Goal: Information Seeking & Learning: Learn about a topic

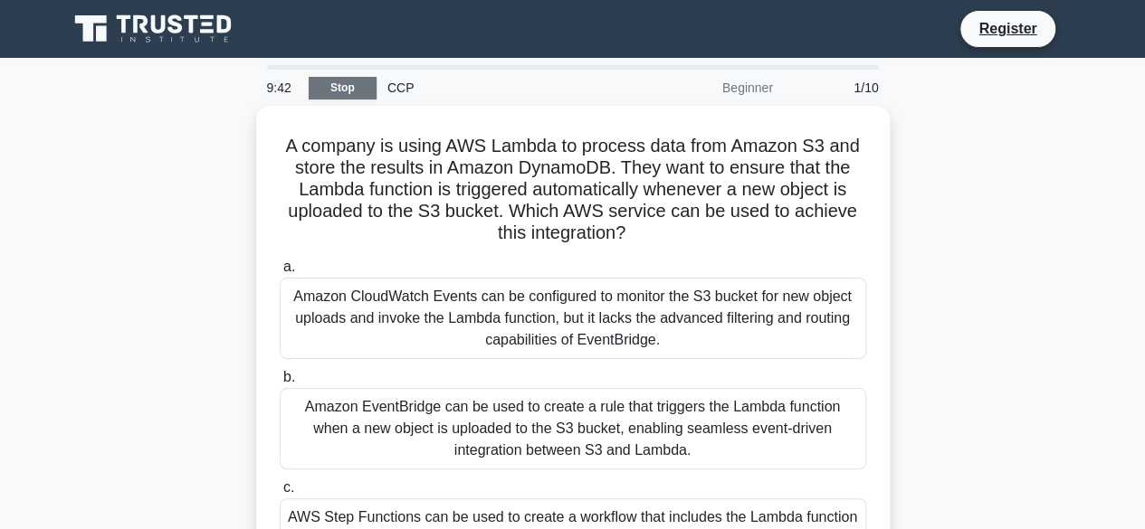
click at [335, 93] on link "Stop" at bounding box center [343, 88] width 68 height 23
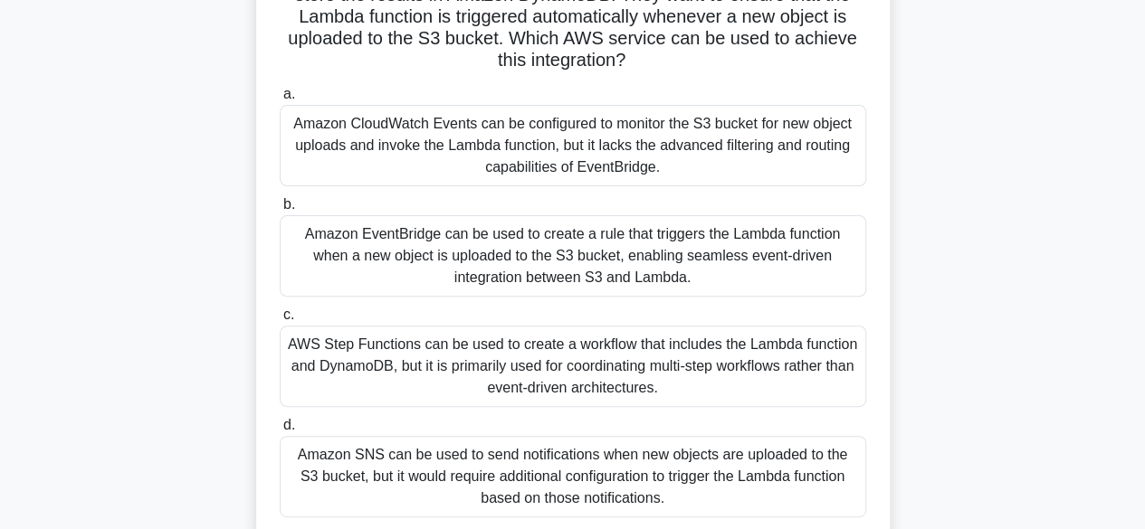
scroll to position [200, 0]
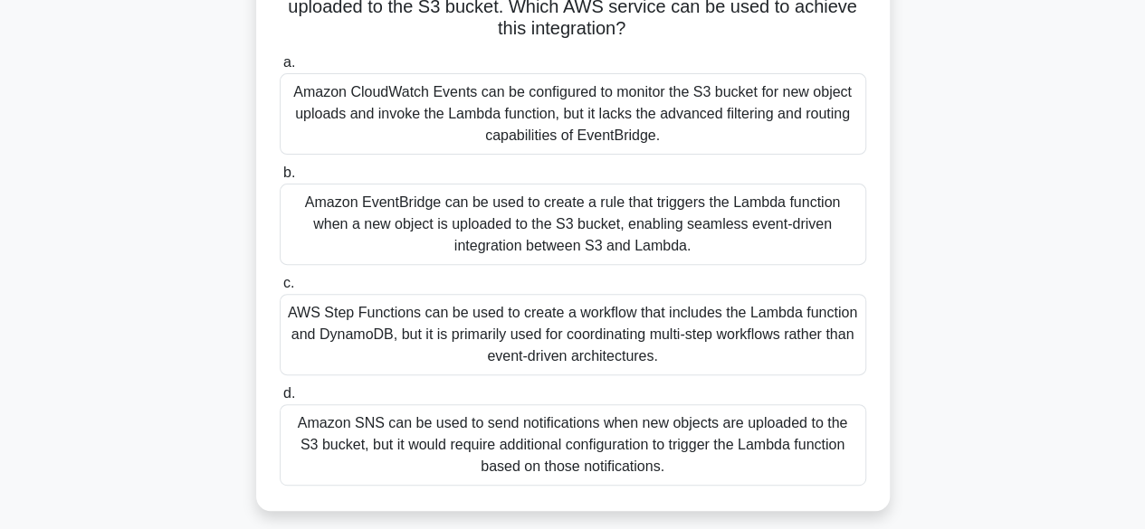
click at [502, 216] on div "Amazon EventBridge can be used to create a rule that triggers the Lambda functi…" at bounding box center [573, 224] width 586 height 81
click at [280, 179] on input "b. Amazon EventBridge can be used to create a rule that triggers the Lambda fun…" at bounding box center [280, 173] width 0 height 12
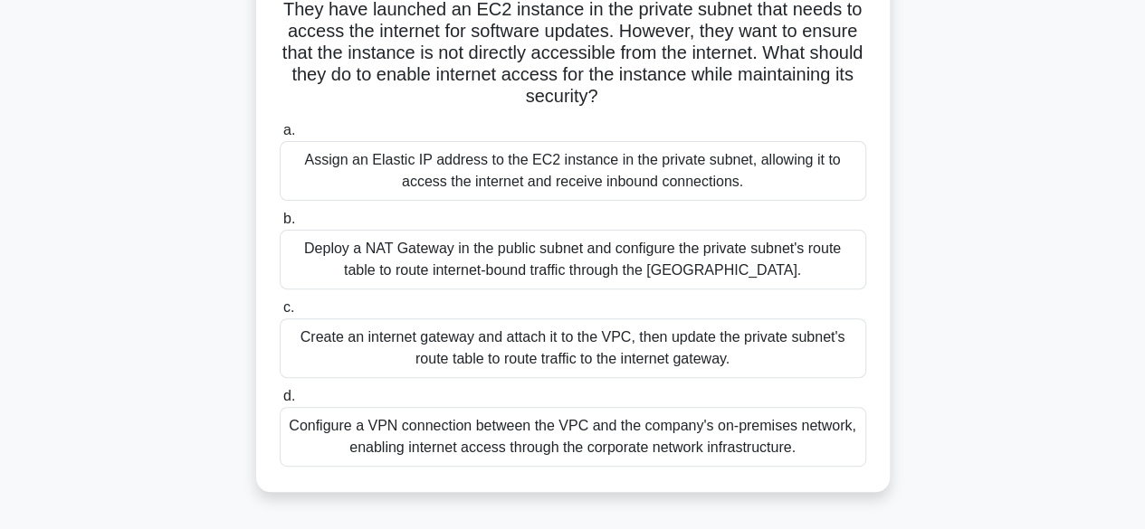
scroll to position [155, 0]
click at [507, 348] on div "Create an internet gateway and attach it to the VPC, then update the private su…" at bounding box center [573, 348] width 586 height 60
click at [280, 313] on input "c. Create an internet gateway and attach it to the VPC, then update the private…" at bounding box center [280, 307] width 0 height 12
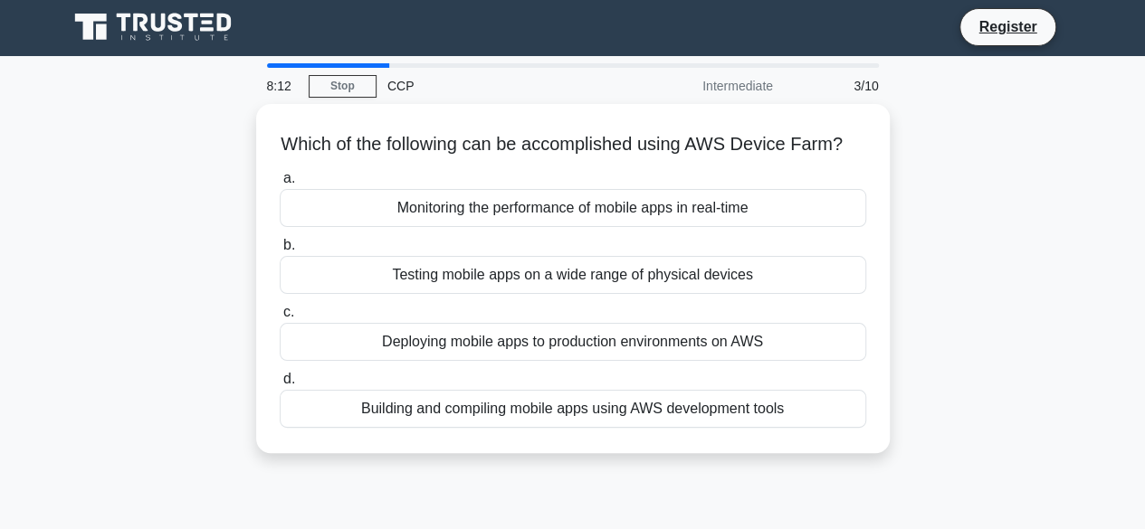
scroll to position [0, 0]
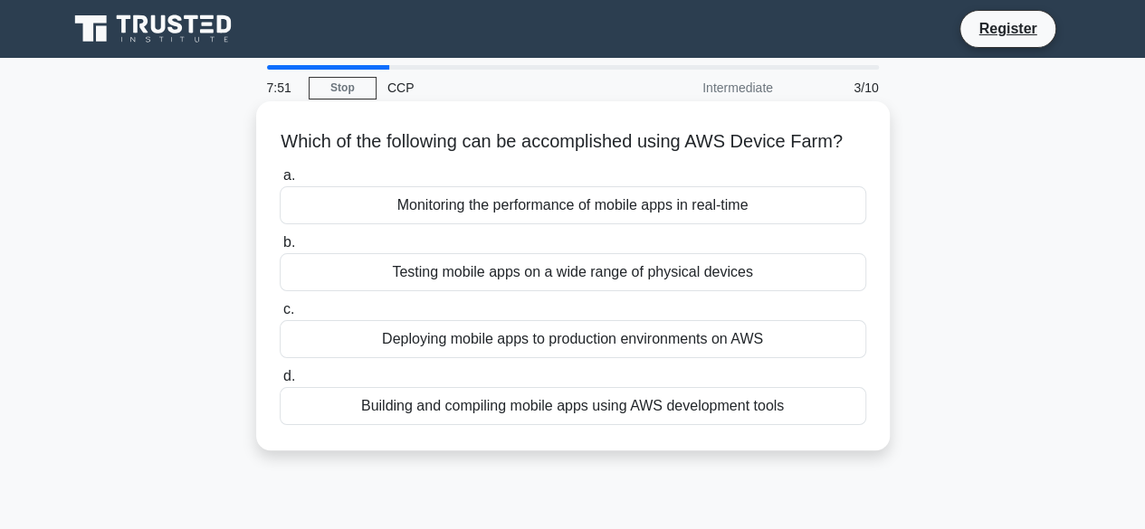
click at [644, 224] on div "Monitoring the performance of mobile apps in real-time" at bounding box center [573, 205] width 586 height 38
click at [280, 182] on input "a. Monitoring the performance of mobile apps in real-time" at bounding box center [280, 176] width 0 height 12
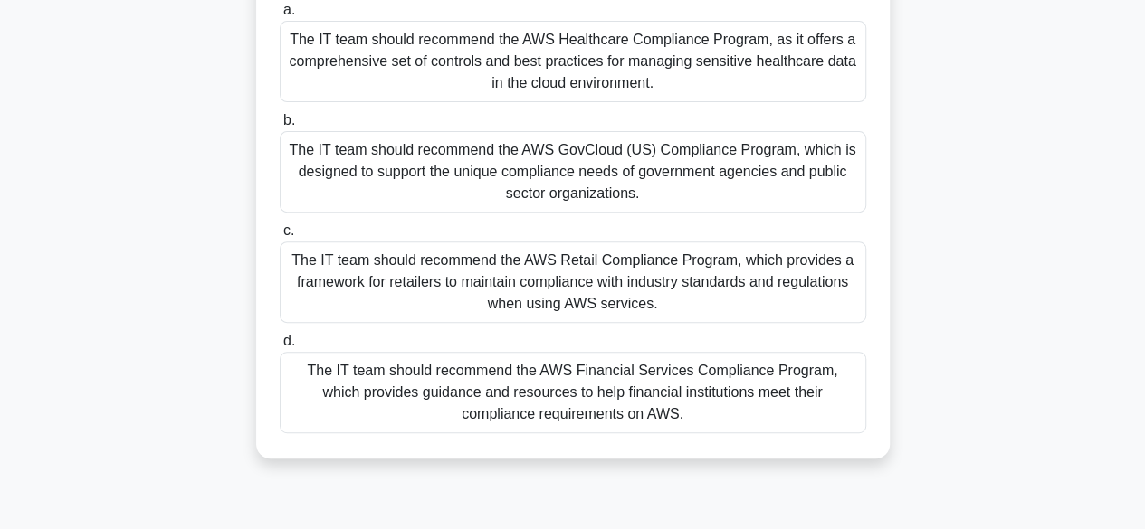
scroll to position [293, 0]
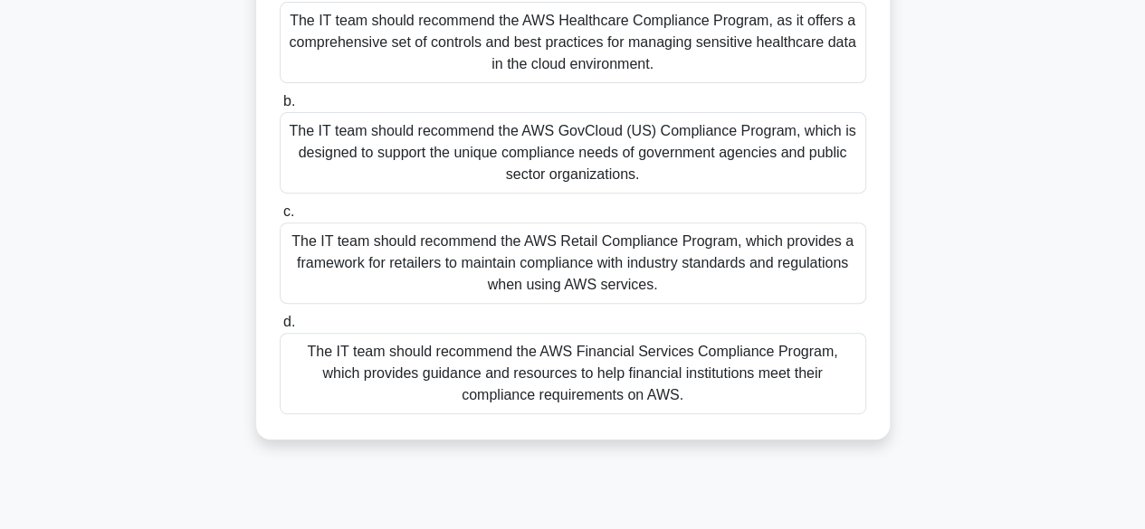
click at [640, 374] on div "The IT team should recommend the AWS Financial Services Compliance Program, whi…" at bounding box center [573, 373] width 586 height 81
click at [280, 329] on input "d. The IT team should recommend the AWS Financial Services Compliance Program, …" at bounding box center [280, 323] width 0 height 12
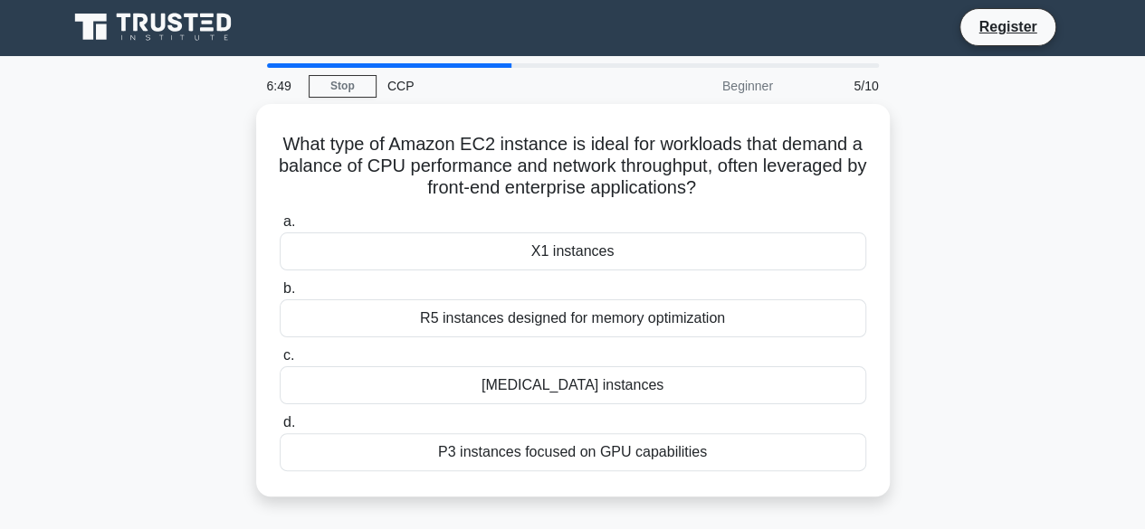
scroll to position [0, 0]
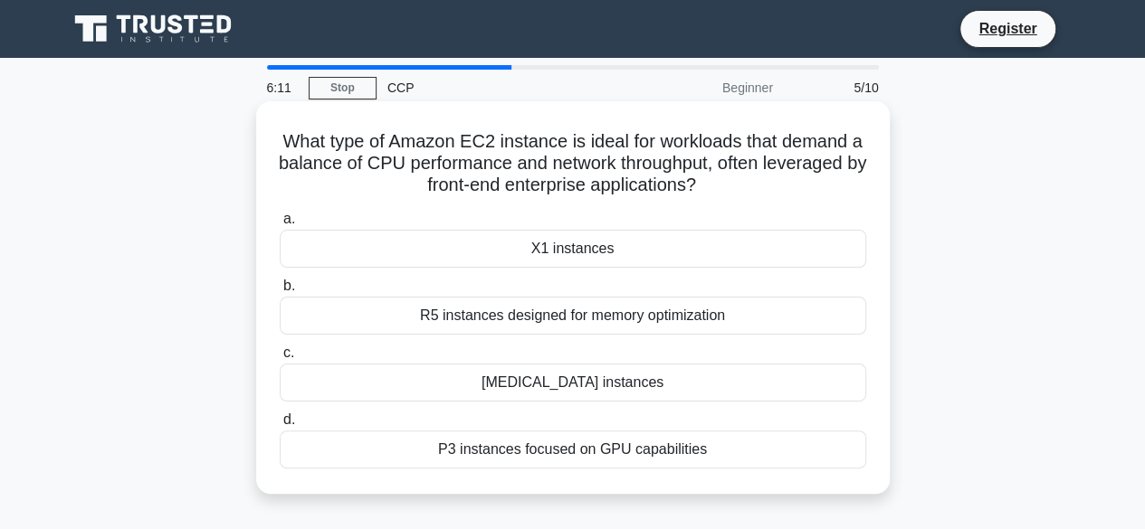
click at [624, 256] on div "X1 instances" at bounding box center [573, 249] width 586 height 38
click at [280, 225] on input "a. X1 instances" at bounding box center [280, 220] width 0 height 12
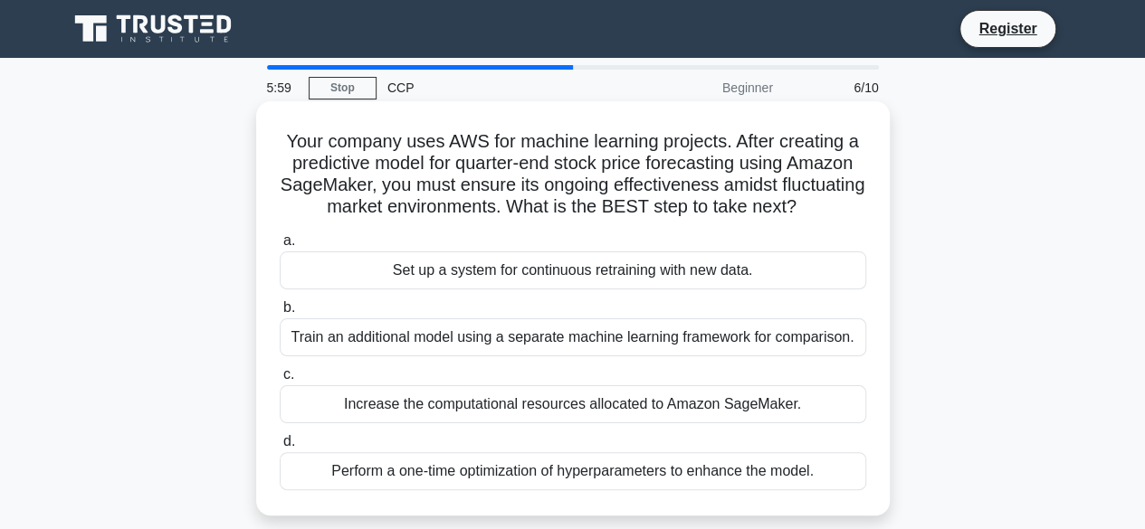
click at [644, 423] on div "Increase the computational resources allocated to Amazon SageMaker." at bounding box center [573, 405] width 586 height 38
click at [280, 381] on input "c. Increase the computational resources allocated to Amazon SageMaker." at bounding box center [280, 375] width 0 height 12
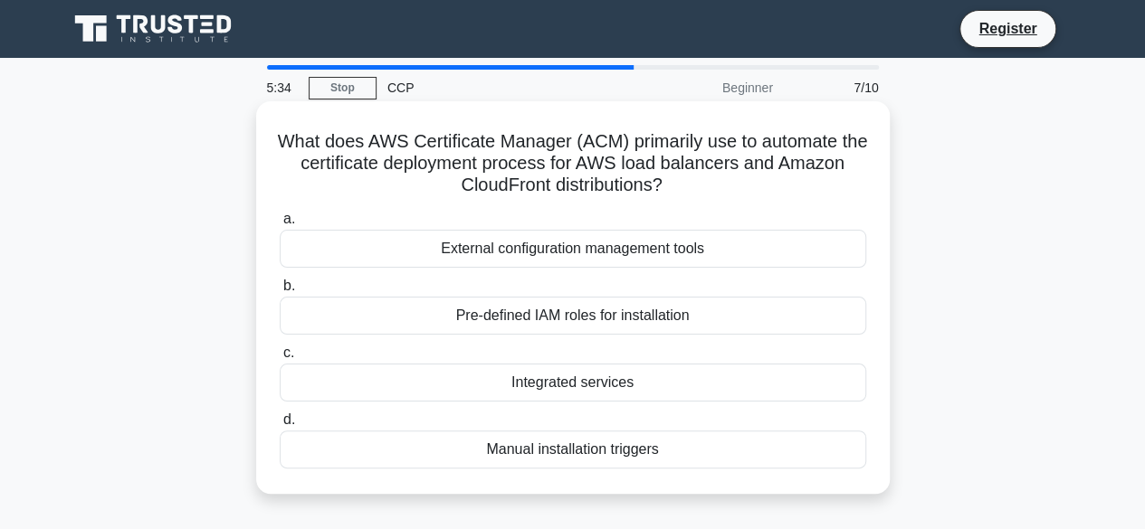
click at [634, 384] on div "Integrated services" at bounding box center [573, 383] width 586 height 38
click at [280, 359] on input "c. Integrated services" at bounding box center [280, 354] width 0 height 12
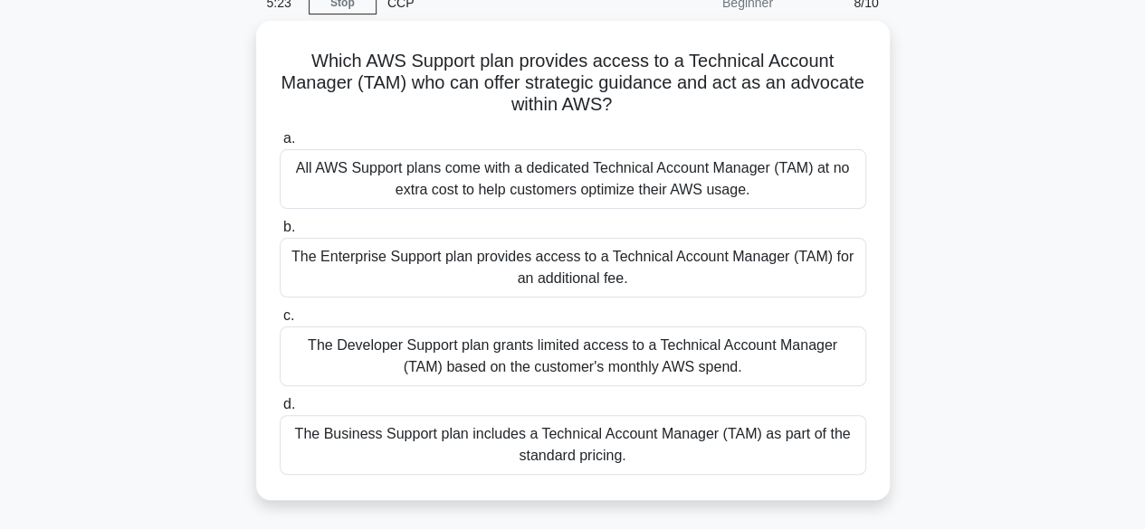
scroll to position [87, 0]
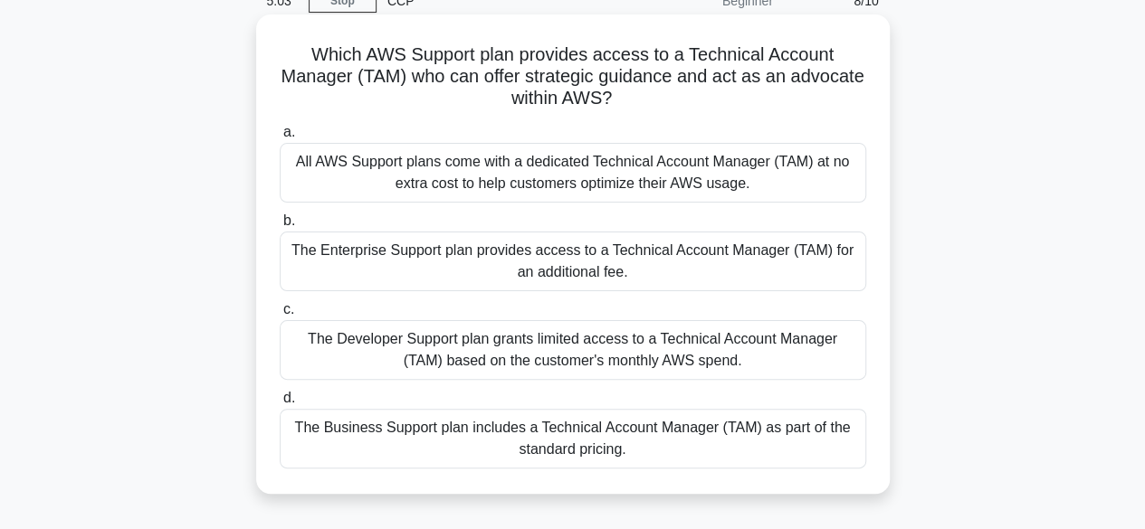
click at [566, 452] on div "The Business Support plan includes a Technical Account Manager (TAM) as part of…" at bounding box center [573, 439] width 586 height 60
click at [280, 405] on input "d. The Business Support plan includes a Technical Account Manager (TAM) as part…" at bounding box center [280, 399] width 0 height 12
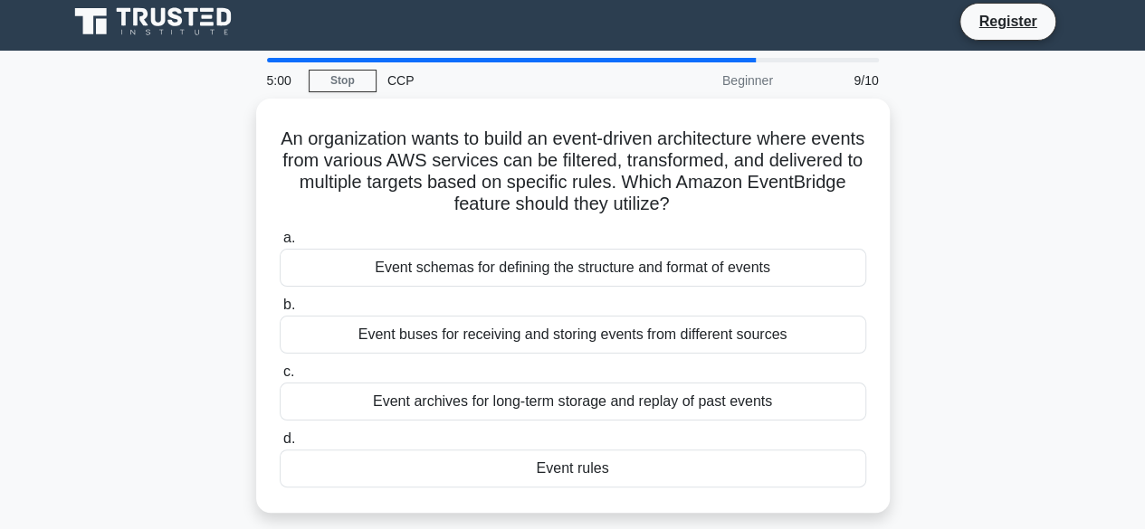
scroll to position [0, 0]
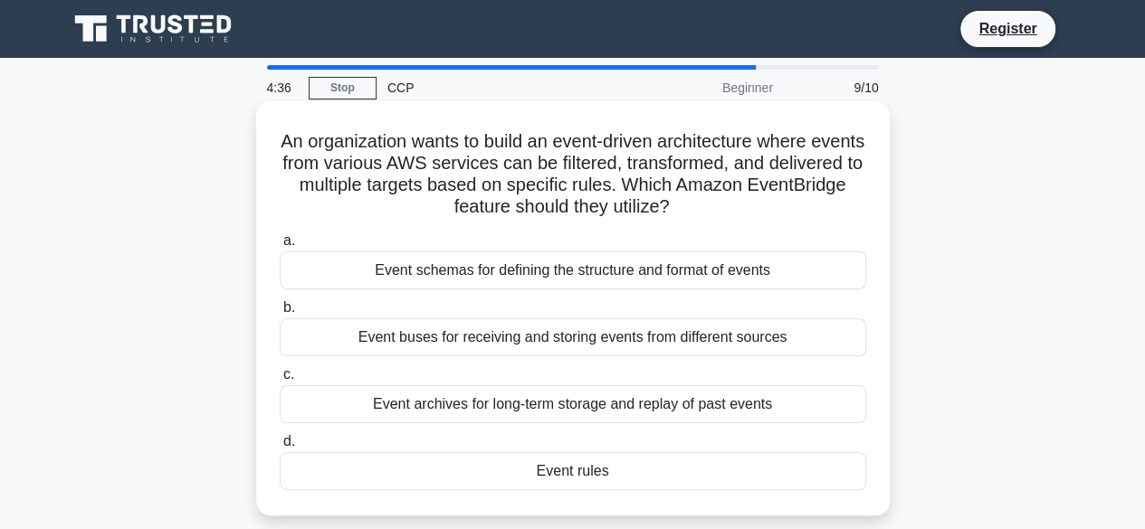
click at [640, 274] on div "Event schemas for defining the structure and format of events" at bounding box center [573, 271] width 586 height 38
click at [280, 247] on input "a. Event schemas for defining the structure and format of events" at bounding box center [280, 241] width 0 height 12
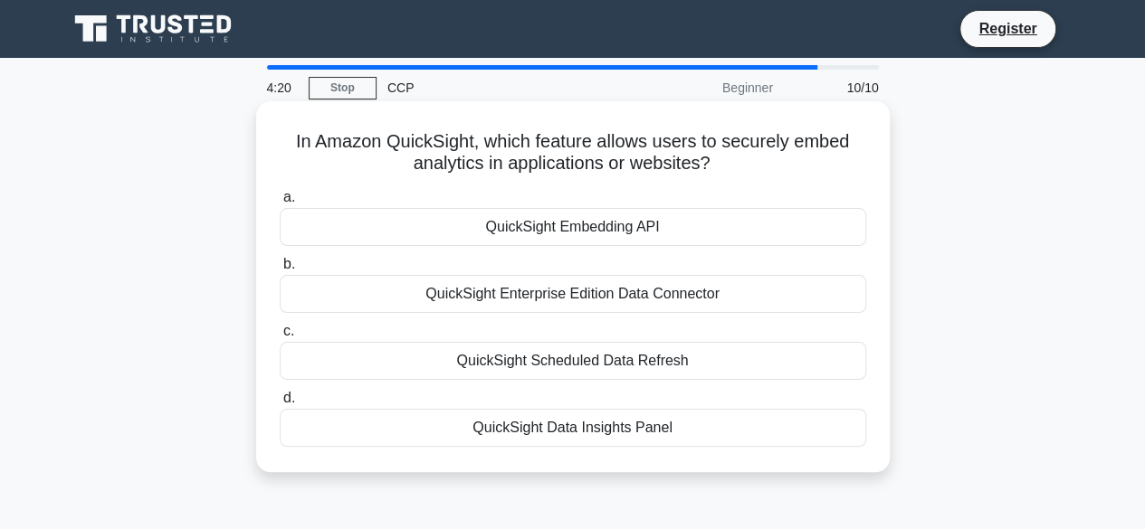
click at [670, 218] on div "QuickSight Embedding API" at bounding box center [573, 227] width 586 height 38
click at [280, 204] on input "a. QuickSight Embedding API" at bounding box center [280, 198] width 0 height 12
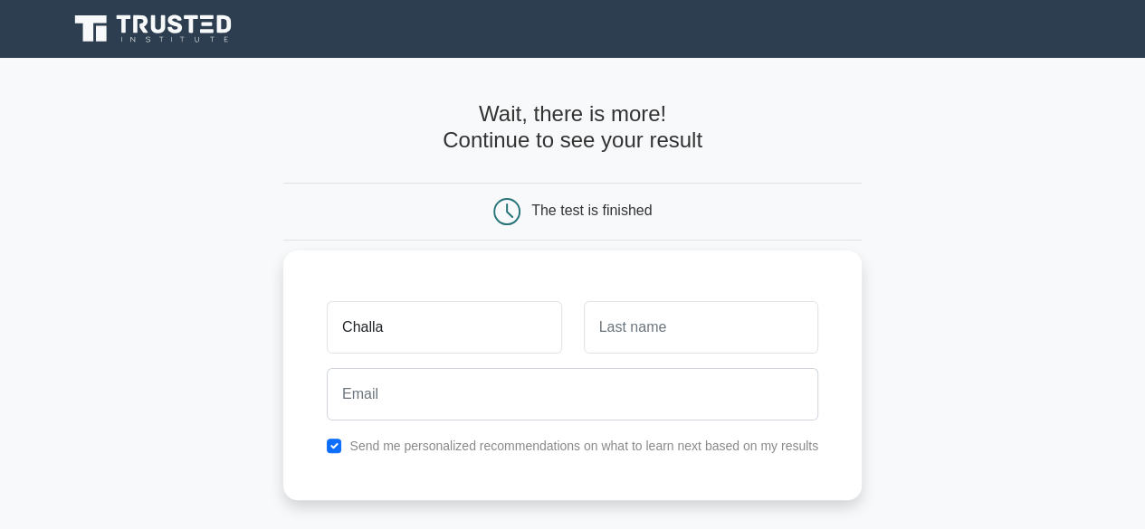
type input "Challa"
click at [603, 334] on input "text" at bounding box center [701, 327] width 234 height 52
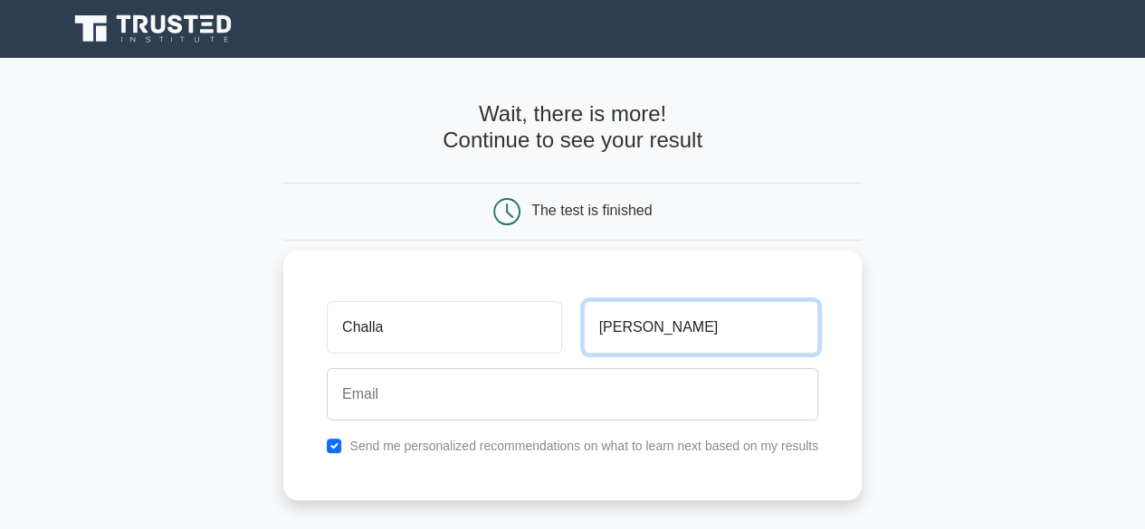
type input "Pravallika"
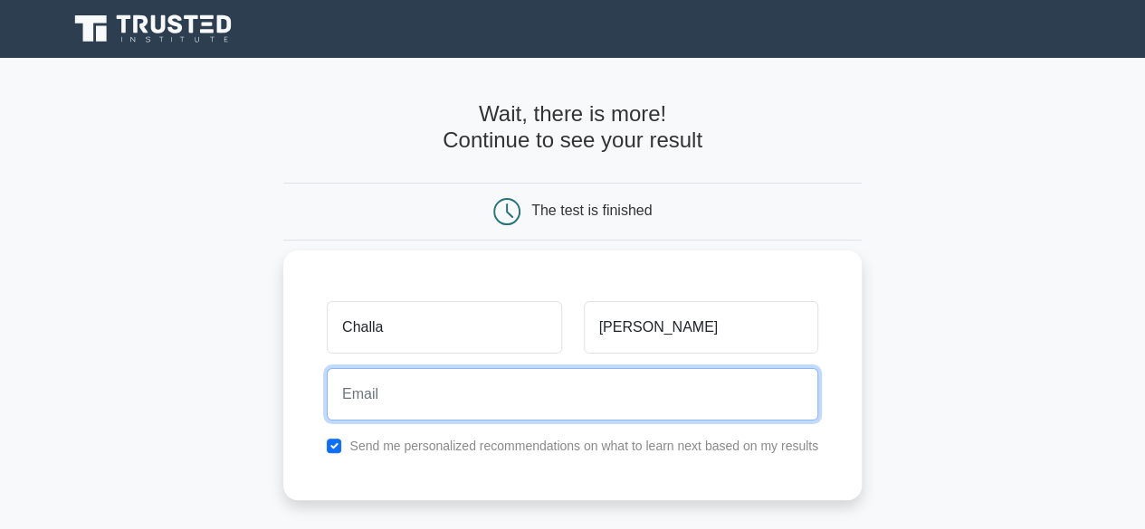
click at [639, 389] on input "email" at bounding box center [572, 394] width 491 height 52
type input "pravallikachalla72@gmail.com"
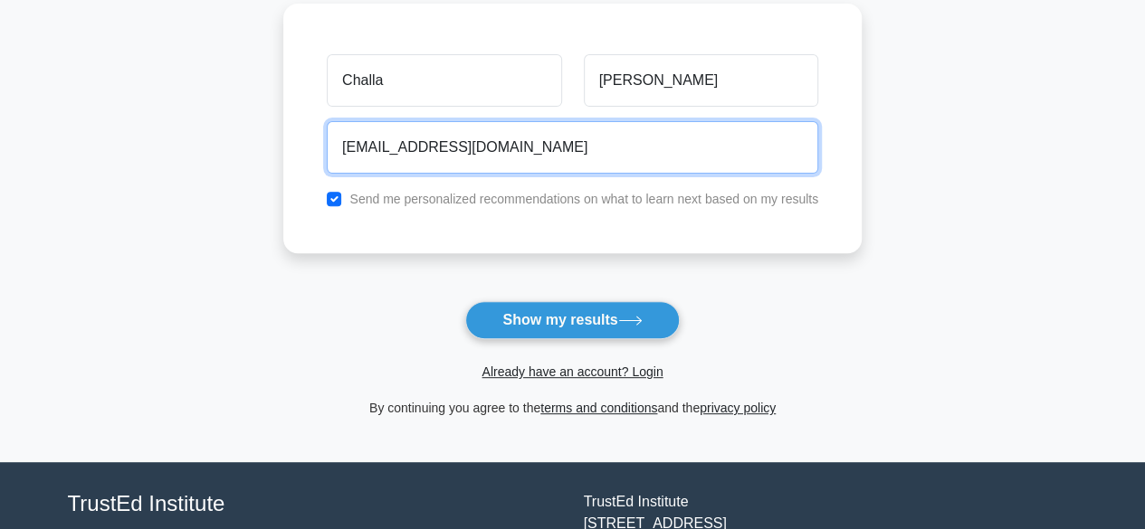
scroll to position [255, 0]
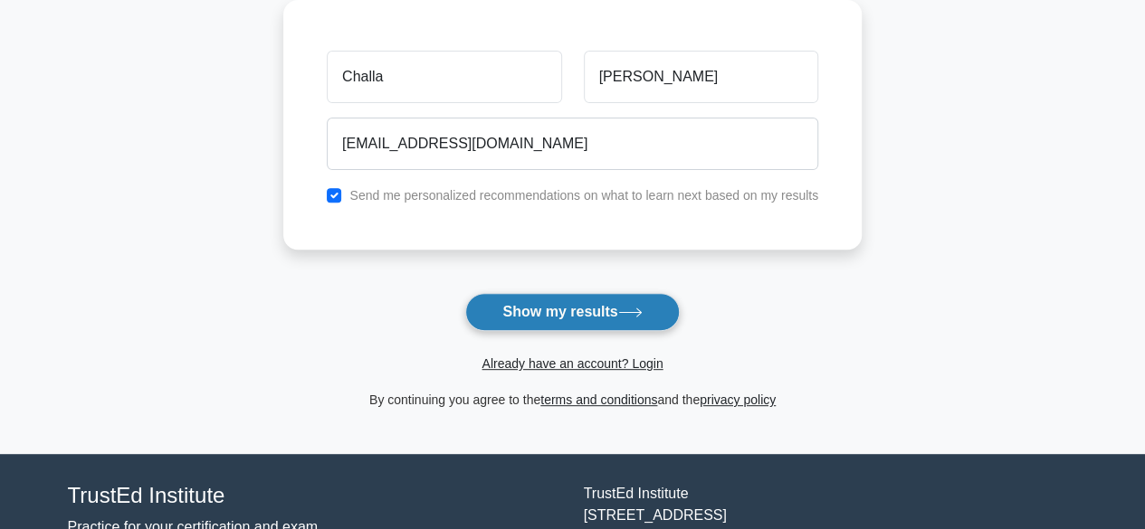
click at [548, 325] on button "Show my results" at bounding box center [572, 312] width 214 height 38
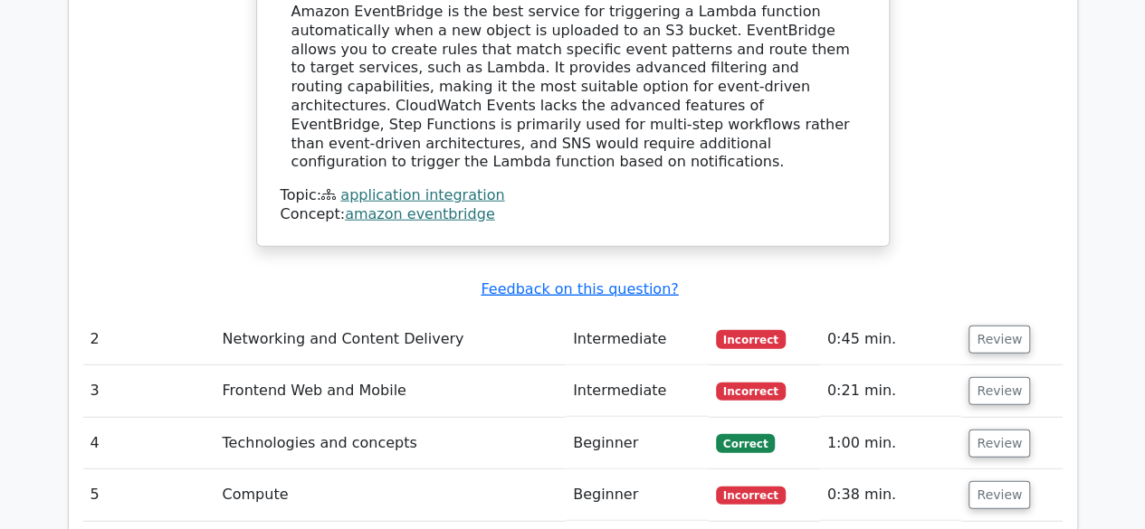
scroll to position [2204, 0]
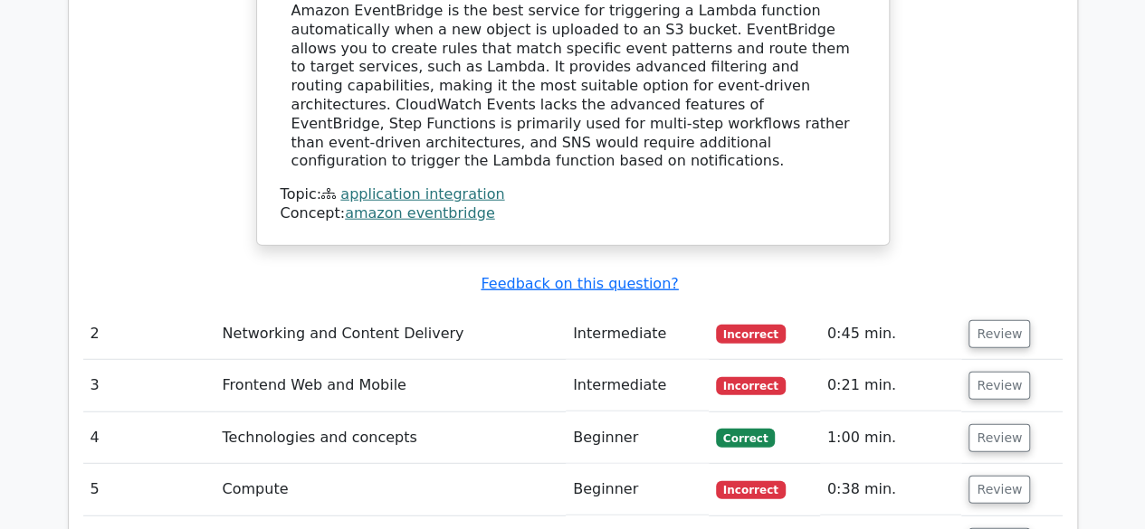
click at [471, 309] on td "Networking and Content Delivery" at bounding box center [390, 335] width 350 height 52
click at [996, 320] on button "Review" at bounding box center [999, 334] width 62 height 28
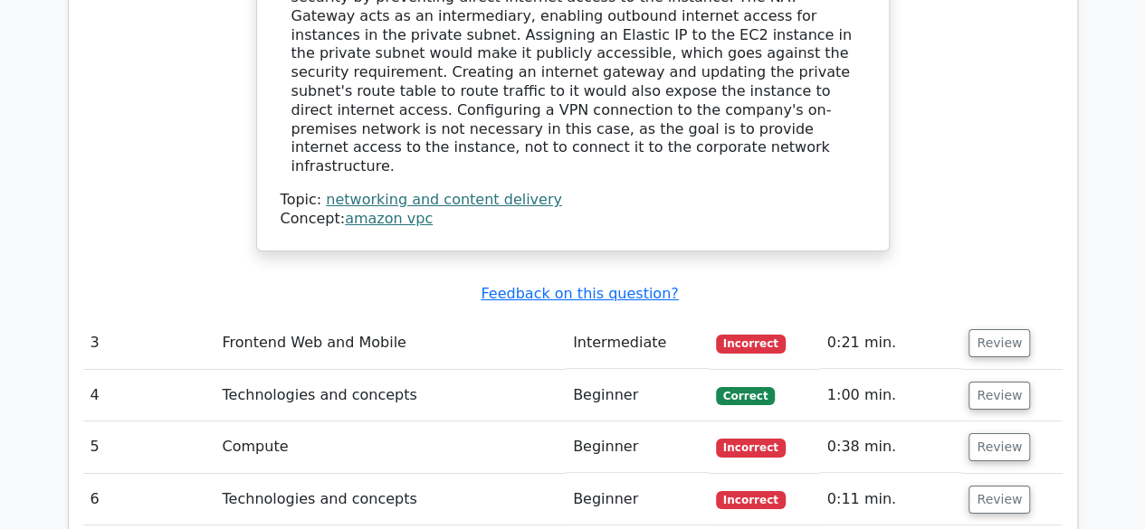
scroll to position [3239, 0]
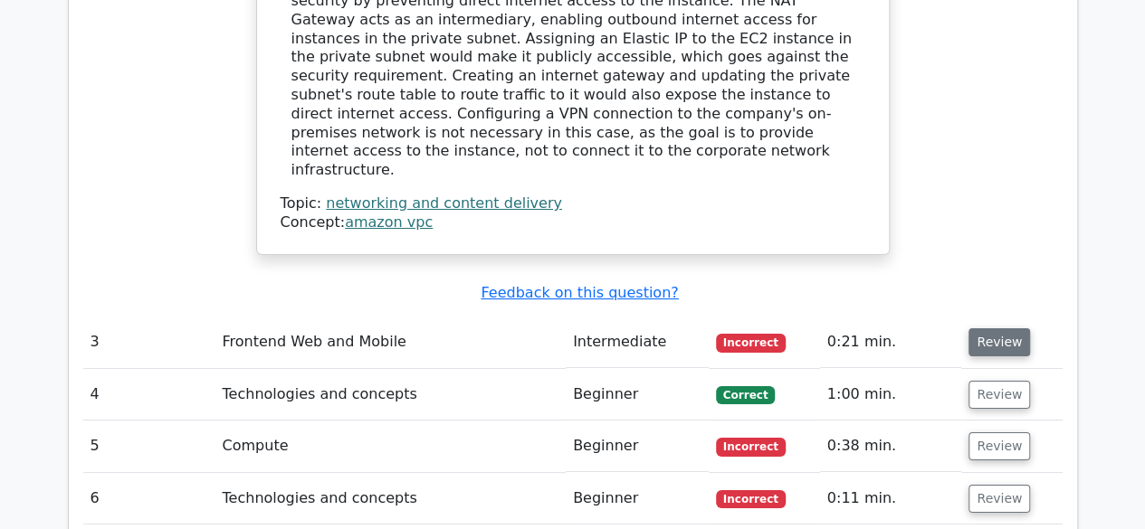
click at [1005, 329] on button "Review" at bounding box center [999, 343] width 62 height 28
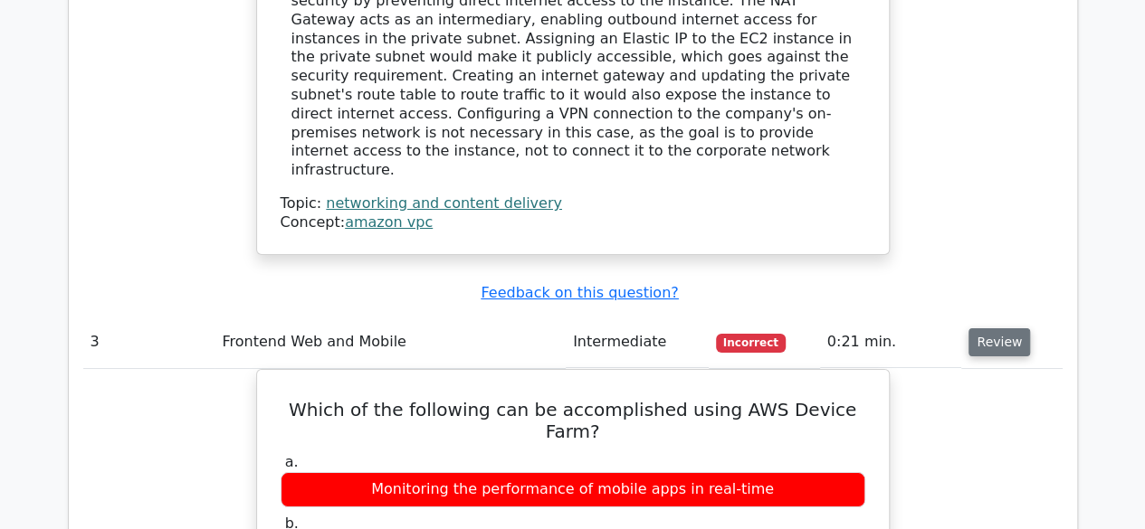
click at [1005, 329] on button "Review" at bounding box center [999, 343] width 62 height 28
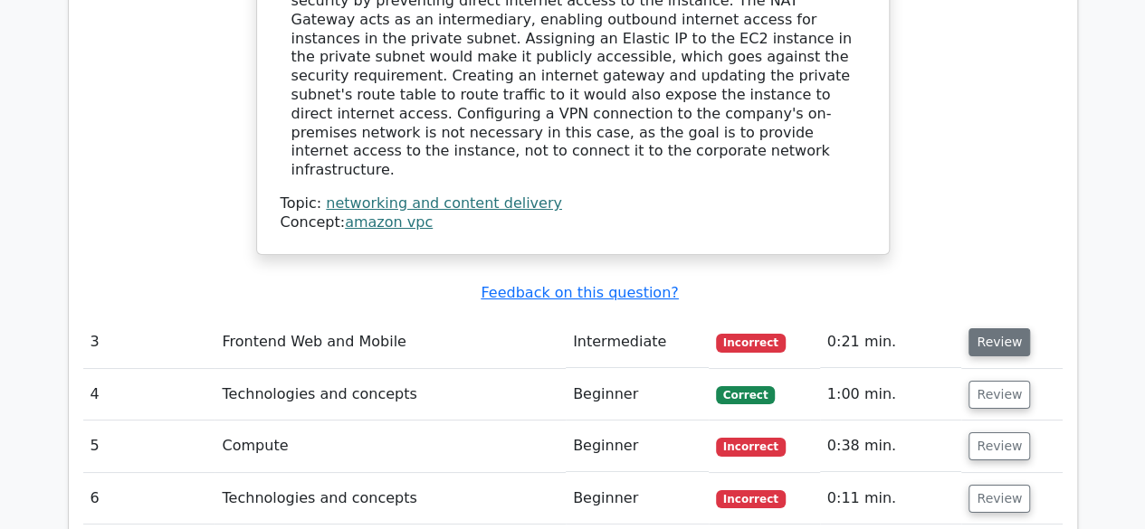
click at [1005, 329] on button "Review" at bounding box center [999, 343] width 62 height 28
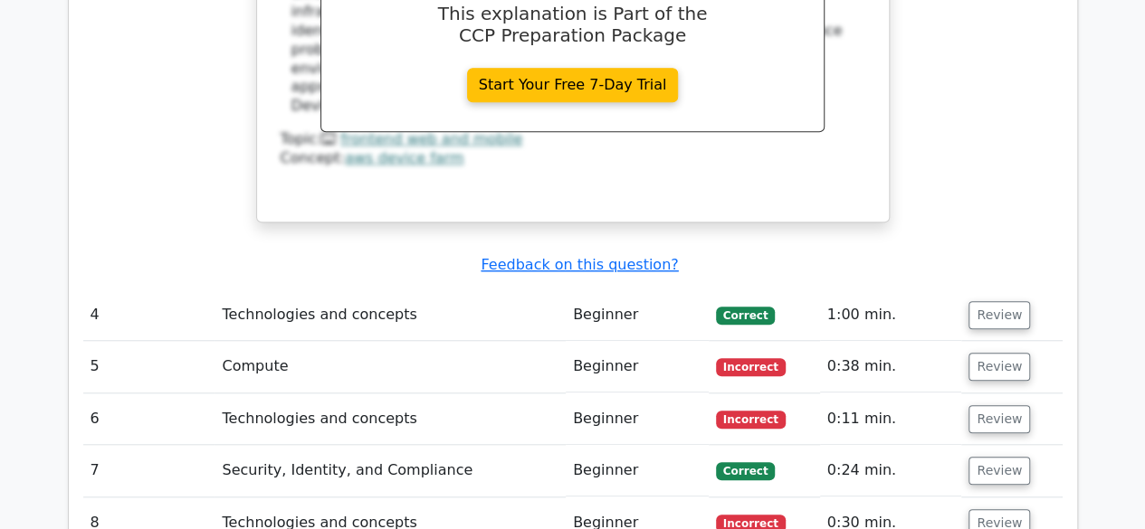
scroll to position [4050, 0]
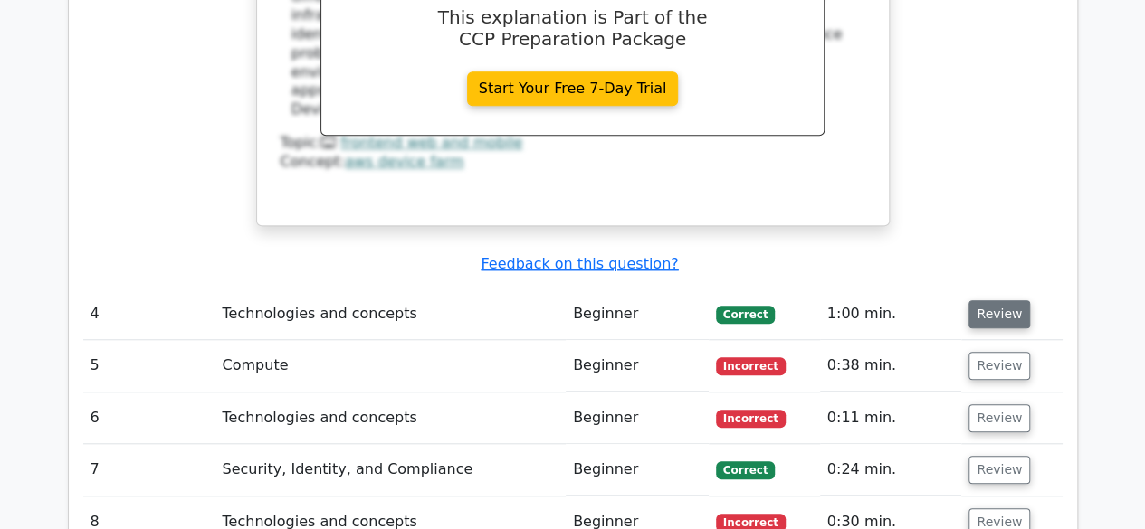
click at [996, 300] on button "Review" at bounding box center [999, 314] width 62 height 28
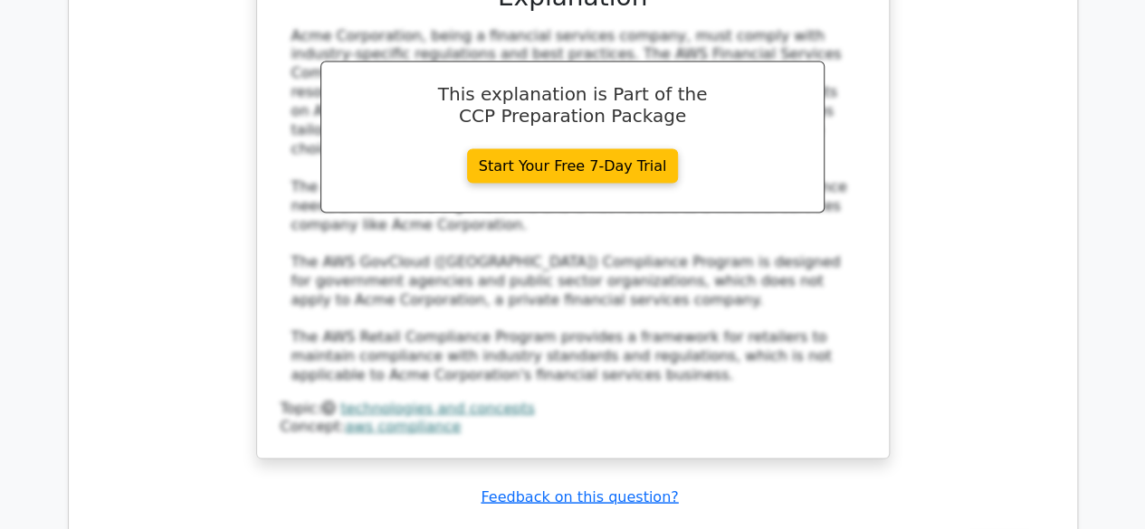
scroll to position [5016, 0]
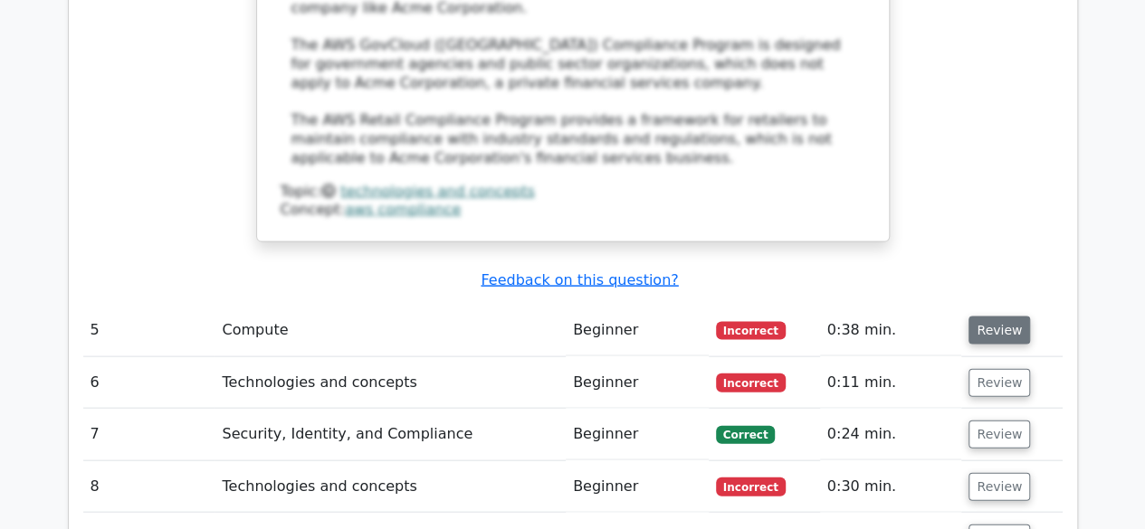
scroll to position [5236, 0]
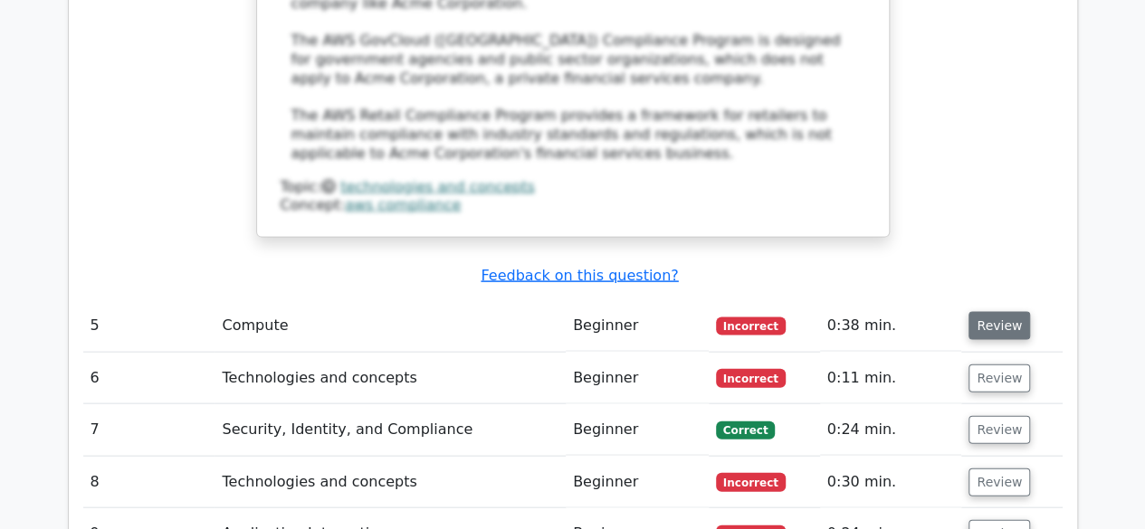
click at [987, 312] on button "Review" at bounding box center [999, 326] width 62 height 28
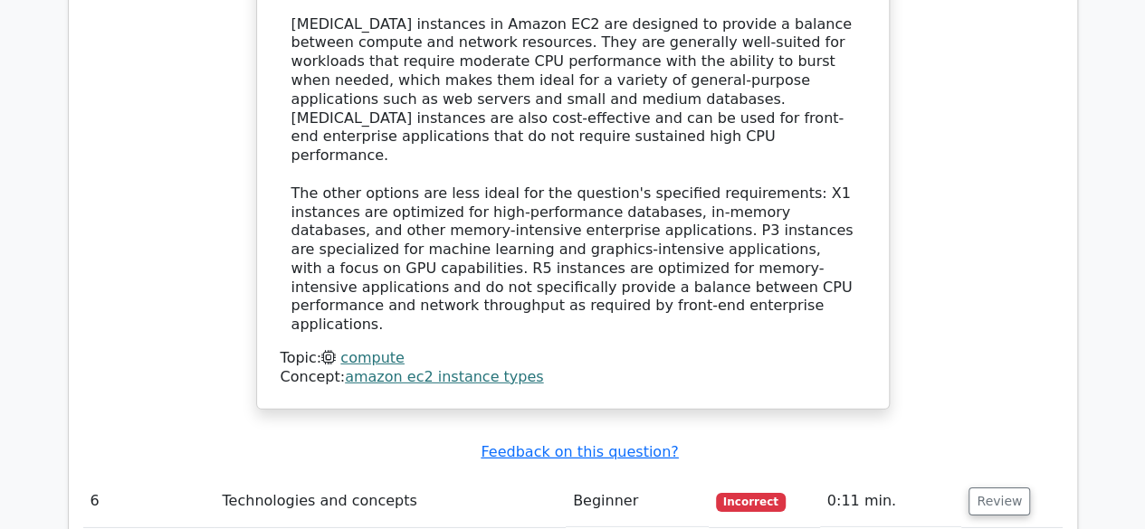
scroll to position [5983, 0]
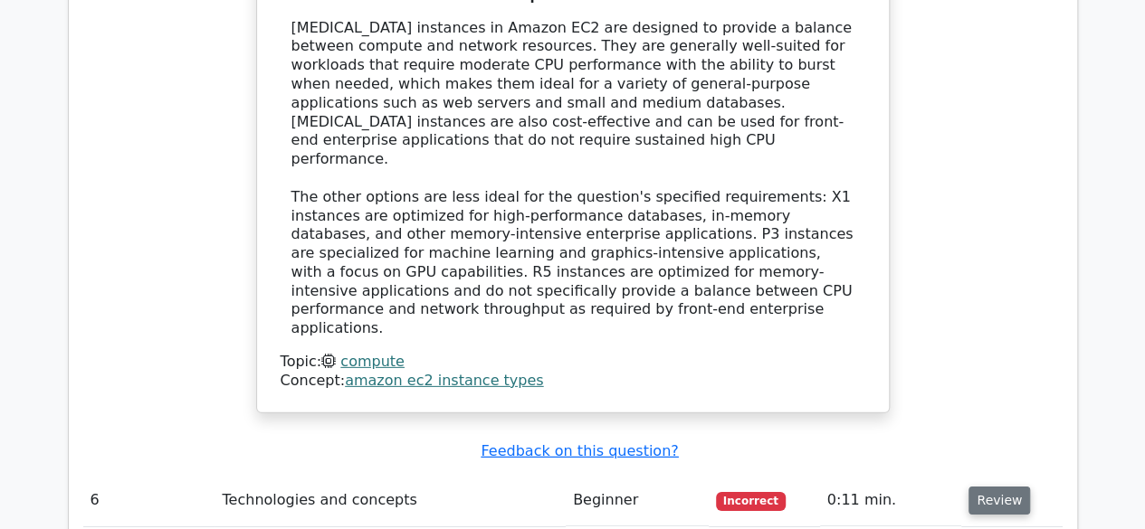
click at [988, 487] on button "Review" at bounding box center [999, 501] width 62 height 28
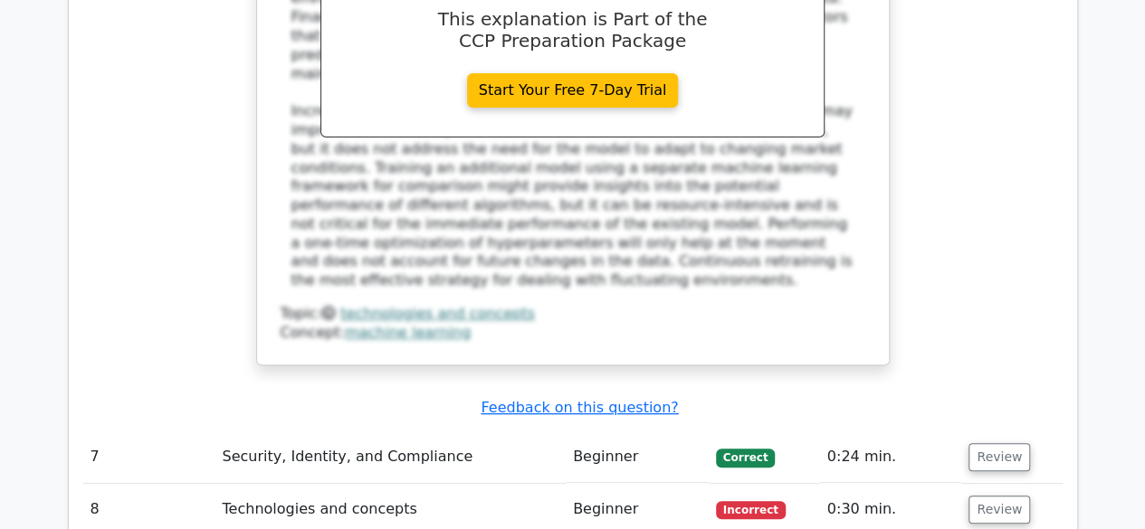
scroll to position [7032, 0]
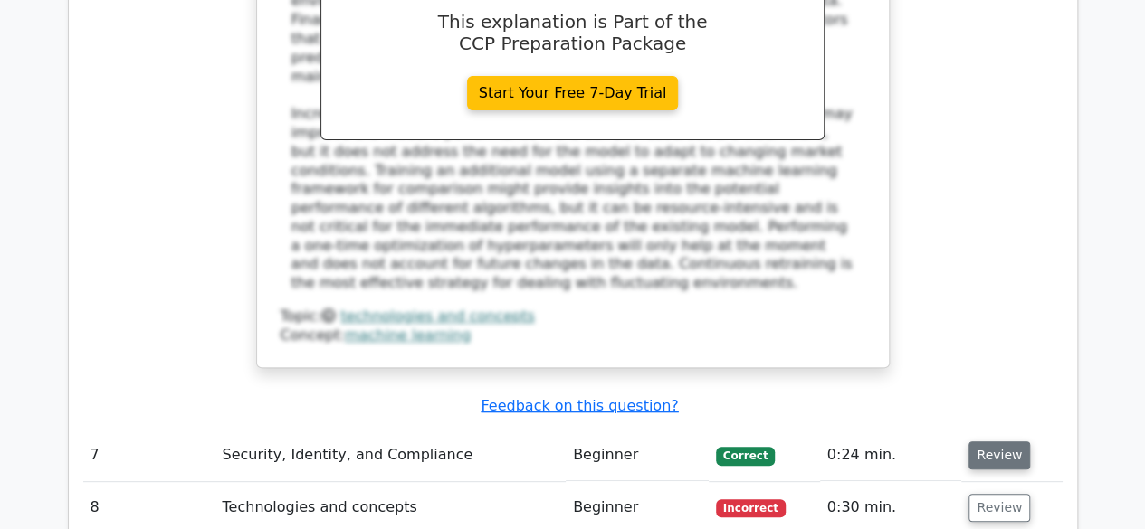
click at [992, 442] on button "Review" at bounding box center [999, 456] width 62 height 28
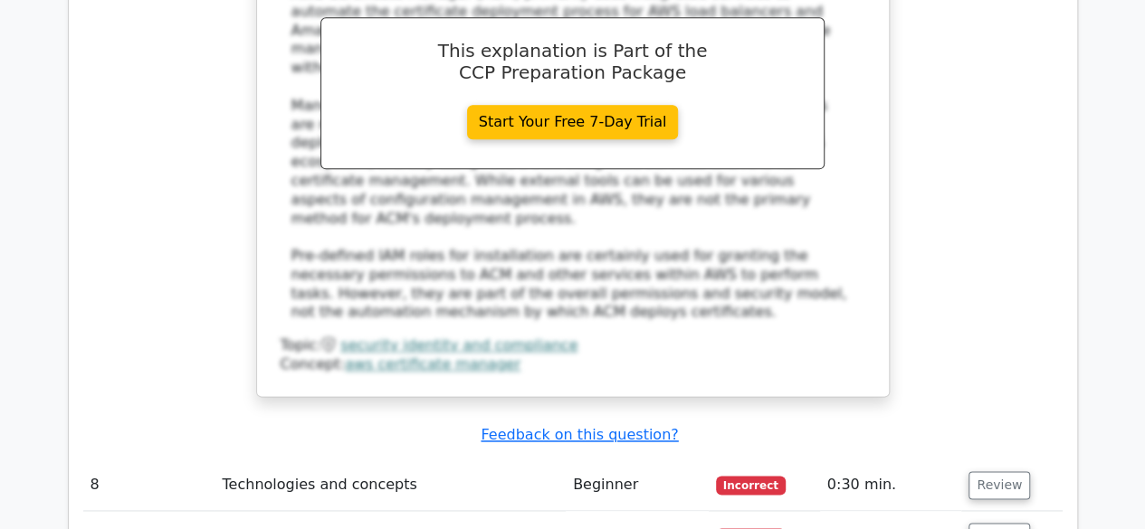
scroll to position [7946, 0]
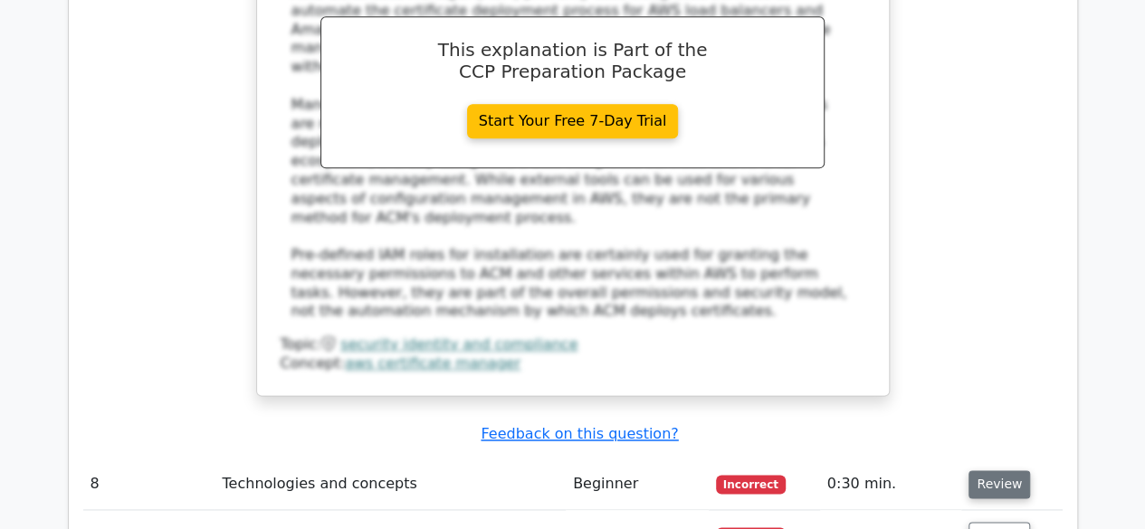
click at [992, 471] on button "Review" at bounding box center [999, 485] width 62 height 28
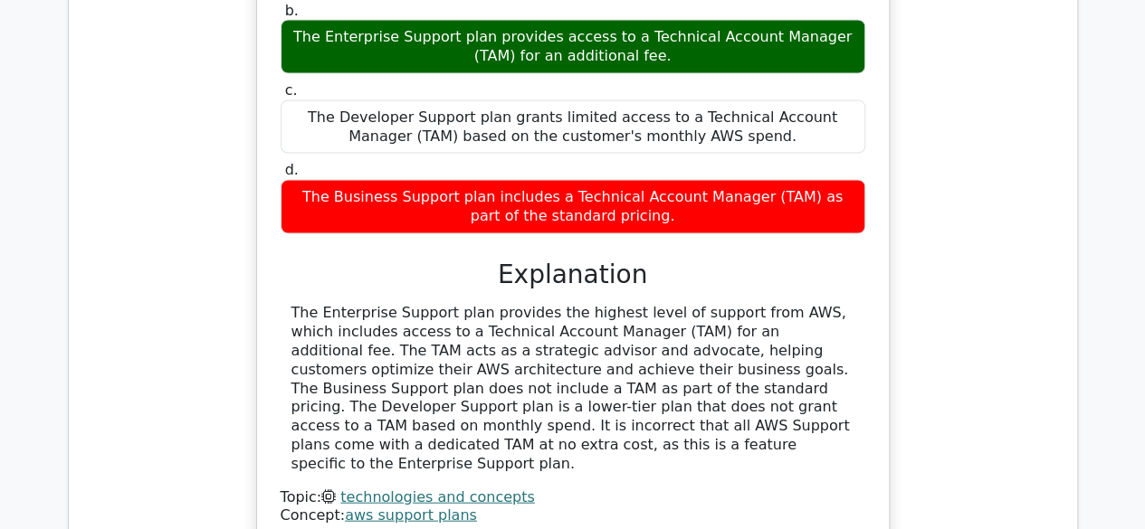
scroll to position [8642, 0]
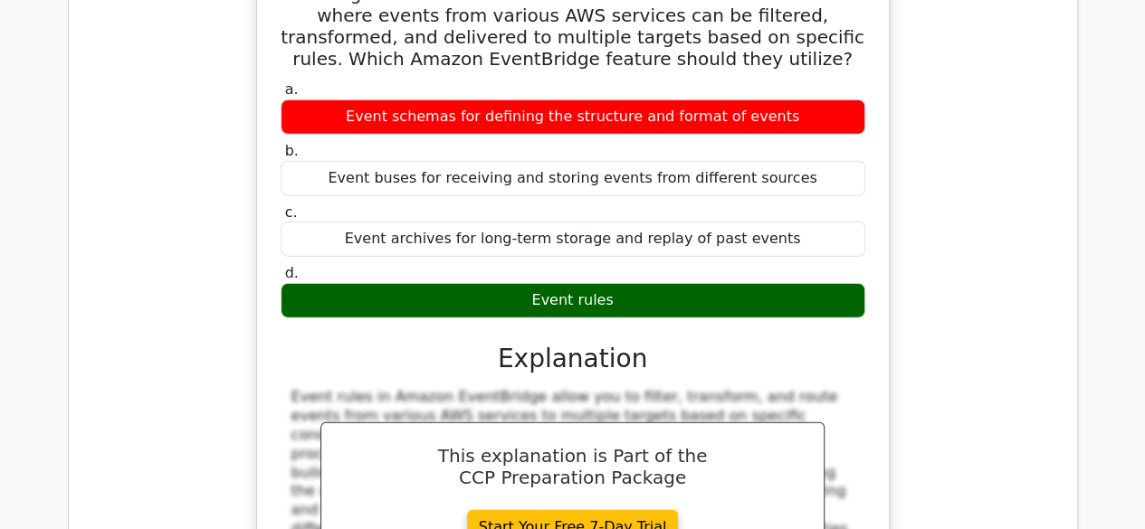
scroll to position [9346, 0]
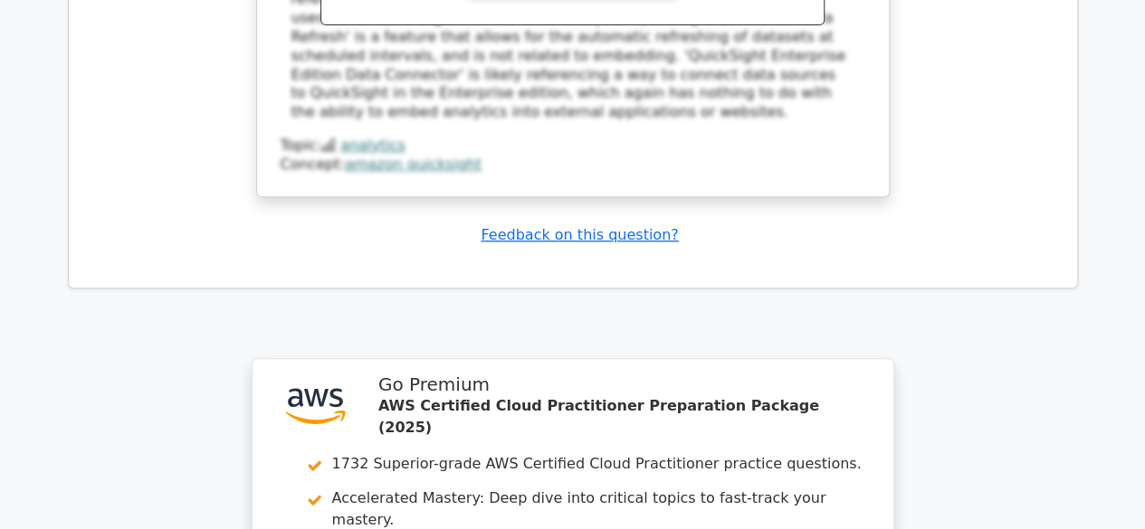
scroll to position [10688, 0]
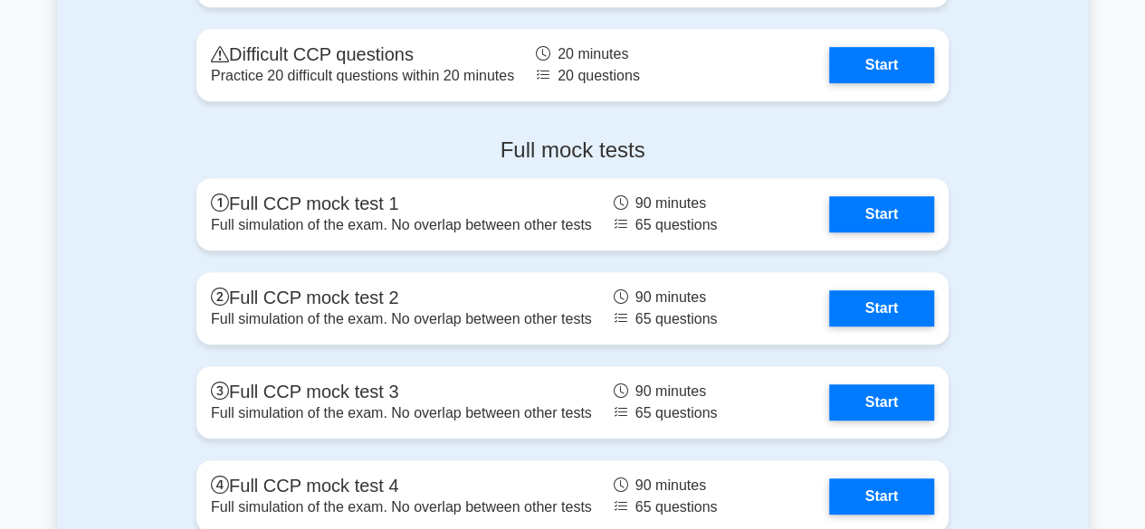
scroll to position [3861, 0]
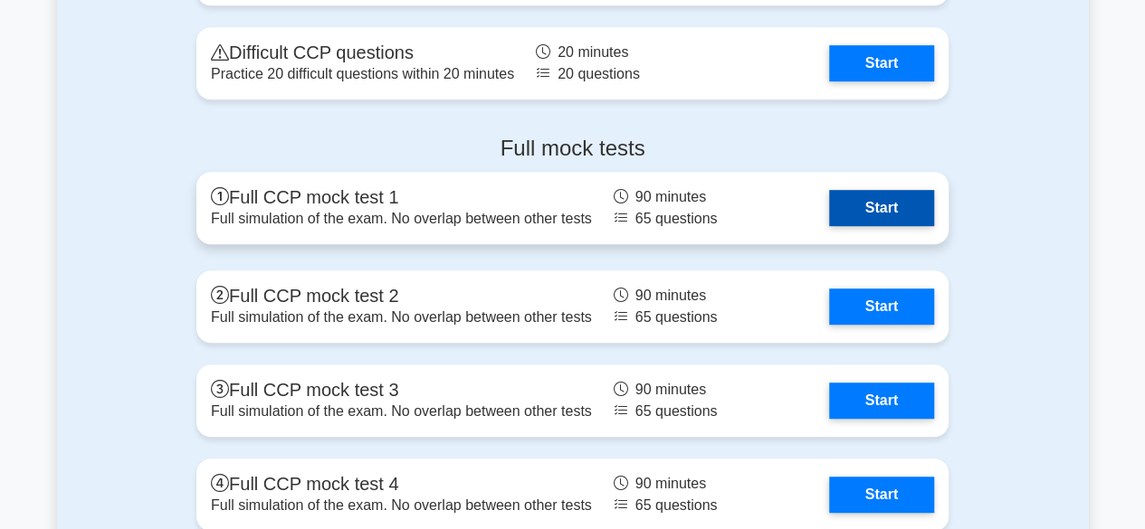
click at [889, 196] on link "Start" at bounding box center [881, 208] width 105 height 36
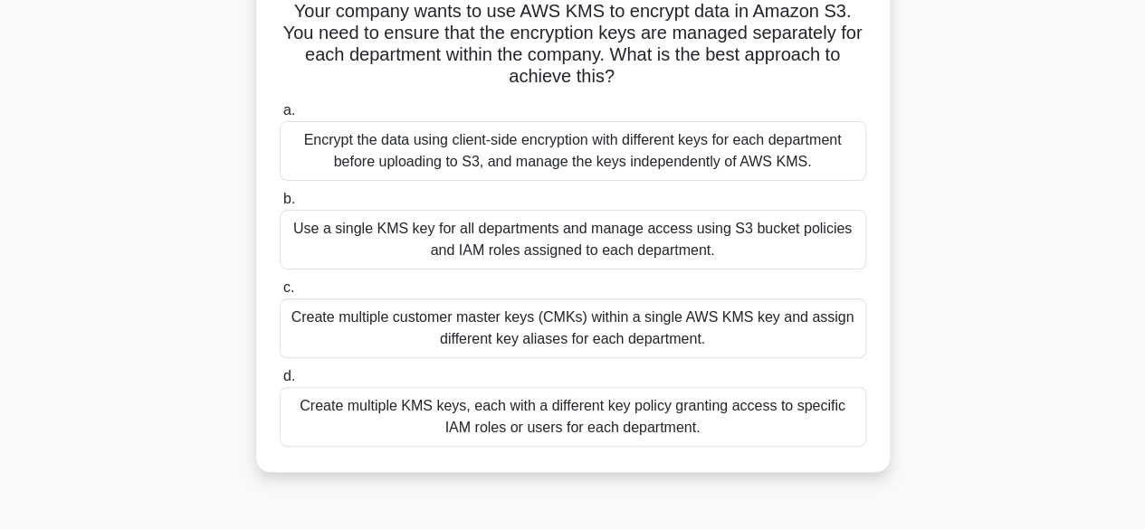
scroll to position [129, 0]
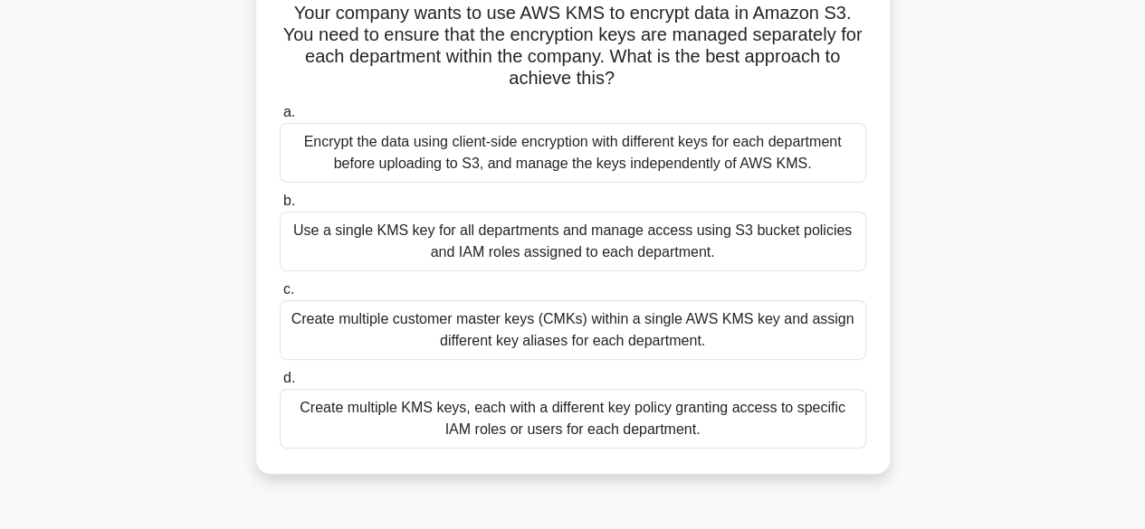
click at [747, 229] on div "Use a single KMS key for all departments and manage access using S3 bucket poli…" at bounding box center [573, 242] width 586 height 60
click at [280, 207] on input "b. Use a single KMS key for all departments and manage access using S3 bucket p…" at bounding box center [280, 201] width 0 height 12
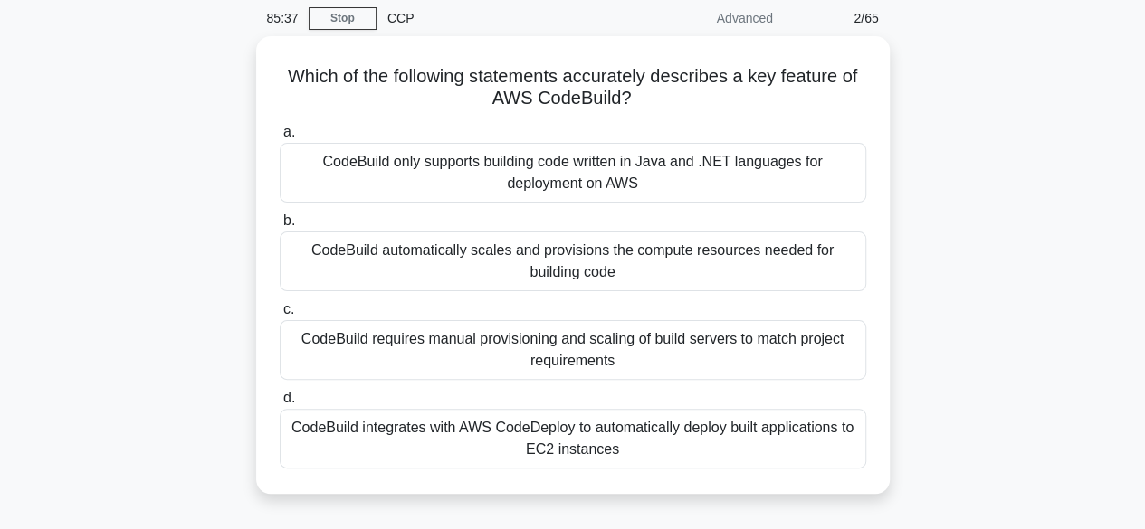
scroll to position [71, 0]
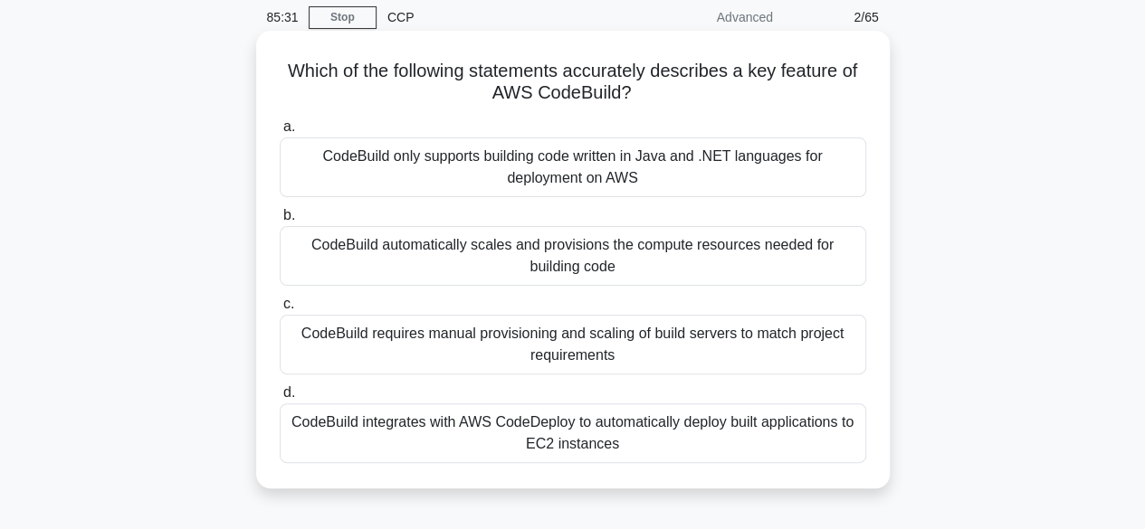
click at [677, 439] on div "CodeBuild integrates with AWS CodeDeploy to automatically deploy built applicat…" at bounding box center [573, 434] width 586 height 60
click at [280, 399] on input "d. CodeBuild integrates with AWS CodeDeploy to automatically deploy built appli…" at bounding box center [280, 393] width 0 height 12
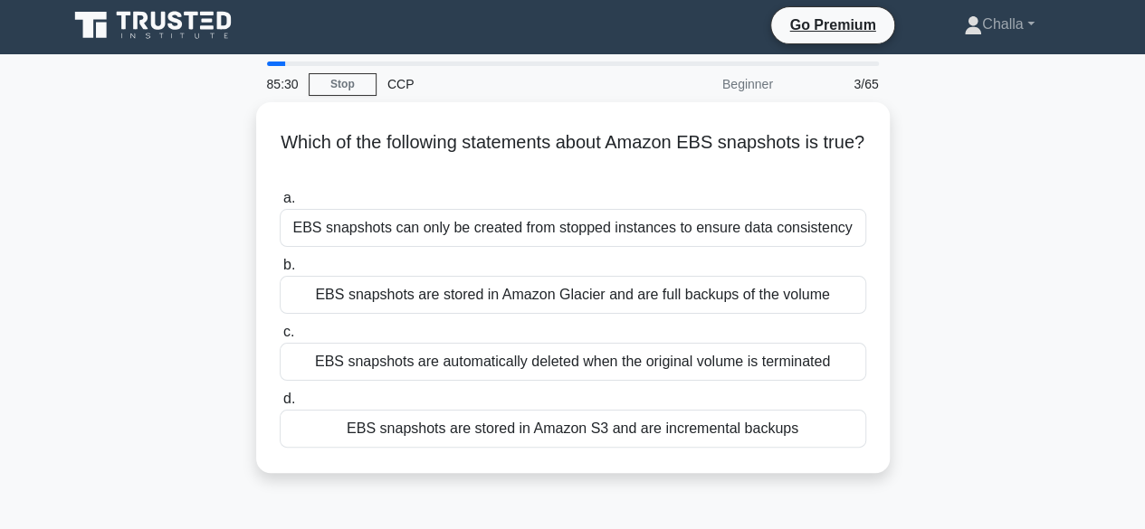
scroll to position [0, 0]
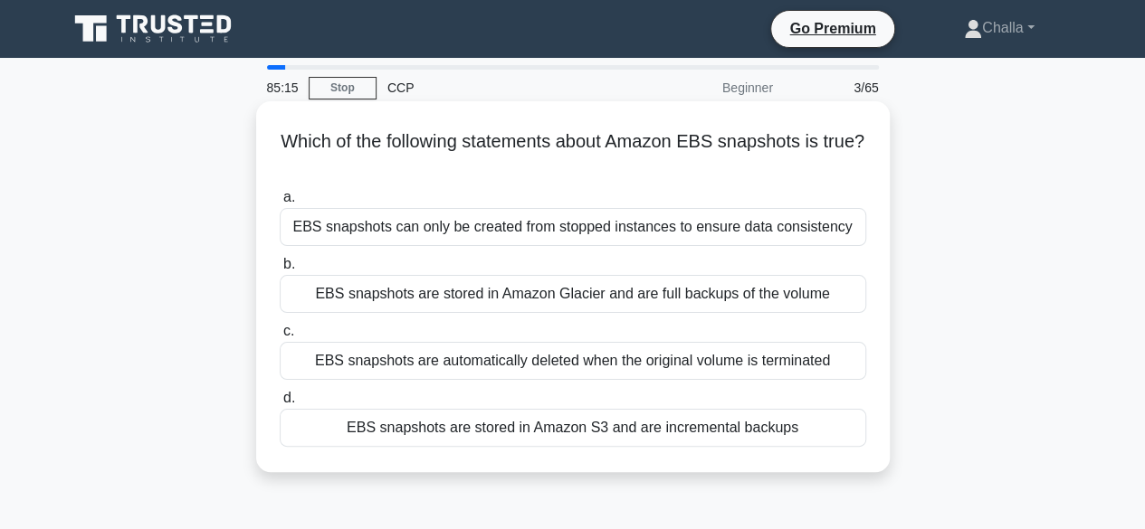
click at [627, 291] on div "EBS snapshots are stored in Amazon Glacier and are full backups of the volume" at bounding box center [573, 294] width 586 height 38
click at [280, 271] on input "b. EBS snapshots are stored in Amazon Glacier and are full backups of the volume" at bounding box center [280, 265] width 0 height 12
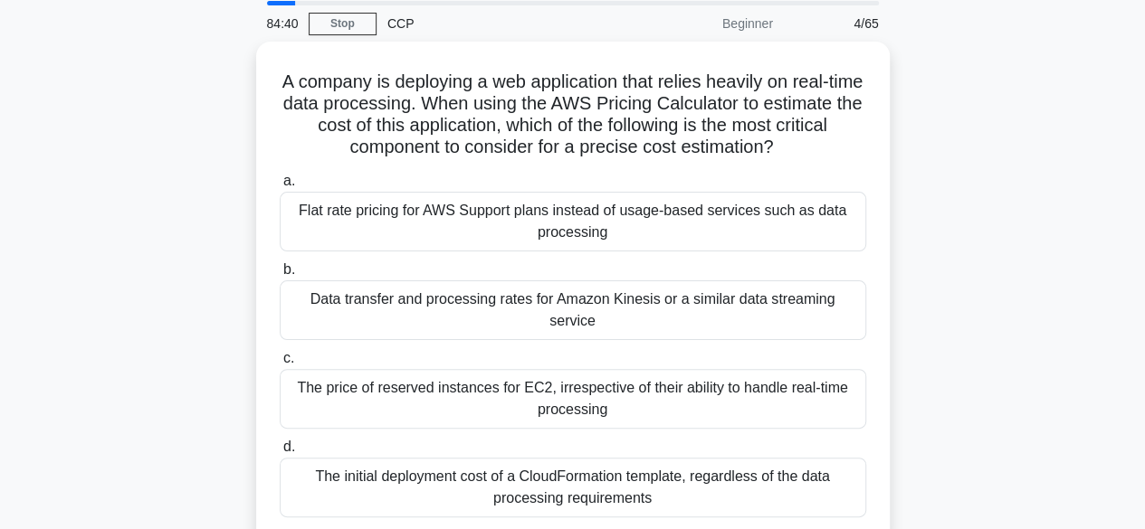
scroll to position [67, 0]
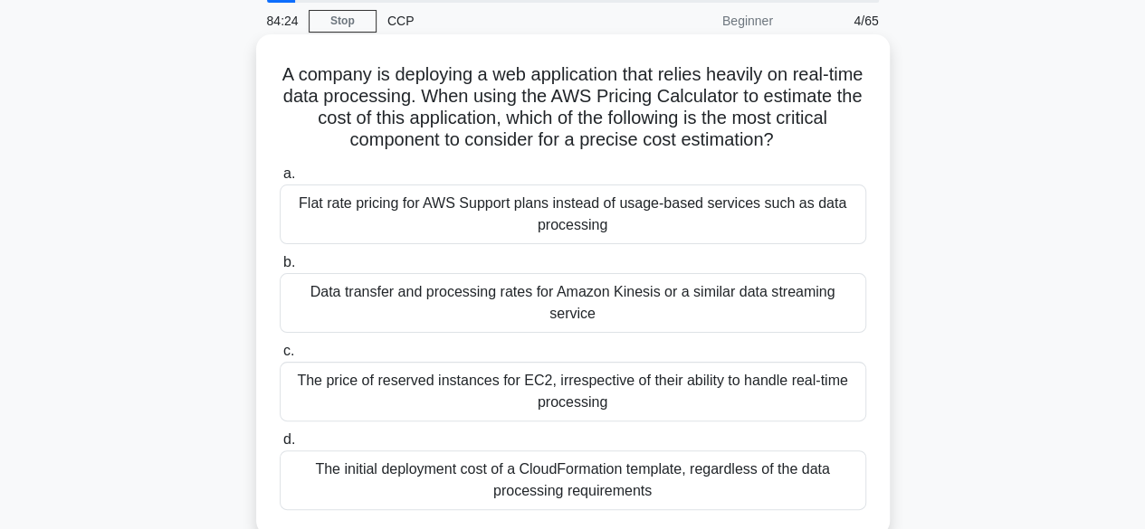
click at [670, 233] on div "Flat rate pricing for AWS Support plans instead of usage-based services such as…" at bounding box center [573, 215] width 586 height 60
click at [280, 180] on input "a. Flat rate pricing for AWS Support plans instead of usage-based services such…" at bounding box center [280, 174] width 0 height 12
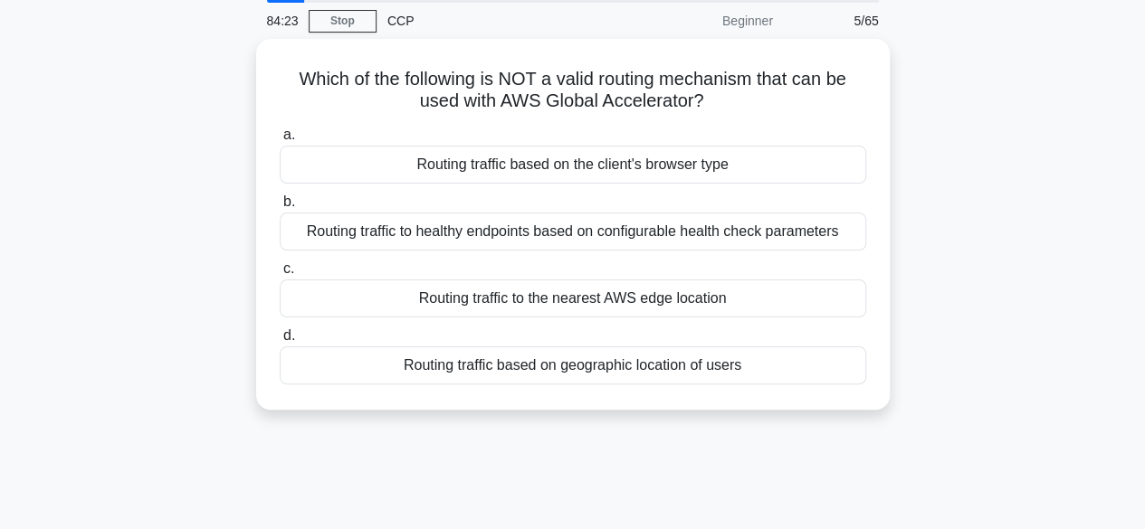
scroll to position [0, 0]
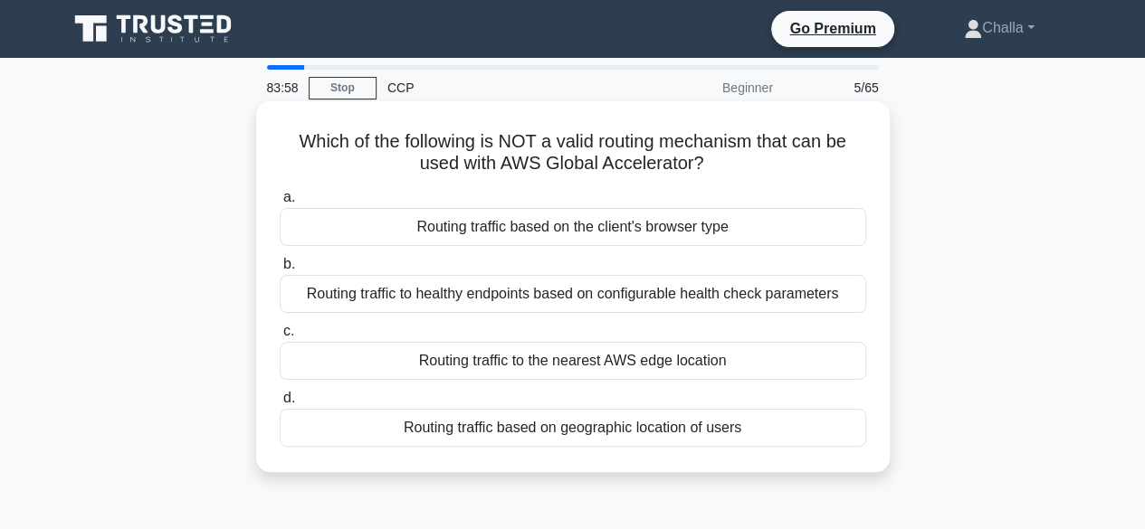
click at [670, 297] on div "Routing traffic to healthy endpoints based on configurable health check paramet…" at bounding box center [573, 294] width 586 height 38
click at [280, 271] on input "b. Routing traffic to healthy endpoints based on configurable health check para…" at bounding box center [280, 265] width 0 height 12
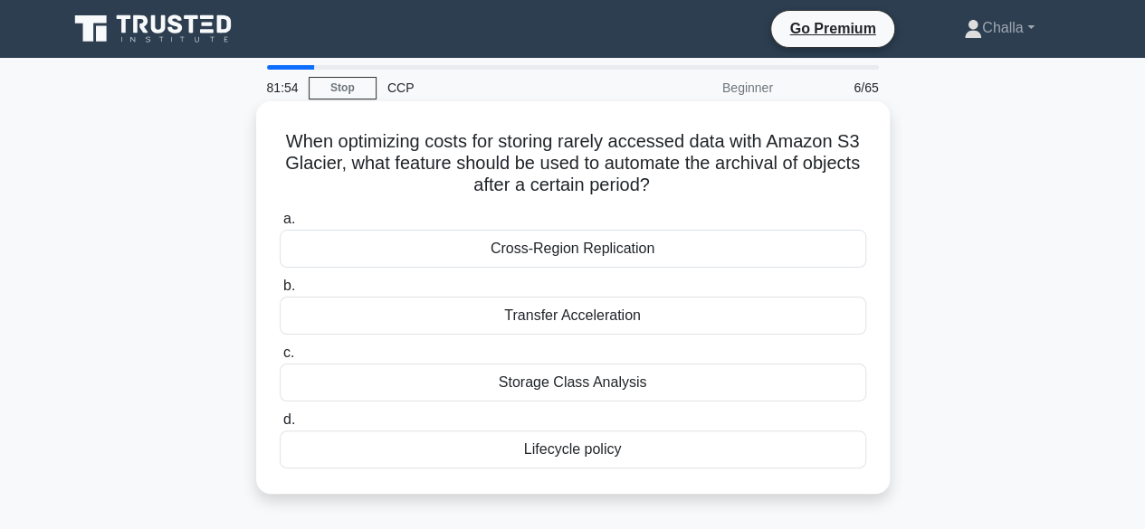
click at [644, 382] on div "Storage Class Analysis" at bounding box center [573, 383] width 586 height 38
click at [280, 359] on input "c. Storage Class Analysis" at bounding box center [280, 354] width 0 height 12
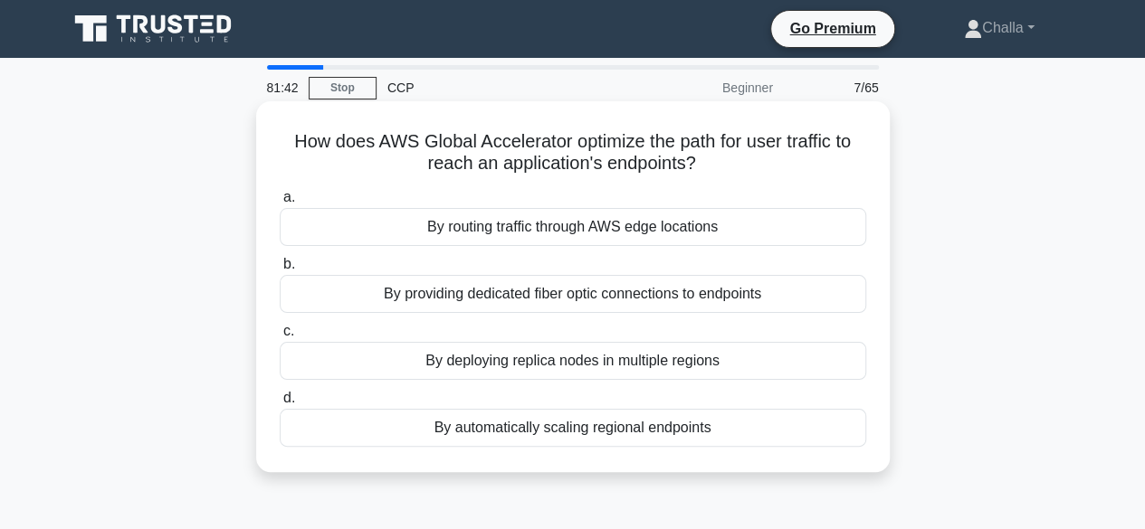
click at [682, 225] on div "By routing traffic through AWS edge locations" at bounding box center [573, 227] width 586 height 38
click at [280, 204] on input "a. By routing traffic through AWS edge locations" at bounding box center [280, 198] width 0 height 12
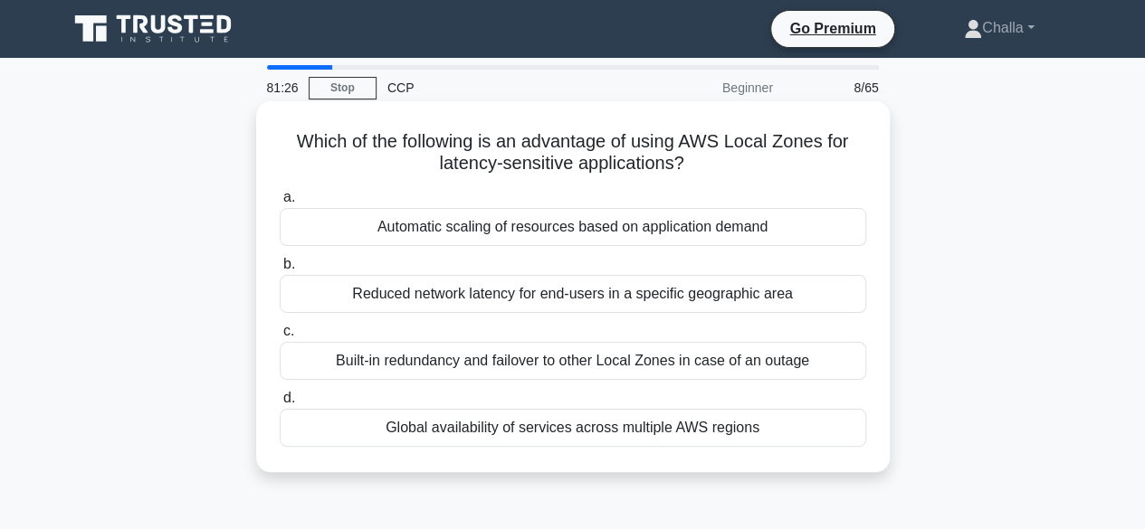
click at [609, 430] on div "Global availability of services across multiple AWS regions" at bounding box center [573, 428] width 586 height 38
click at [280, 405] on input "d. Global availability of services across multiple AWS regions" at bounding box center [280, 399] width 0 height 12
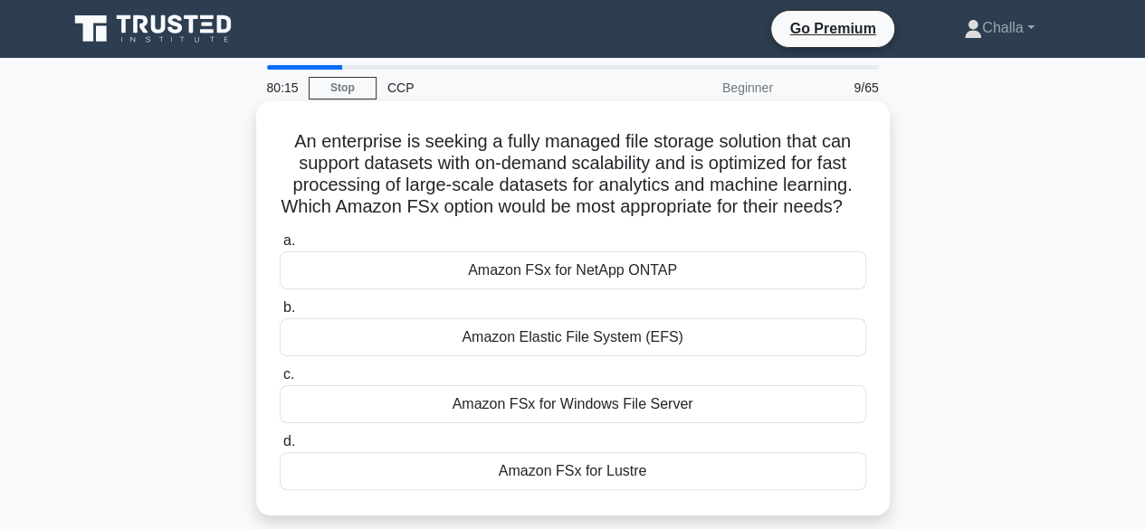
click at [636, 490] on div "Amazon FSx for Lustre" at bounding box center [573, 472] width 586 height 38
click at [280, 448] on input "d. Amazon FSx for Lustre" at bounding box center [280, 442] width 0 height 12
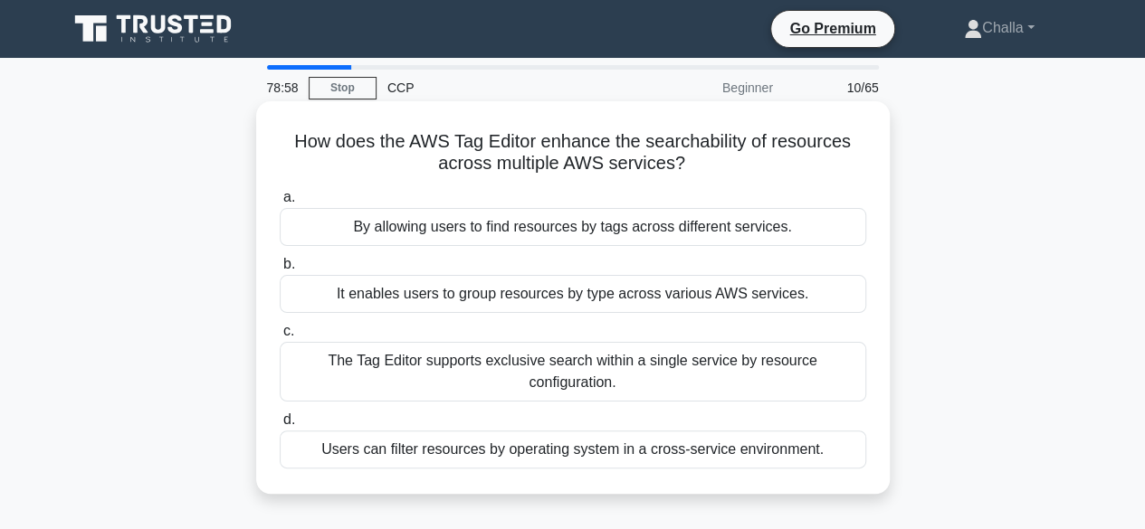
click at [717, 361] on div "The Tag Editor supports exclusive search within a single service by resource co…" at bounding box center [573, 372] width 586 height 60
click at [280, 338] on input "c. The Tag Editor supports exclusive search within a single service by resource…" at bounding box center [280, 332] width 0 height 12
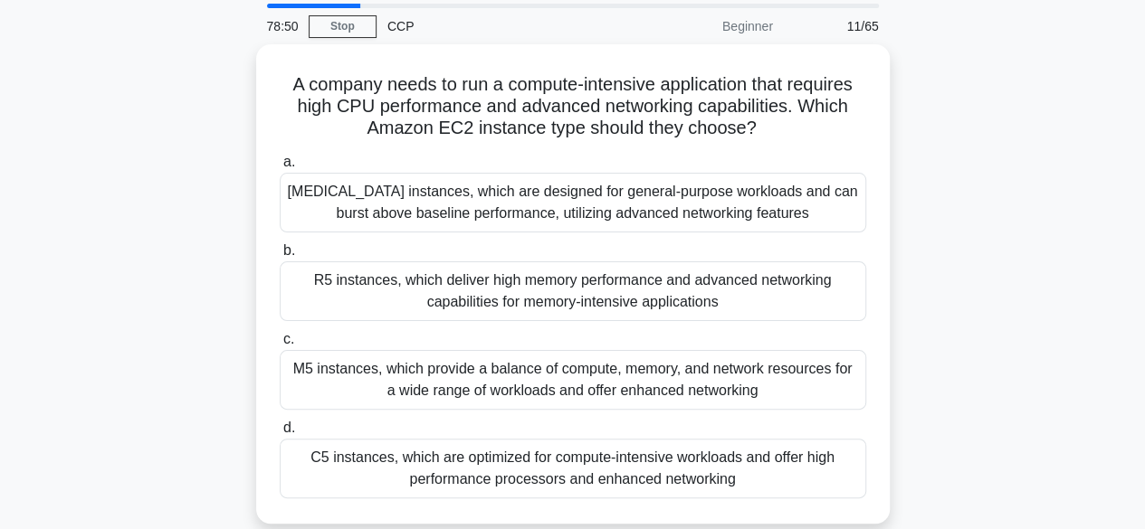
scroll to position [62, 0]
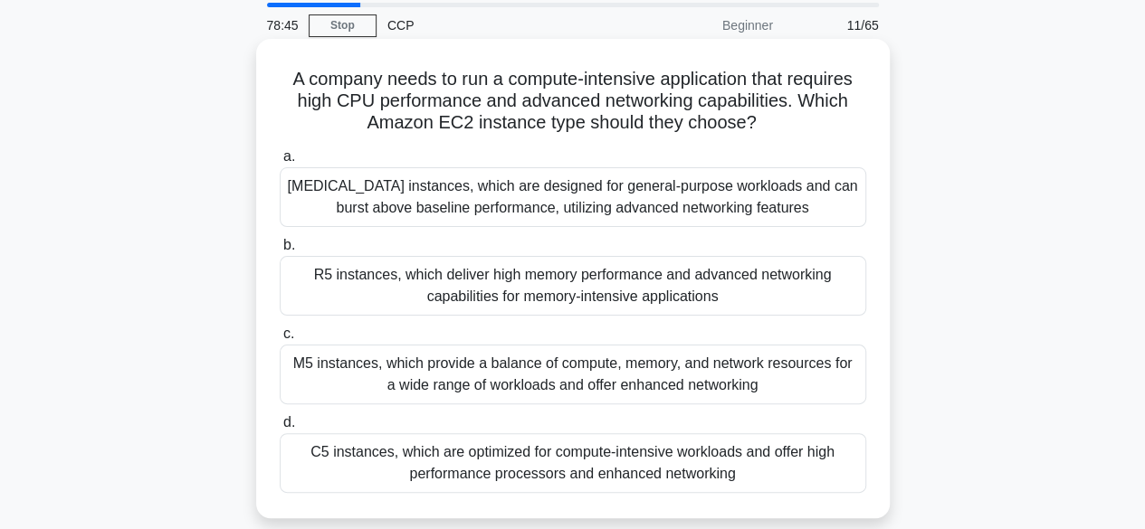
click at [657, 196] on div "T3 instances, which are designed for general-purpose workloads and can burst ab…" at bounding box center [573, 197] width 586 height 60
click at [280, 163] on input "a. T3 instances, which are designed for general-purpose workloads and can burst…" at bounding box center [280, 157] width 0 height 12
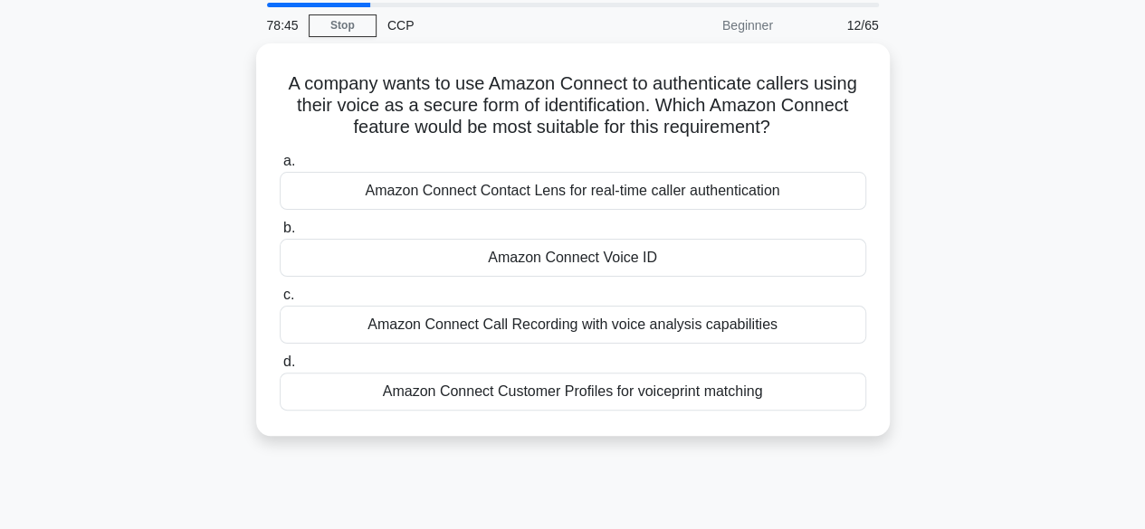
scroll to position [0, 0]
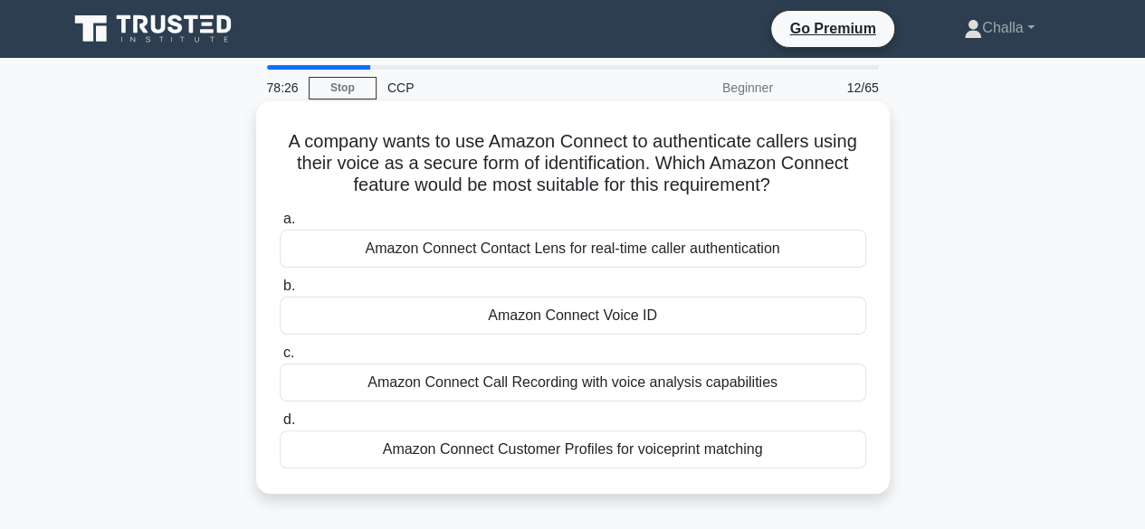
click at [581, 260] on div "Amazon Connect Contact Lens for real-time caller authentication" at bounding box center [573, 249] width 586 height 38
click at [280, 225] on input "a. Amazon Connect Contact Lens for real-time caller authentication" at bounding box center [280, 220] width 0 height 12
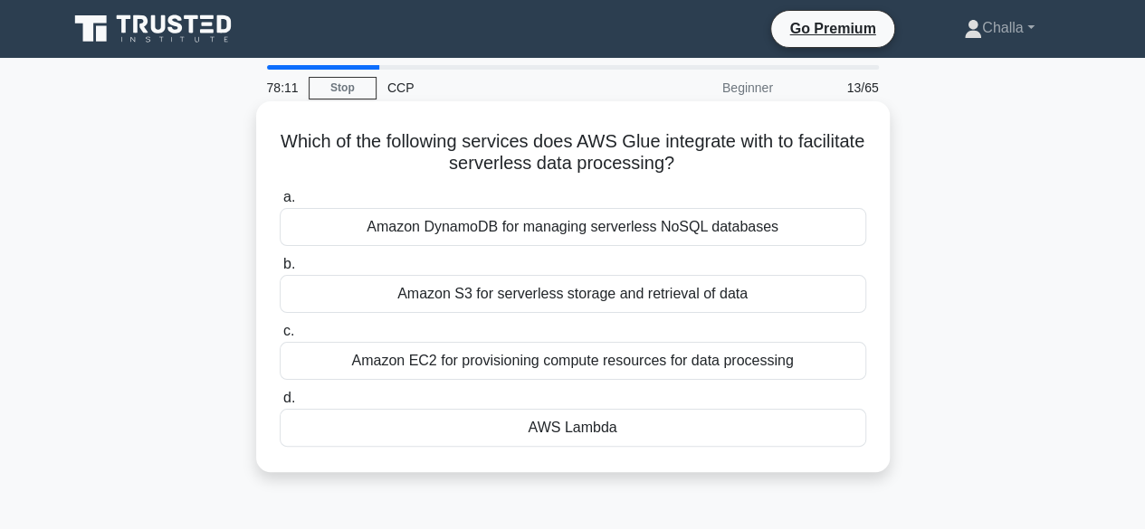
click at [500, 360] on div "Amazon EC2 for provisioning compute resources for data processing" at bounding box center [573, 361] width 586 height 38
click at [280, 338] on input "c. Amazon EC2 for provisioning compute resources for data processing" at bounding box center [280, 332] width 0 height 12
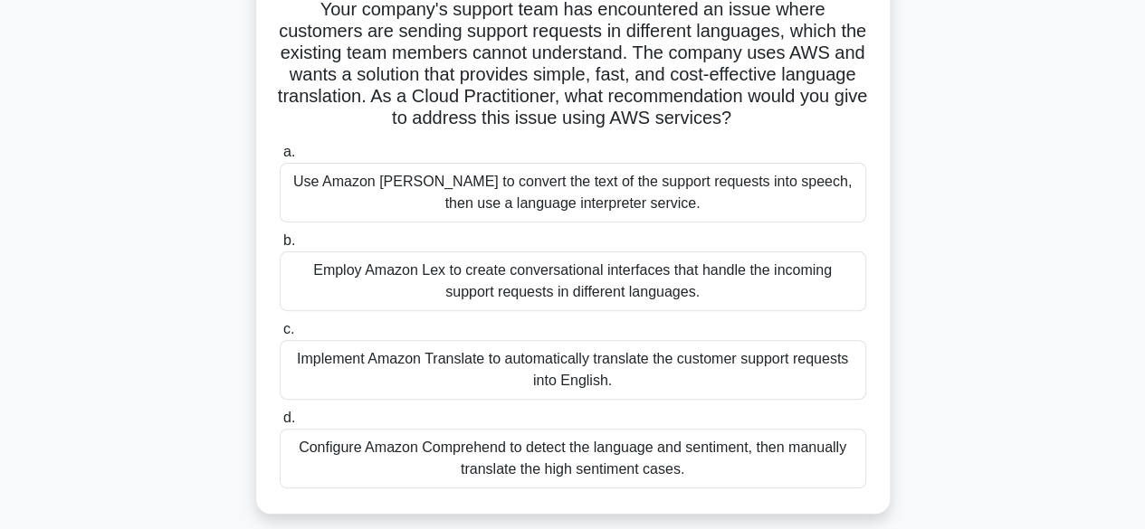
scroll to position [136, 0]
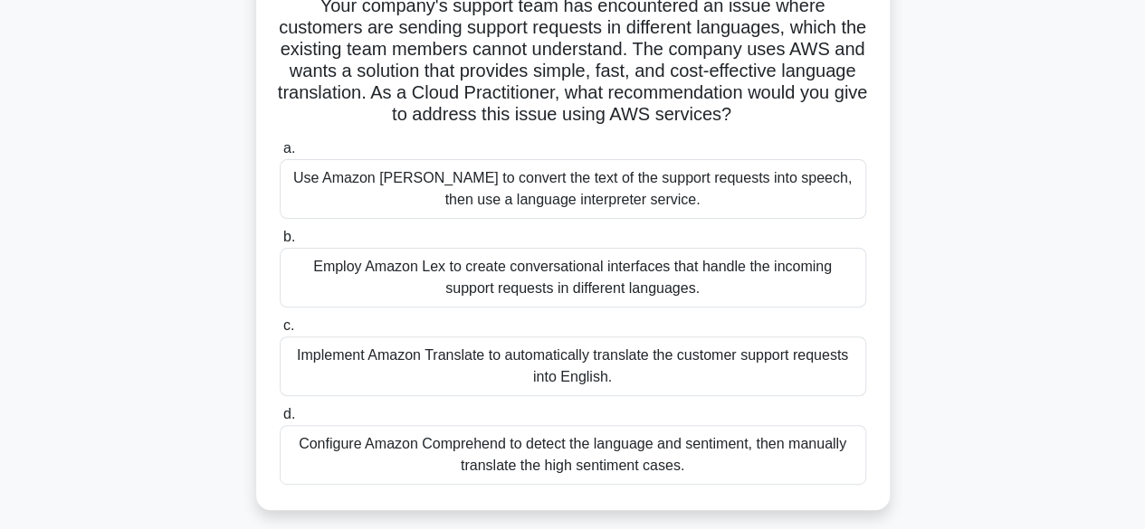
click at [462, 198] on div "Use Amazon Polly to convert the text of the support requests into speech, then …" at bounding box center [573, 189] width 586 height 60
click at [280, 155] on input "a. Use Amazon Polly to convert the text of the support requests into speech, th…" at bounding box center [280, 149] width 0 height 12
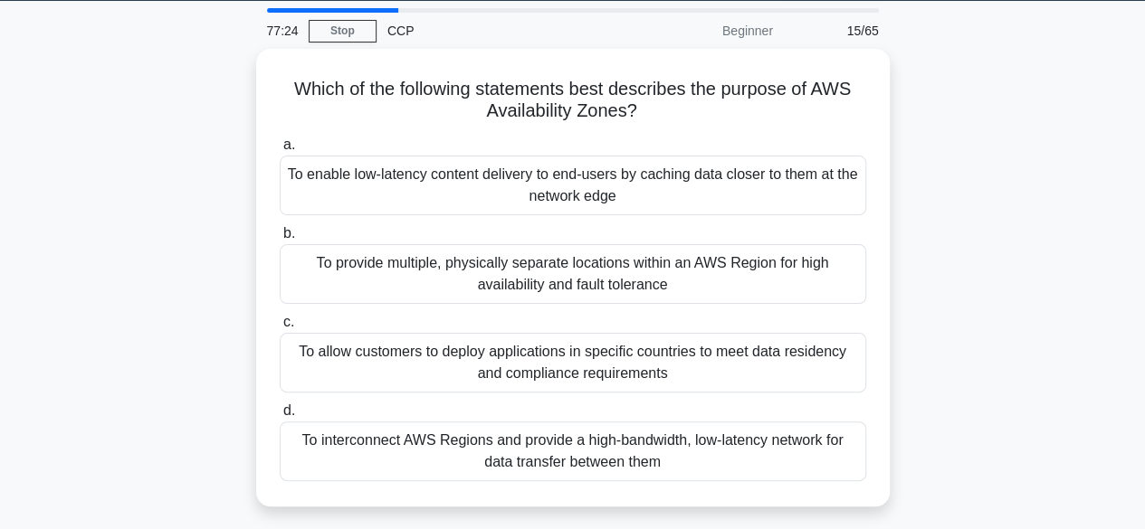
scroll to position [58, 0]
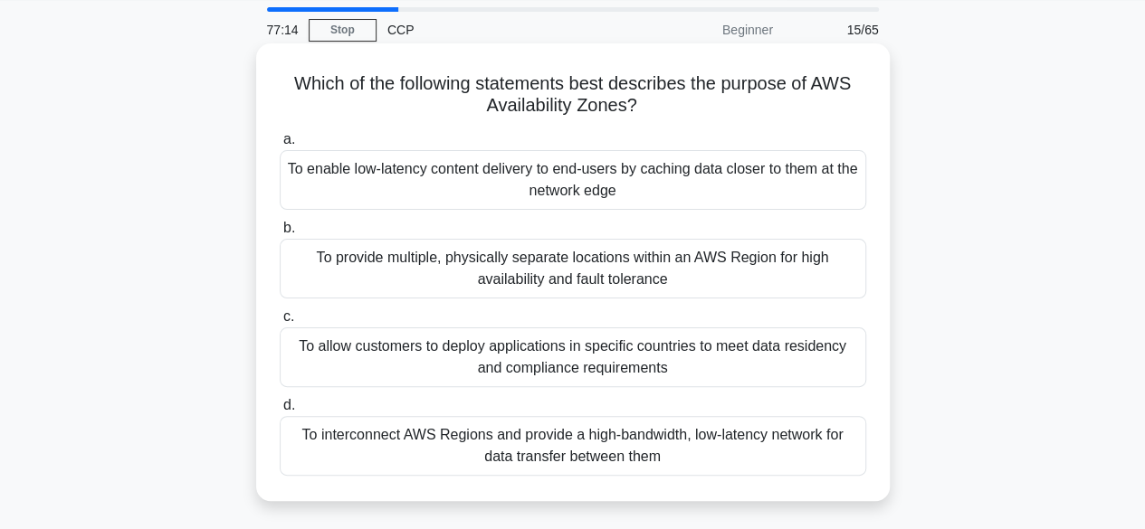
click at [598, 455] on div "To interconnect AWS Regions and provide a high-bandwidth, low-latency network f…" at bounding box center [573, 446] width 586 height 60
click at [280, 412] on input "d. To interconnect AWS Regions and provide a high-bandwidth, low-latency networ…" at bounding box center [280, 406] width 0 height 12
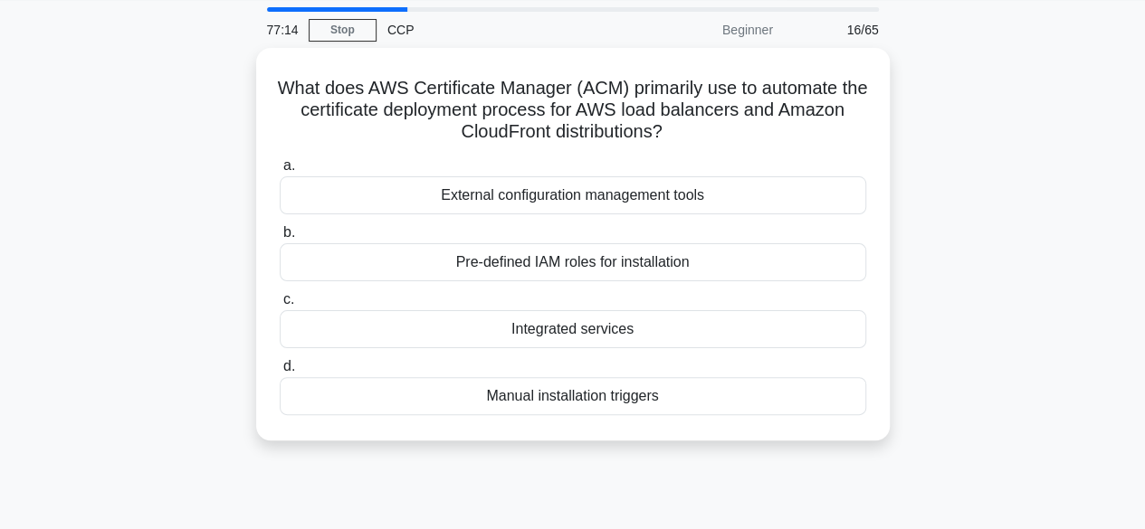
scroll to position [0, 0]
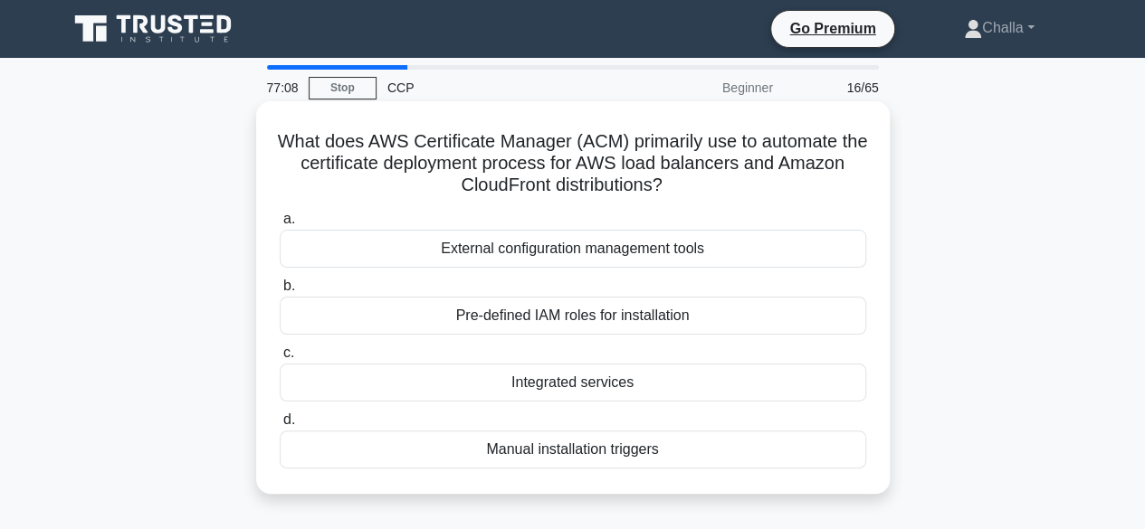
click at [569, 382] on div "Integrated services" at bounding box center [573, 383] width 586 height 38
click at [280, 359] on input "c. Integrated services" at bounding box center [280, 354] width 0 height 12
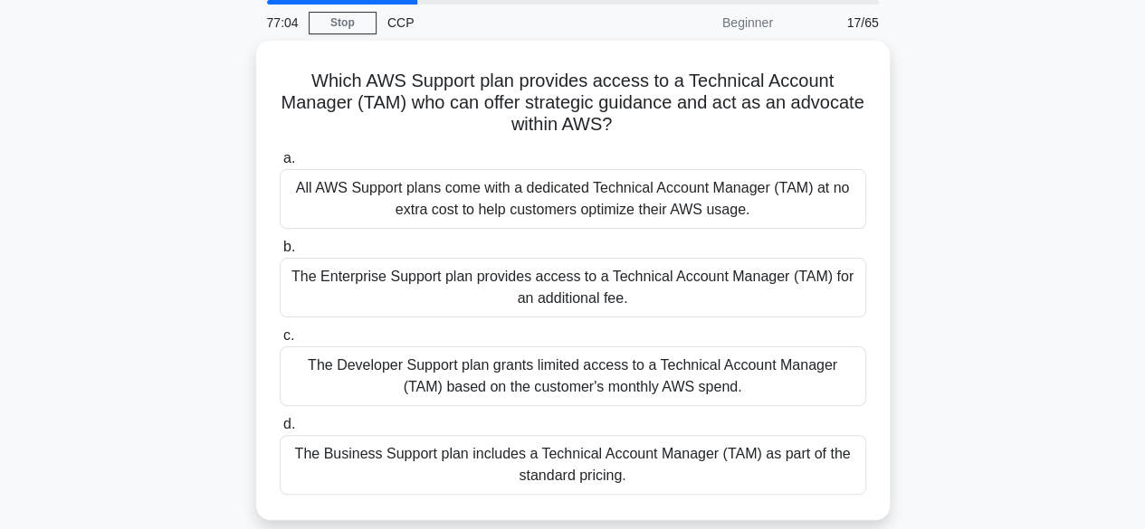
scroll to position [66, 0]
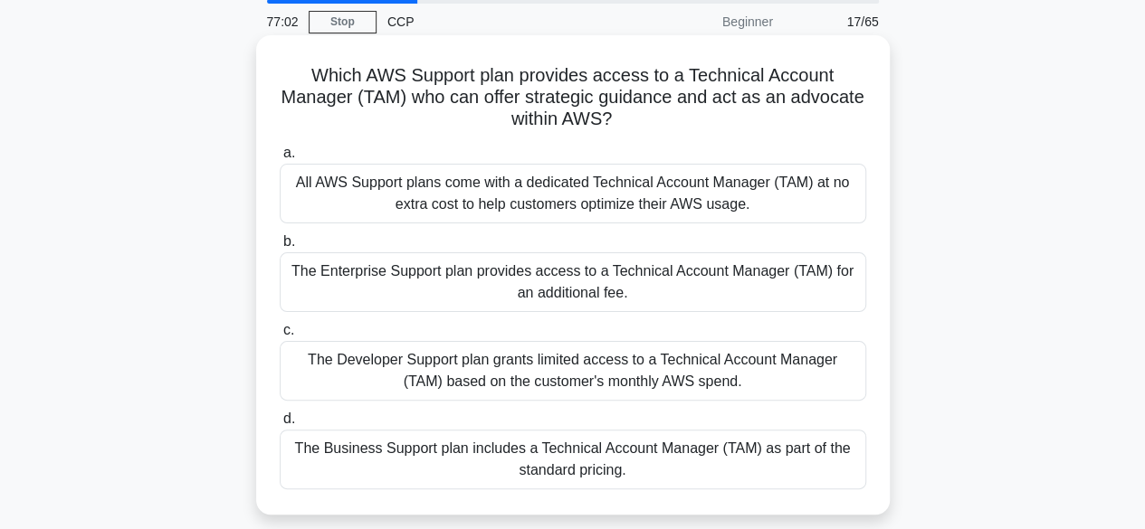
click at [561, 272] on div "The Enterprise Support plan provides access to a Technical Account Manager (TAM…" at bounding box center [573, 283] width 586 height 60
click at [280, 248] on input "b. The Enterprise Support plan provides access to a Technical Account Manager (…" at bounding box center [280, 242] width 0 height 12
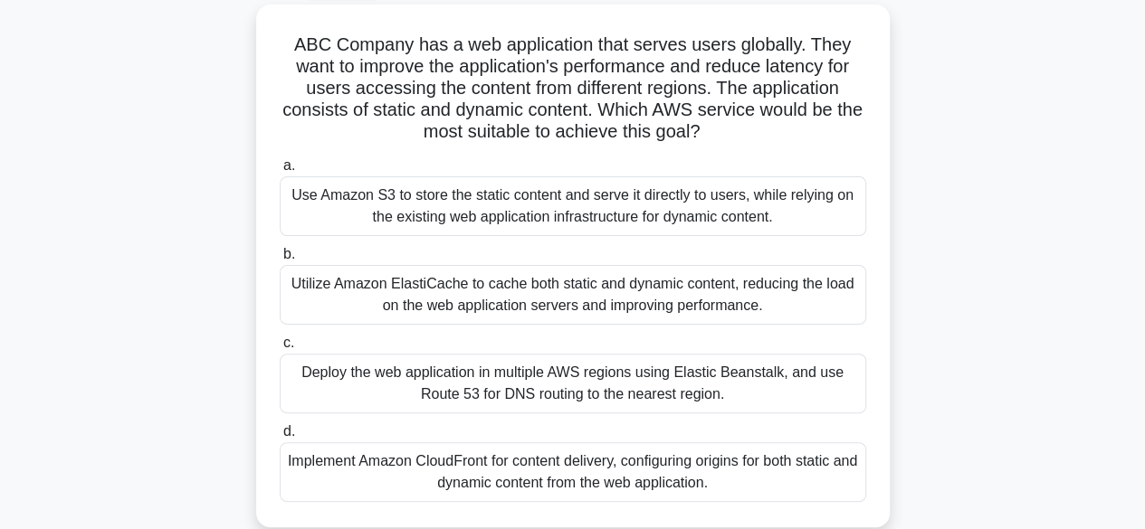
scroll to position [102, 0]
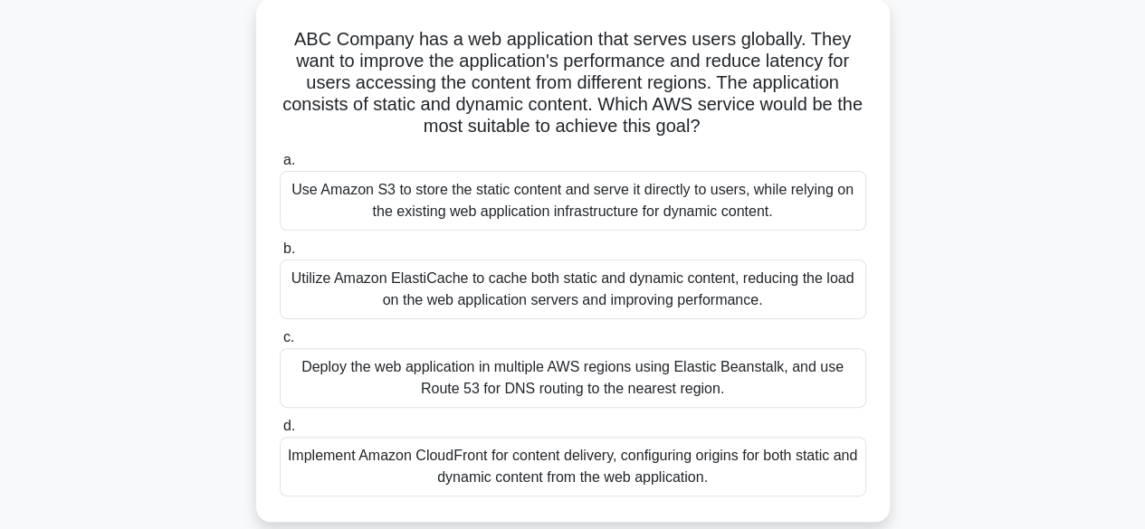
click at [539, 211] on div "Use Amazon S3 to store the static content and serve it directly to users, while…" at bounding box center [573, 201] width 586 height 60
click at [280, 167] on input "a. Use Amazon S3 to store the static content and serve it directly to users, wh…" at bounding box center [280, 161] width 0 height 12
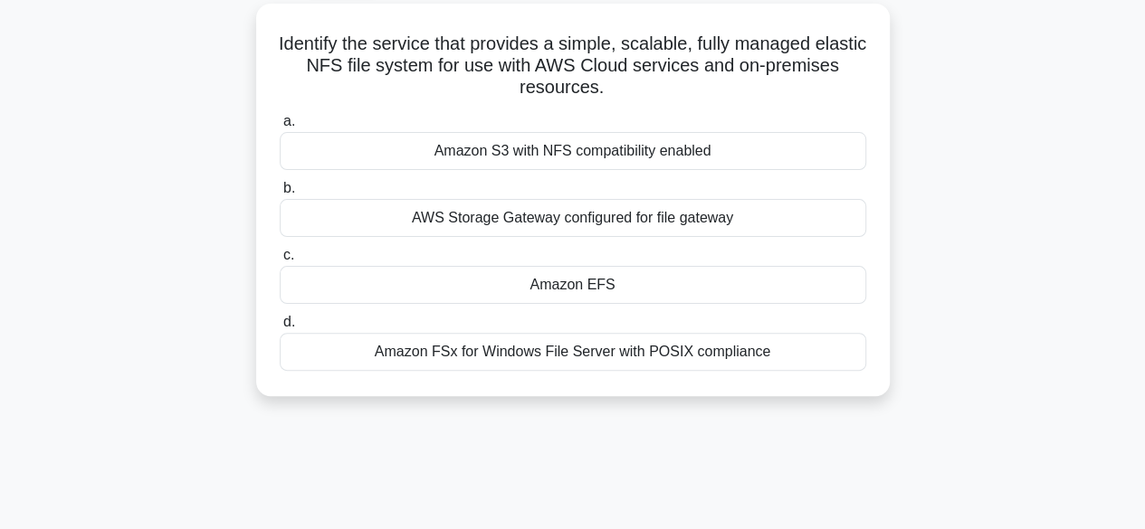
scroll to position [0, 0]
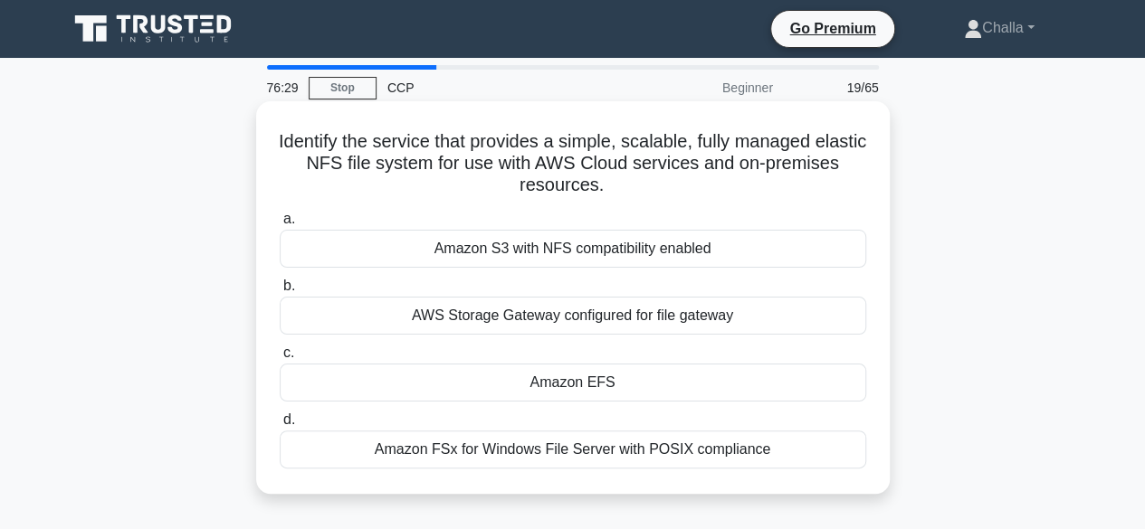
click at [565, 243] on div "Amazon S3 with NFS compatibility enabled" at bounding box center [573, 249] width 586 height 38
click at [280, 225] on input "a. Amazon S3 with NFS compatibility enabled" at bounding box center [280, 220] width 0 height 12
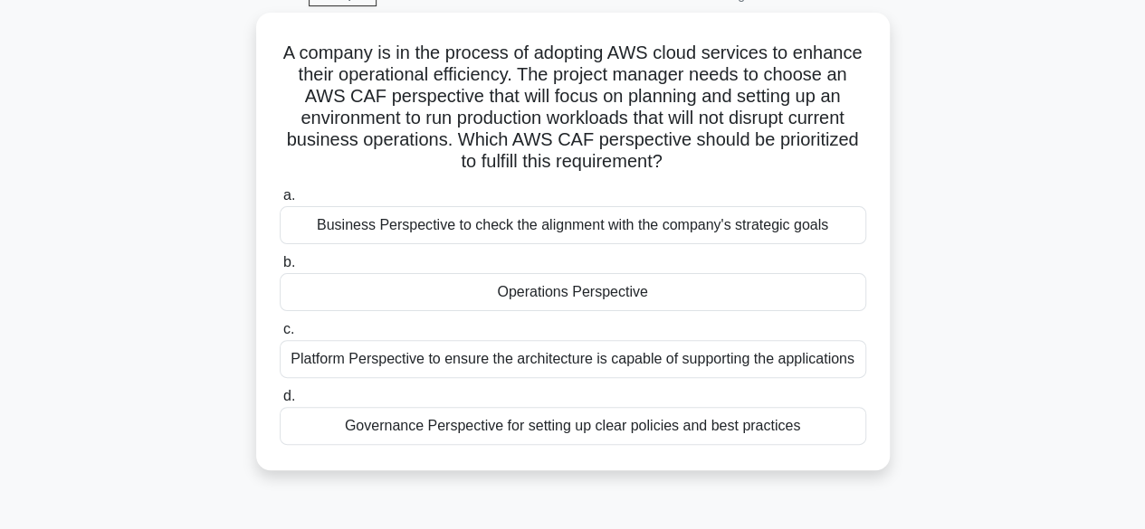
scroll to position [96, 0]
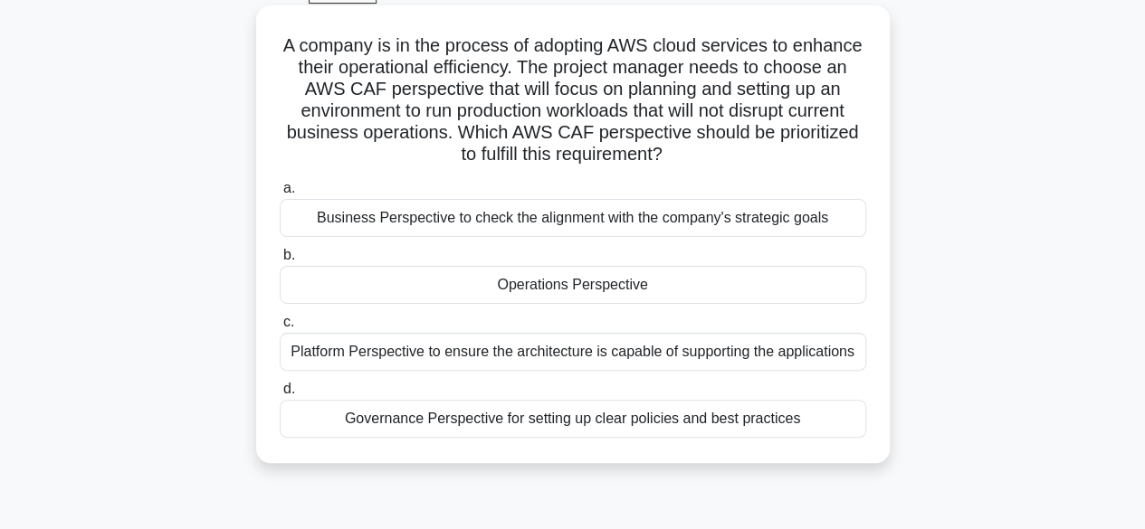
click at [608, 358] on div "Platform Perspective to ensure the architecture is capable of supporting the ap…" at bounding box center [573, 352] width 586 height 38
click at [280, 329] on input "c. Platform Perspective to ensure the architecture is capable of supporting the…" at bounding box center [280, 323] width 0 height 12
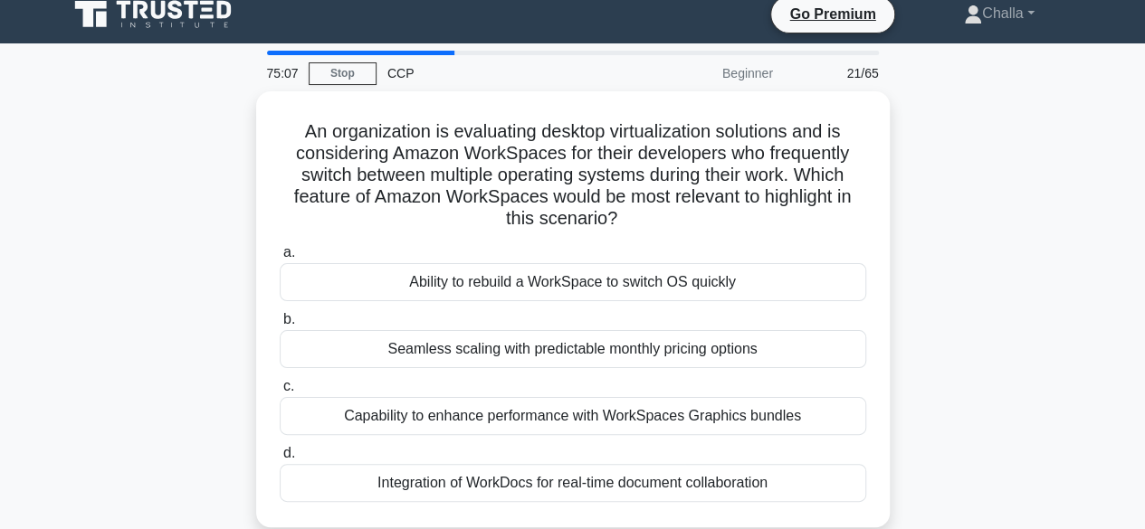
scroll to position [13, 0]
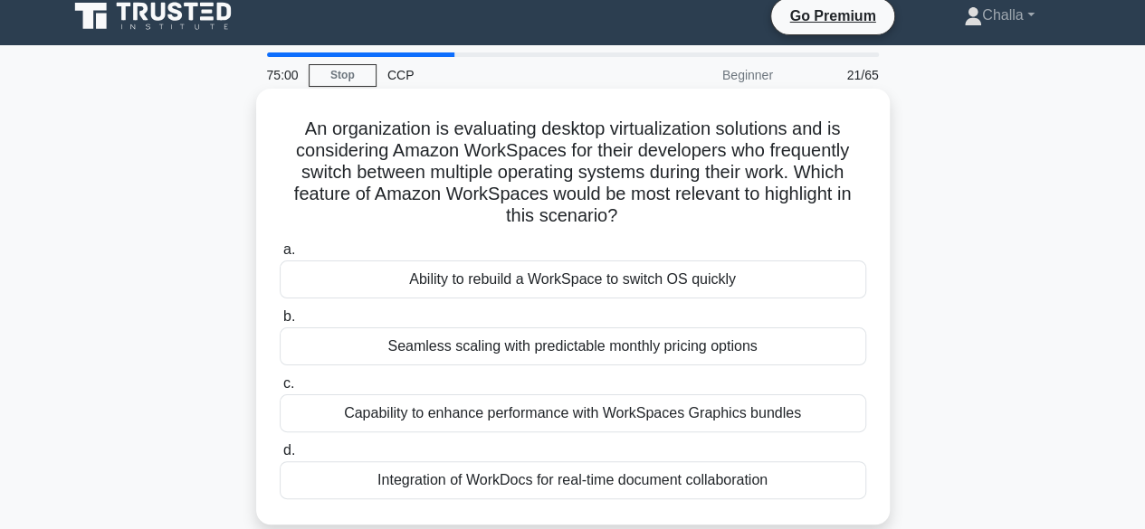
click at [665, 404] on div "Capability to enhance performance with WorkSpaces Graphics bundles" at bounding box center [573, 414] width 586 height 38
click at [280, 390] on input "c. Capability to enhance performance with WorkSpaces Graphics bundles" at bounding box center [280, 384] width 0 height 12
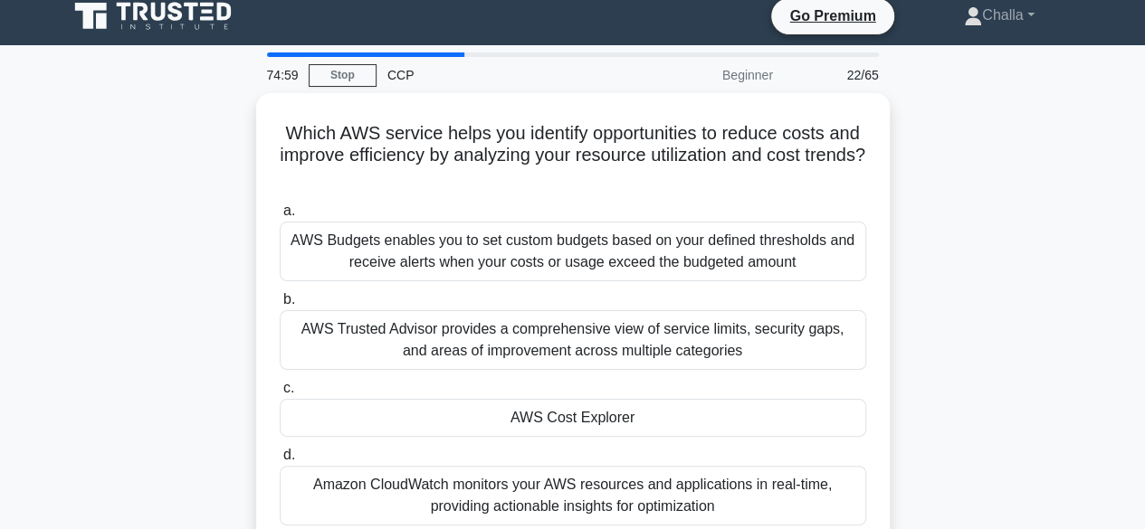
scroll to position [0, 0]
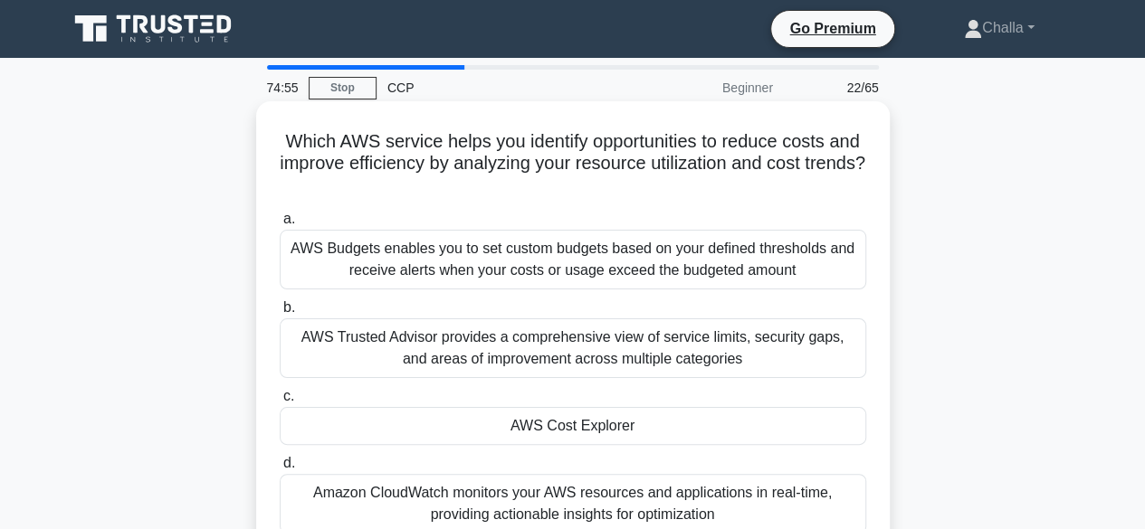
click at [621, 432] on div "AWS Cost Explorer" at bounding box center [573, 426] width 586 height 38
click at [280, 403] on input "c. AWS Cost Explorer" at bounding box center [280, 397] width 0 height 12
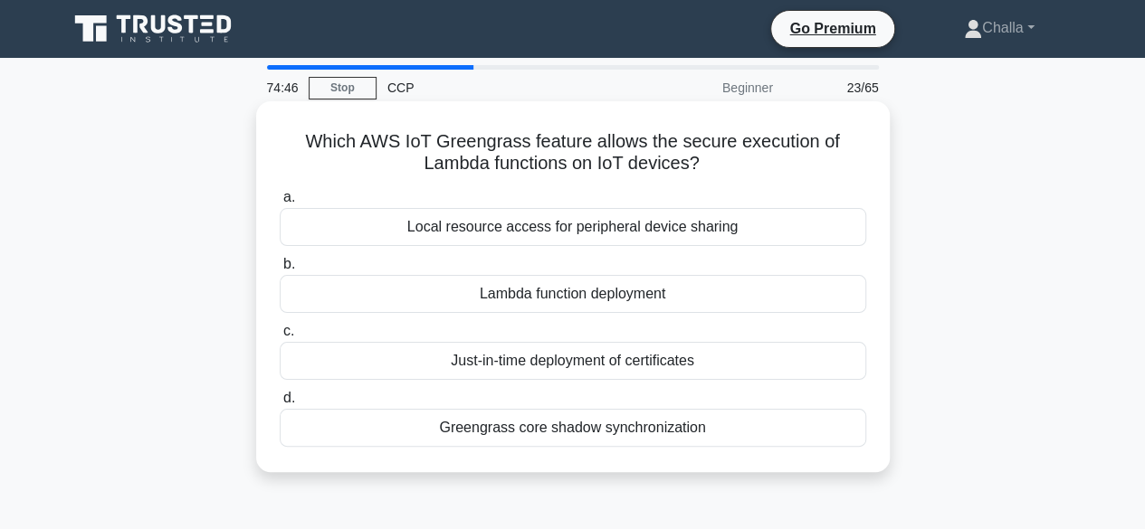
click at [577, 298] on div "Lambda function deployment" at bounding box center [573, 294] width 586 height 38
click at [280, 271] on input "b. Lambda function deployment" at bounding box center [280, 265] width 0 height 12
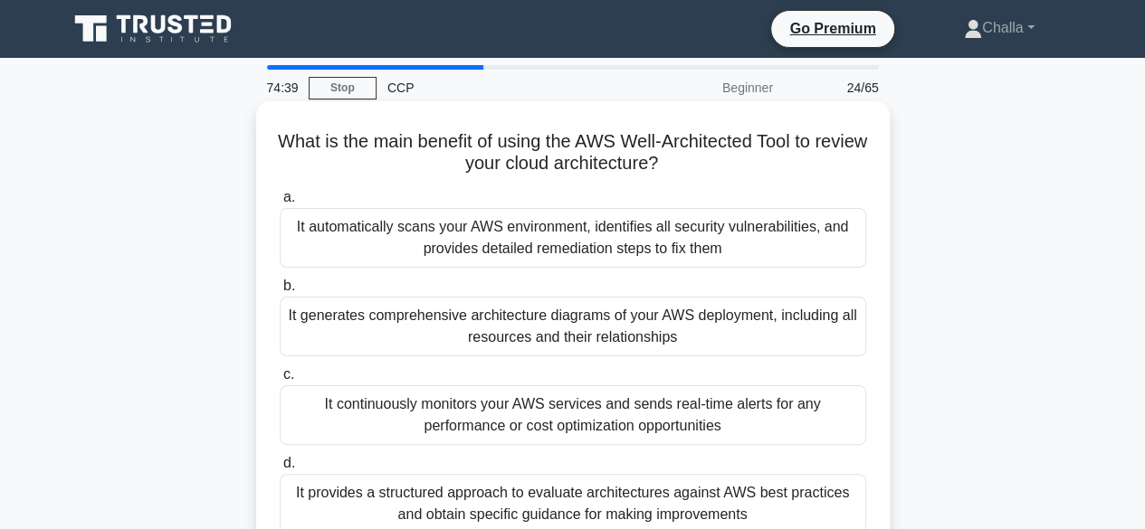
click at [565, 332] on div "It generates comprehensive architecture diagrams of your AWS deployment, includ…" at bounding box center [573, 327] width 586 height 60
click at [280, 292] on input "b. It generates comprehensive architecture diagrams of your AWS deployment, inc…" at bounding box center [280, 287] width 0 height 12
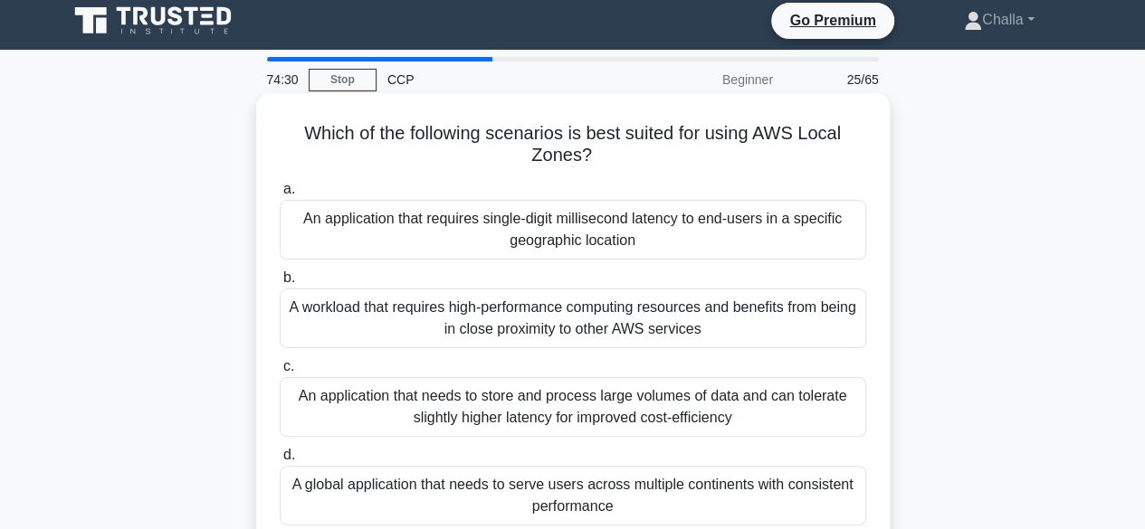
scroll to position [5, 0]
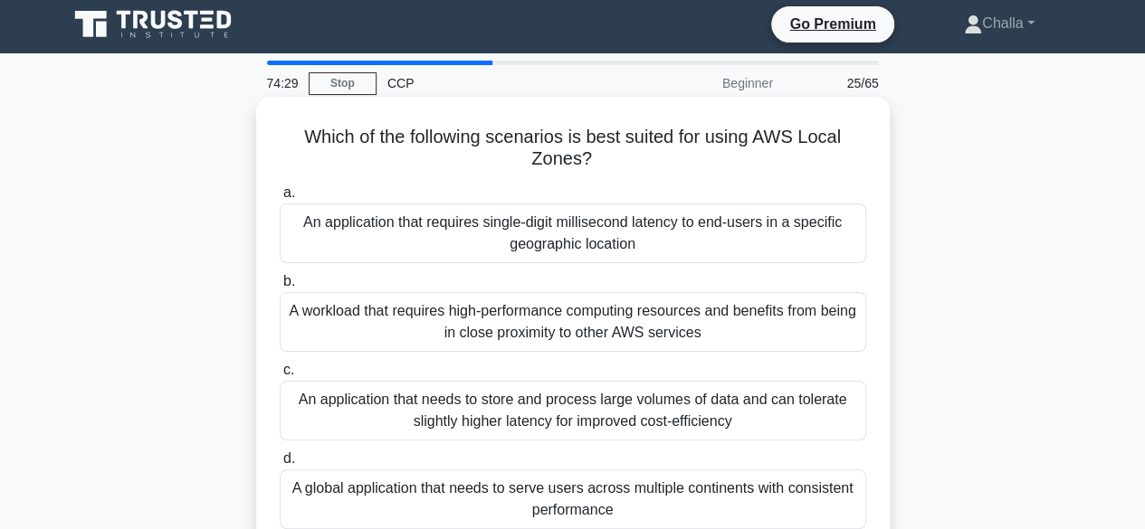
click at [483, 260] on div "An application that requires single-digit millisecond latency to end-users in a…" at bounding box center [573, 234] width 586 height 60
click at [280, 199] on input "a. An application that requires single-digit millisecond latency to end-users i…" at bounding box center [280, 193] width 0 height 12
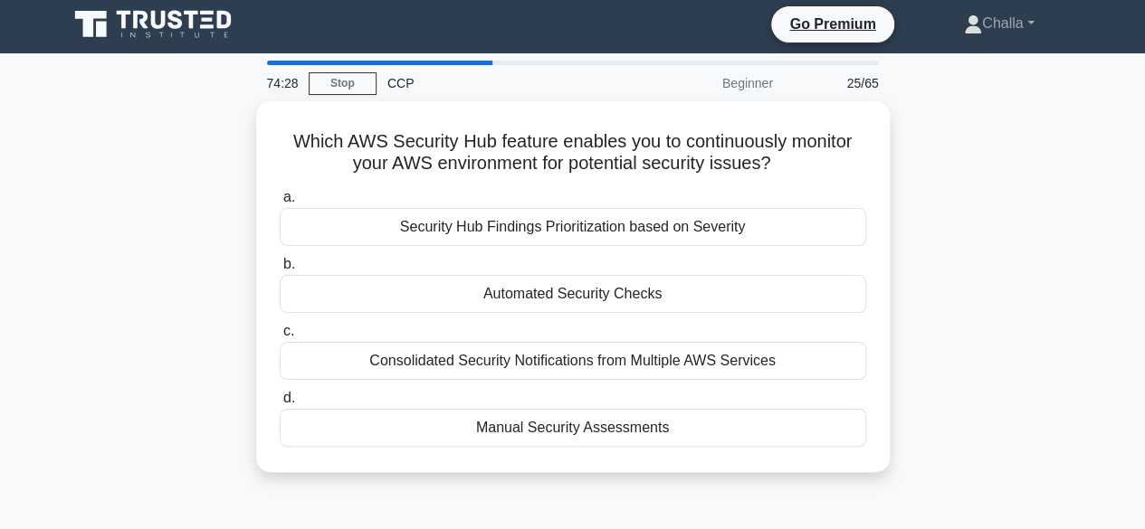
scroll to position [0, 0]
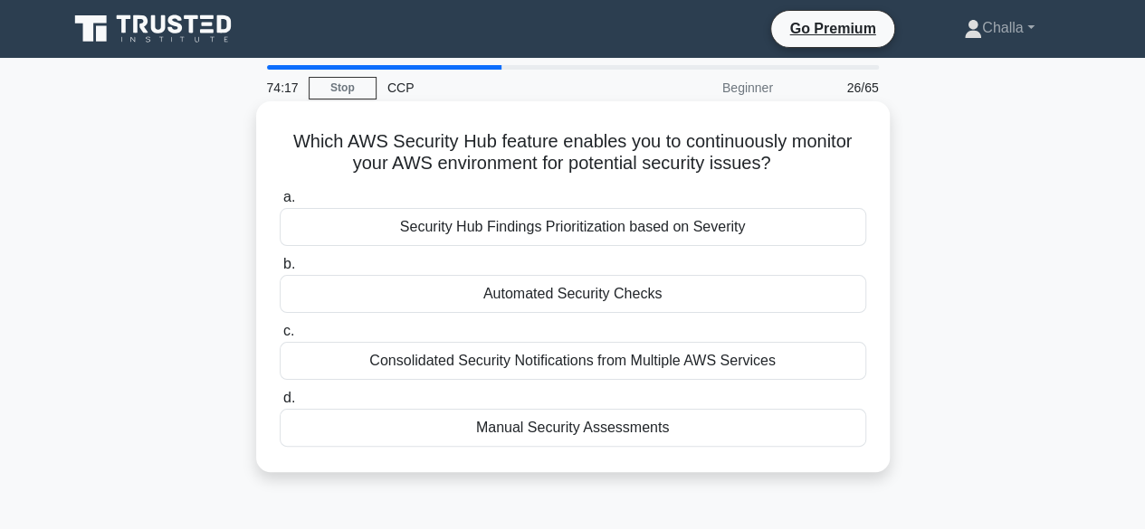
click at [495, 294] on div "Automated Security Checks" at bounding box center [573, 294] width 586 height 38
click at [280, 271] on input "b. Automated Security Checks" at bounding box center [280, 265] width 0 height 12
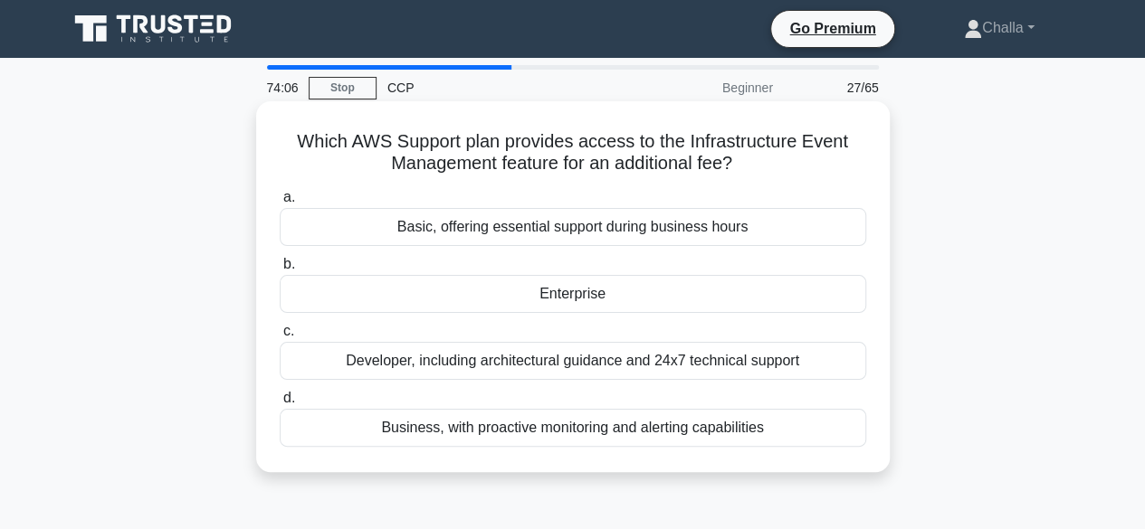
click at [500, 426] on div "Business, with proactive monitoring and alerting capabilities" at bounding box center [573, 428] width 586 height 38
click at [280, 405] on input "d. Business, with proactive monitoring and alerting capabilities" at bounding box center [280, 399] width 0 height 12
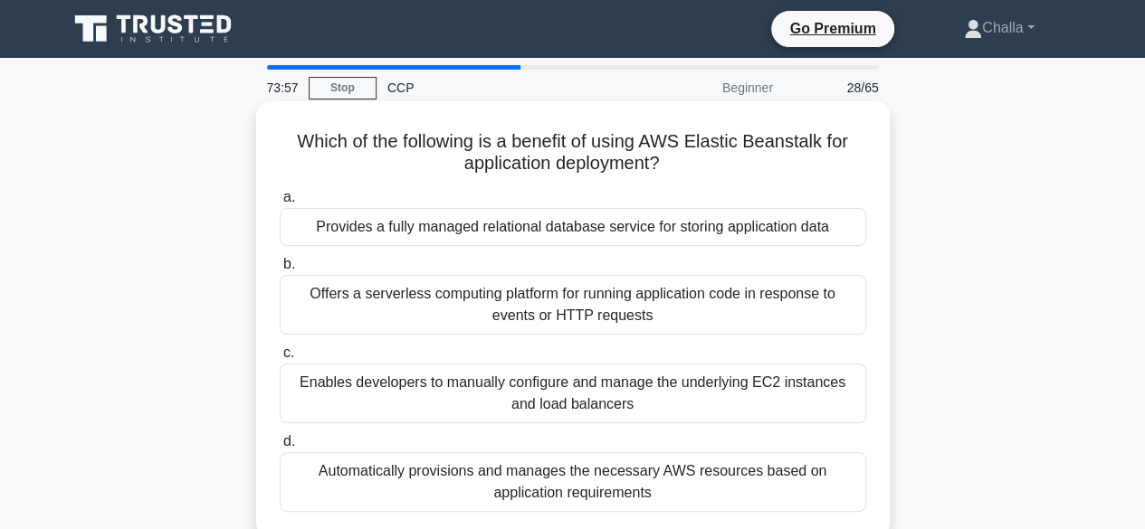
click at [502, 406] on div "Enables developers to manually configure and manage the underlying EC2 instance…" at bounding box center [573, 394] width 586 height 60
click at [280, 359] on input "c. Enables developers to manually configure and manage the underlying EC2 insta…" at bounding box center [280, 354] width 0 height 12
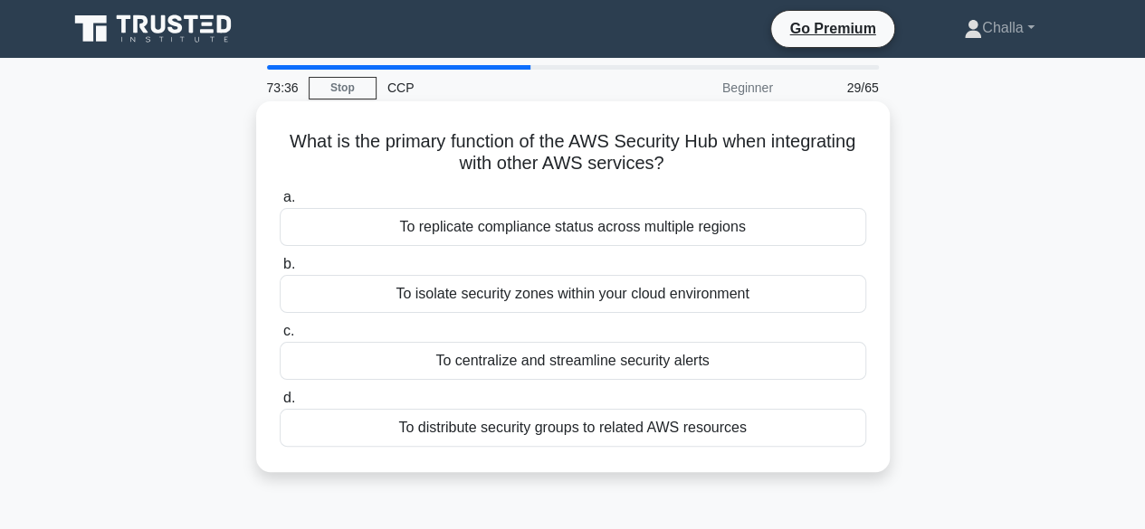
click at [491, 366] on div "To centralize and streamline security alerts" at bounding box center [573, 361] width 586 height 38
click at [280, 338] on input "c. To centralize and streamline security alerts" at bounding box center [280, 332] width 0 height 12
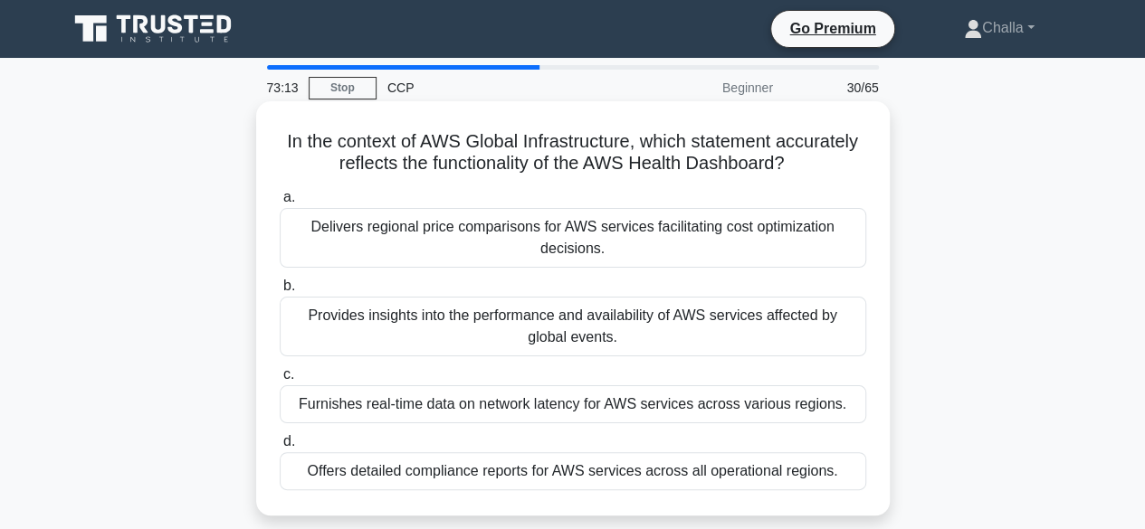
click at [658, 233] on div "Delivers regional price comparisons for AWS services facilitating cost optimiza…" at bounding box center [573, 238] width 586 height 60
click at [280, 204] on input "a. Delivers regional price comparisons for AWS services facilitating cost optim…" at bounding box center [280, 198] width 0 height 12
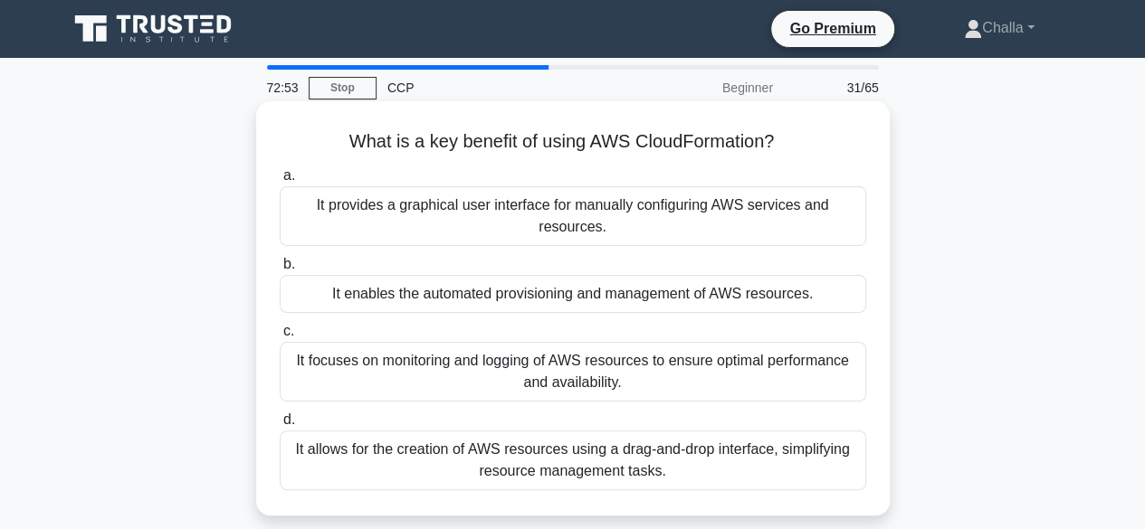
click at [614, 233] on div "It provides a graphical user interface for manually configuring AWS services an…" at bounding box center [573, 216] width 586 height 60
click at [280, 182] on input "a. It provides a graphical user interface for manually configuring AWS services…" at bounding box center [280, 176] width 0 height 12
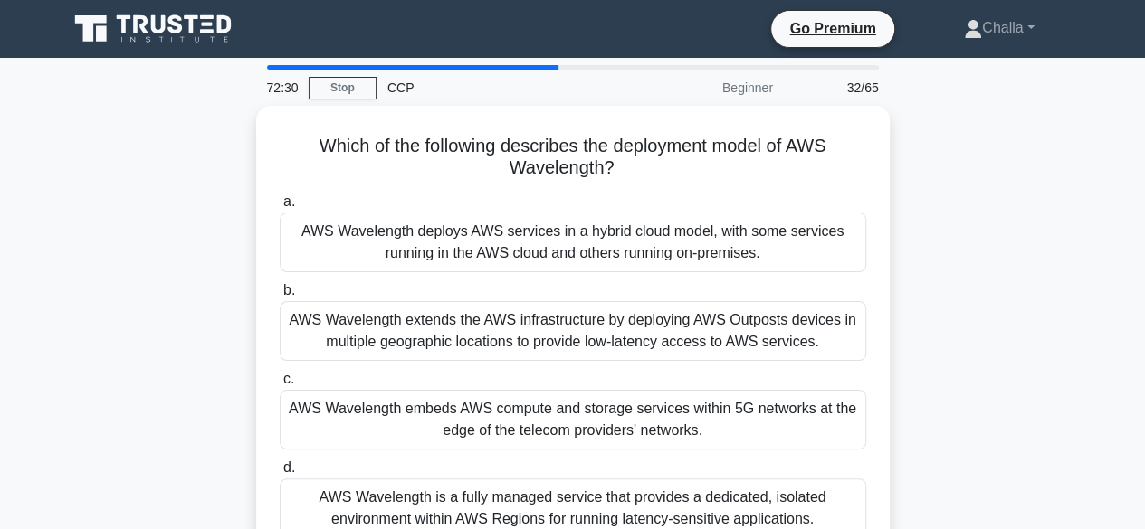
click at [614, 233] on div "AWS Wavelength deploys AWS services in a hybrid cloud model, with some services…" at bounding box center [573, 243] width 586 height 60
click at [280, 208] on input "a. AWS Wavelength deploys AWS services in a hybrid cloud model, with some servi…" at bounding box center [280, 202] width 0 height 12
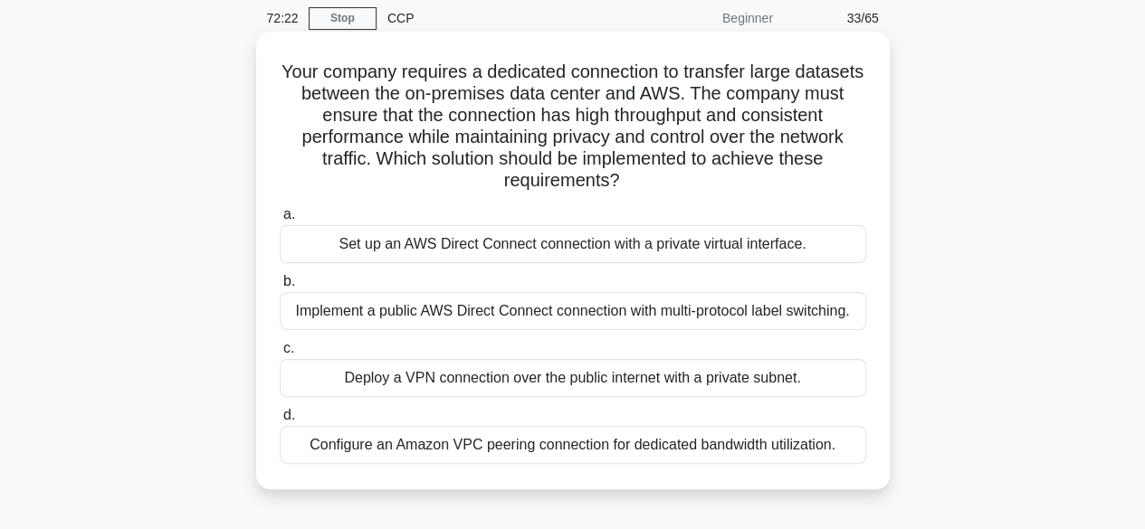
scroll to position [73, 0]
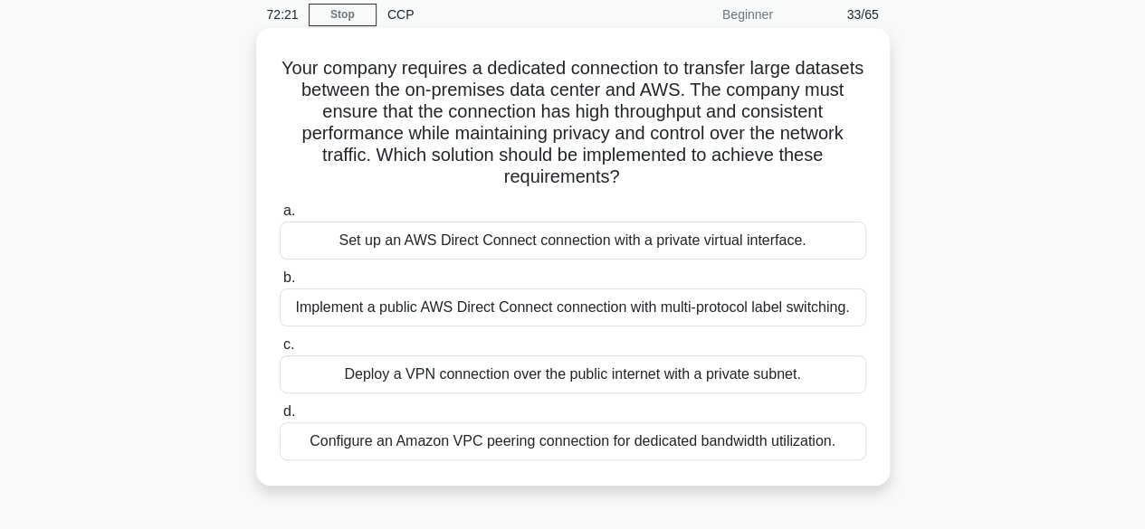
click at [515, 446] on div "Configure an Amazon VPC peering connection for dedicated bandwidth utilization." at bounding box center [573, 442] width 586 height 38
click at [280, 418] on input "d. Configure an Amazon VPC peering connection for dedicated bandwidth utilizati…" at bounding box center [280, 412] width 0 height 12
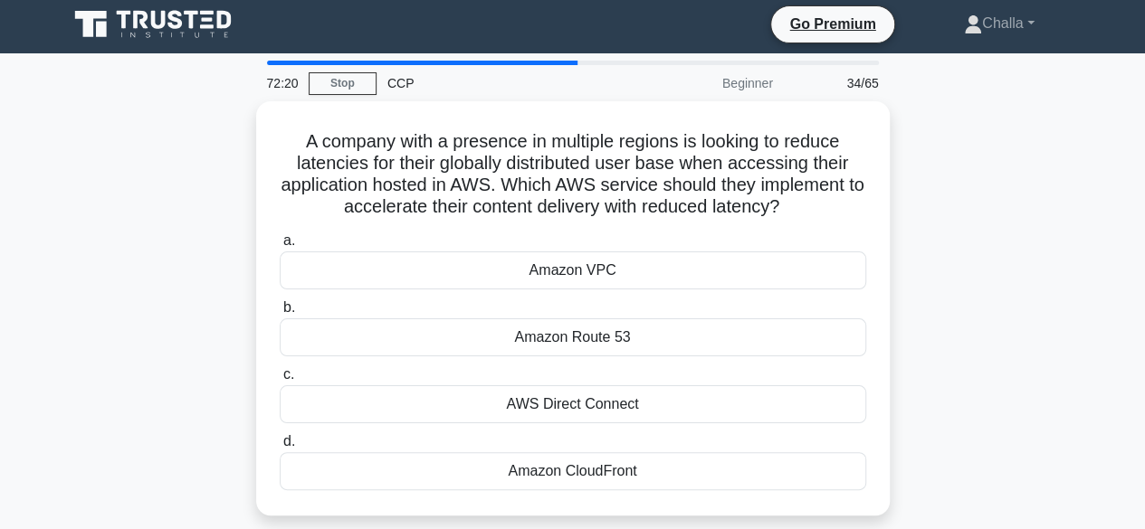
scroll to position [0, 0]
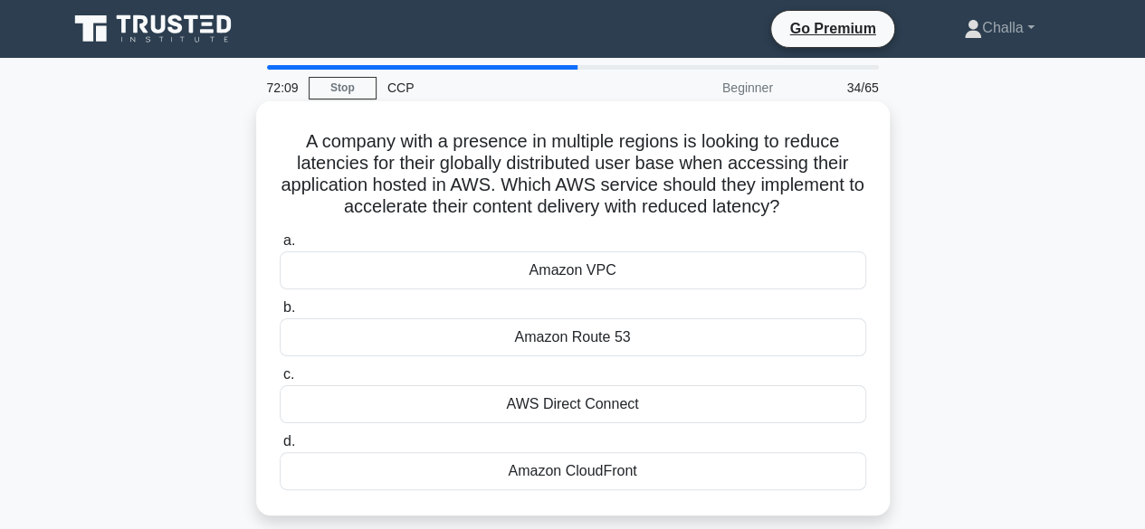
click at [558, 407] on div "AWS Direct Connect" at bounding box center [573, 405] width 586 height 38
click at [280, 381] on input "c. AWS Direct Connect" at bounding box center [280, 375] width 0 height 12
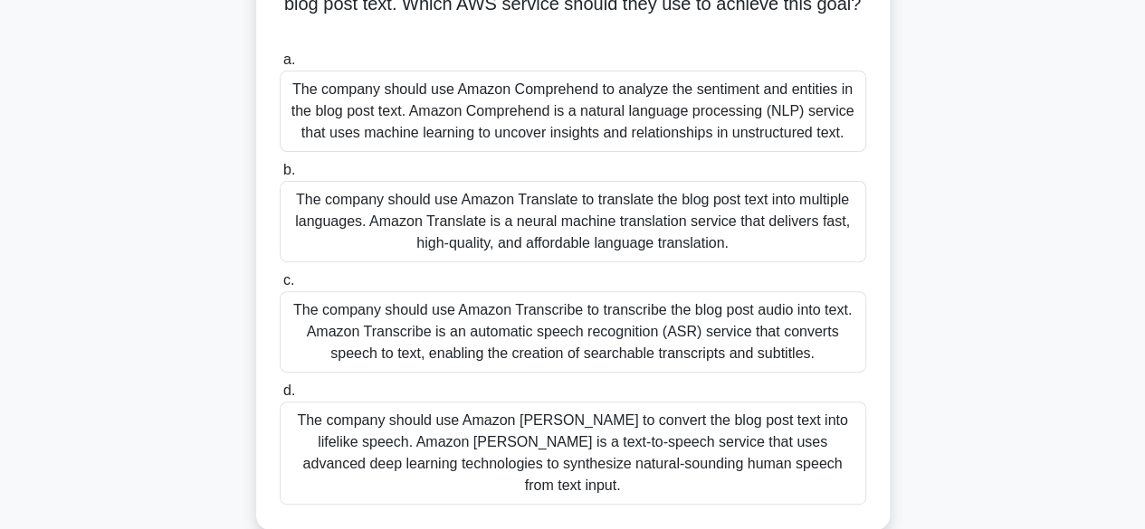
scroll to position [226, 0]
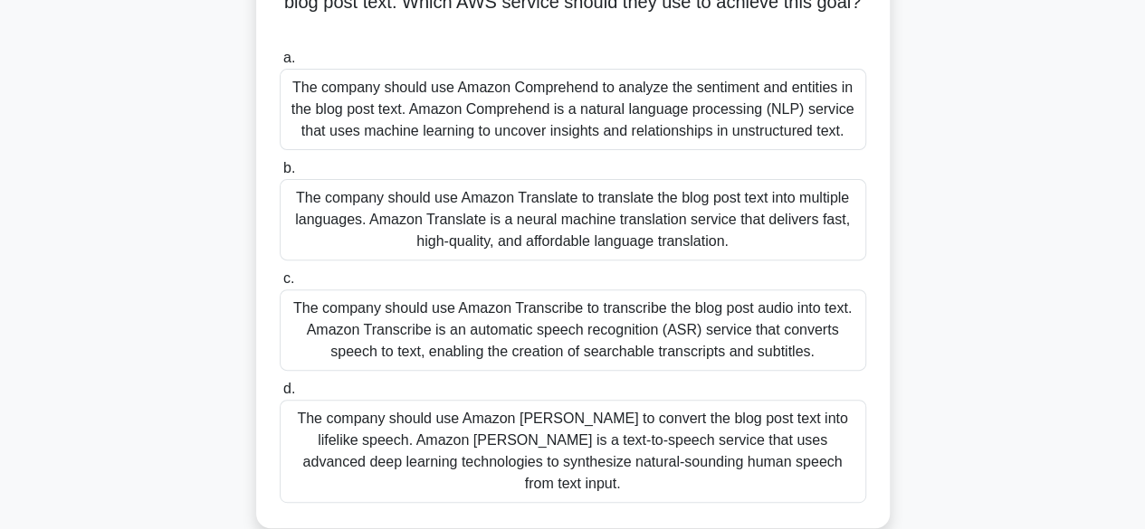
click at [630, 228] on div "The company should use Amazon Translate to translate the blog post text into mu…" at bounding box center [573, 219] width 586 height 81
click at [280, 175] on input "b. The company should use Amazon Translate to translate the blog post text into…" at bounding box center [280, 169] width 0 height 12
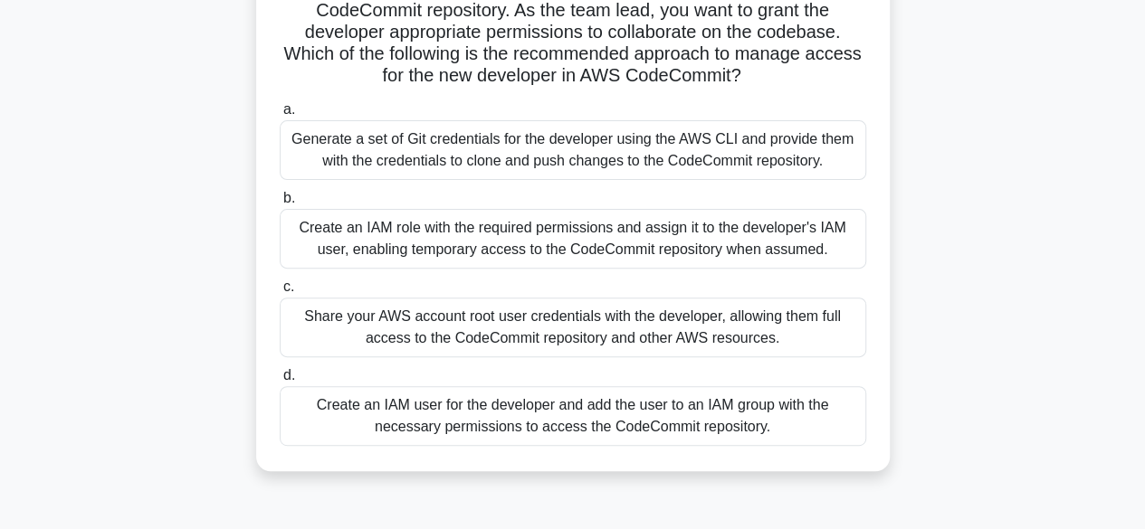
scroll to position [176, 0]
click at [570, 328] on div "Share your AWS account root user credentials with the developer, allowing them …" at bounding box center [573, 327] width 586 height 60
click at [280, 292] on input "c. Share your AWS account root user credentials with the developer, allowing th…" at bounding box center [280, 287] width 0 height 12
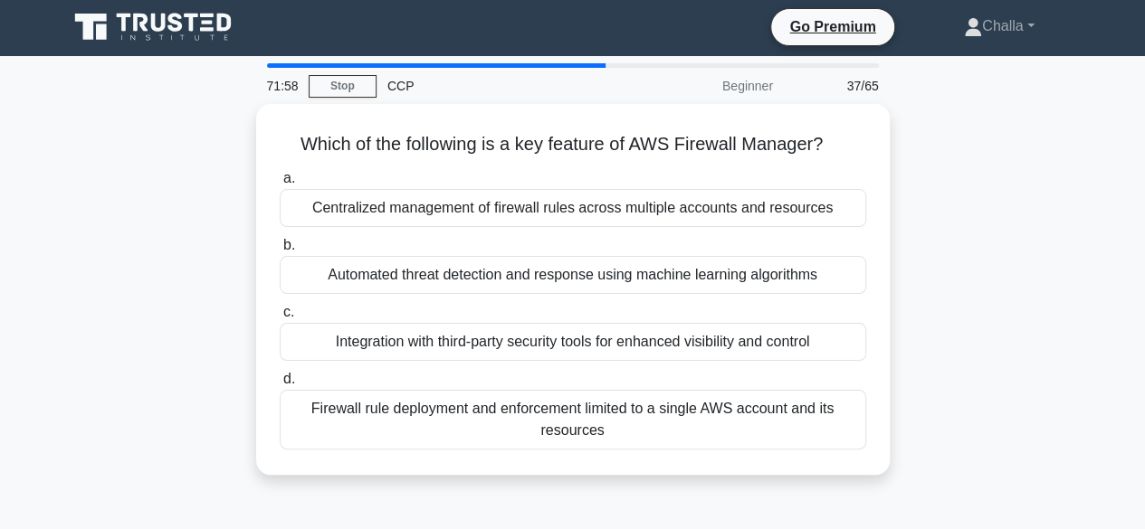
scroll to position [0, 0]
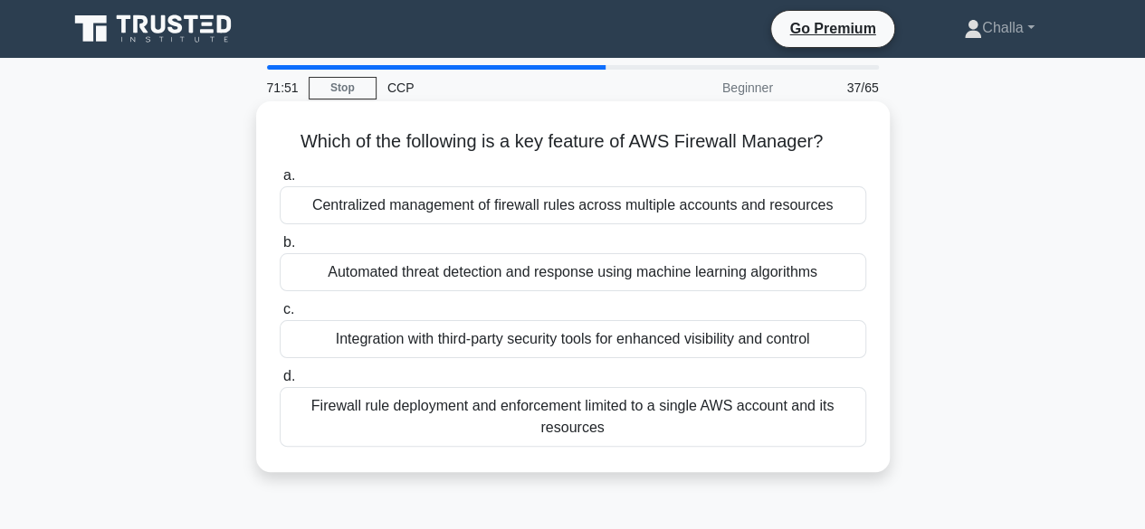
click at [524, 337] on div "Integration with third-party security tools for enhanced visibility and control" at bounding box center [573, 339] width 586 height 38
click at [280, 316] on input "c. Integration with third-party security tools for enhanced visibility and cont…" at bounding box center [280, 310] width 0 height 12
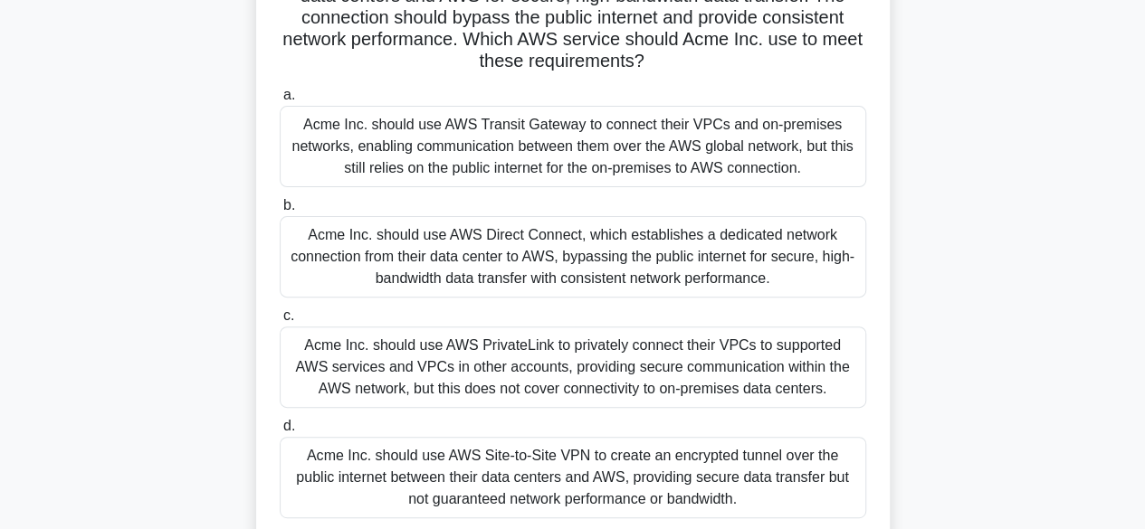
scroll to position [260, 0]
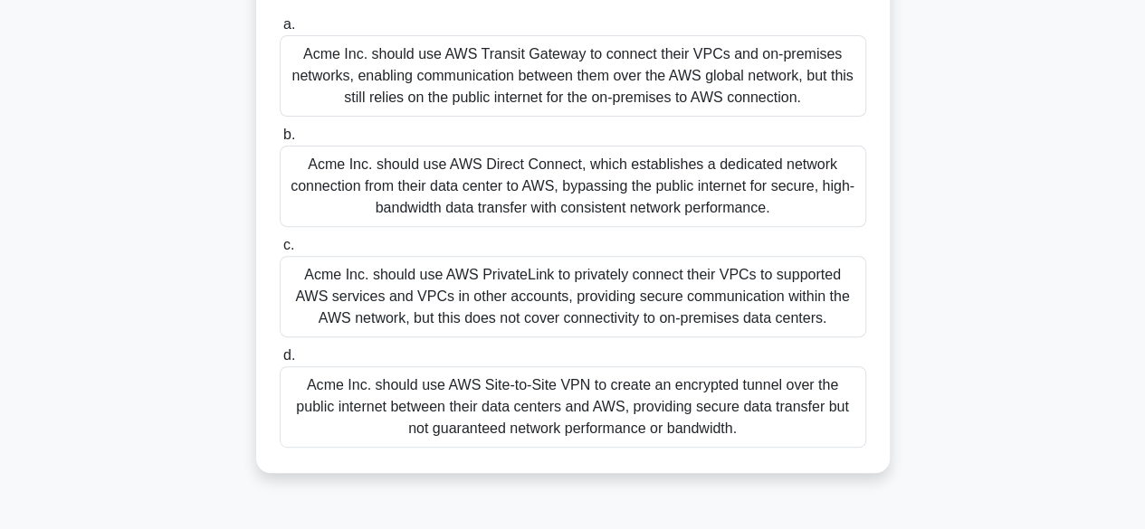
click at [507, 416] on div "Acme Inc. should use AWS Site-to-Site VPN to create an encrypted tunnel over th…" at bounding box center [573, 407] width 586 height 81
click at [280, 362] on input "d. Acme Inc. should use AWS Site-to-Site VPN to create an encrypted tunnel over…" at bounding box center [280, 356] width 0 height 12
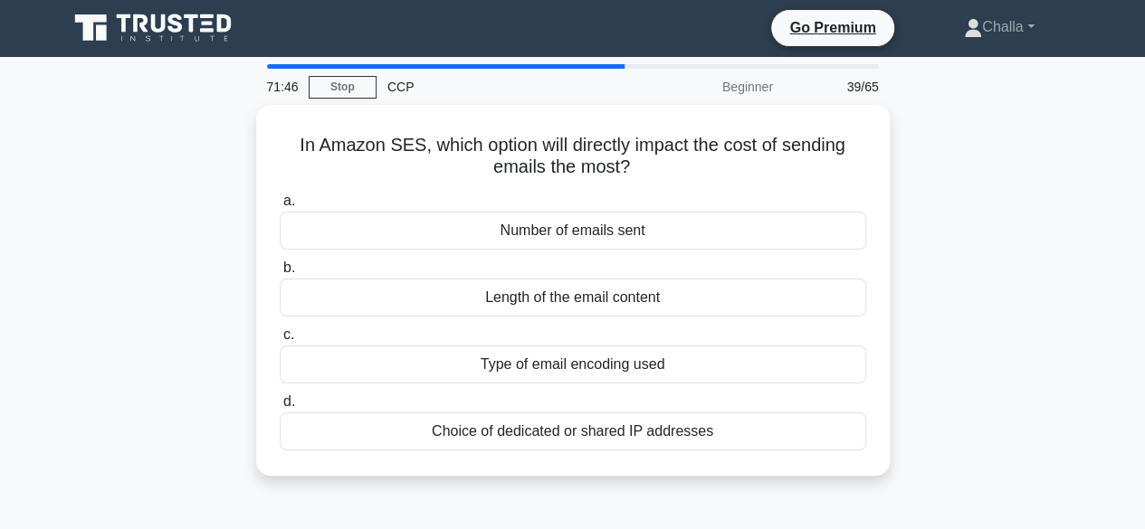
scroll to position [2, 0]
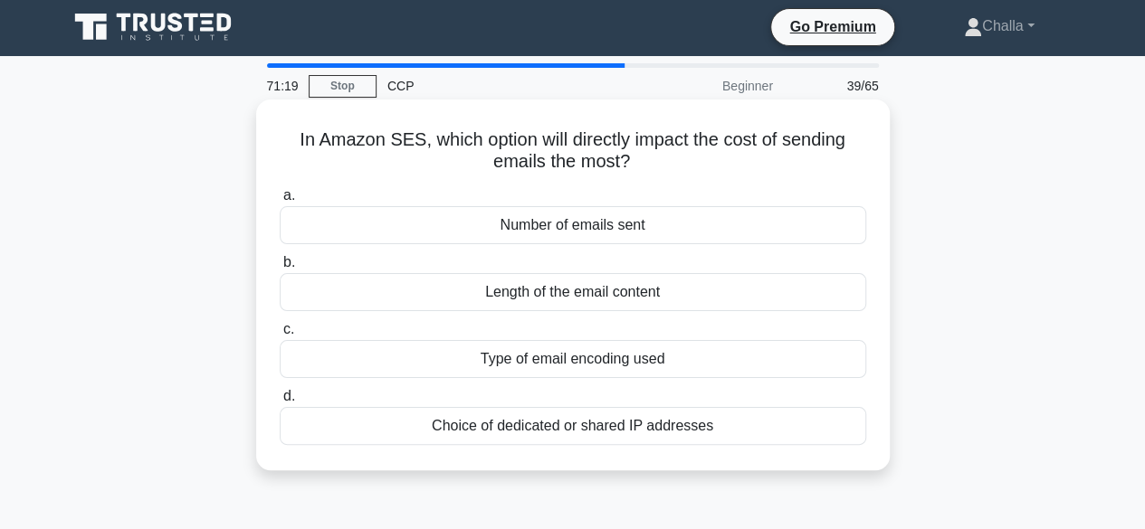
click at [562, 423] on div "Choice of dedicated or shared IP addresses" at bounding box center [573, 426] width 586 height 38
click at [280, 403] on input "d. Choice of dedicated or shared IP addresses" at bounding box center [280, 397] width 0 height 12
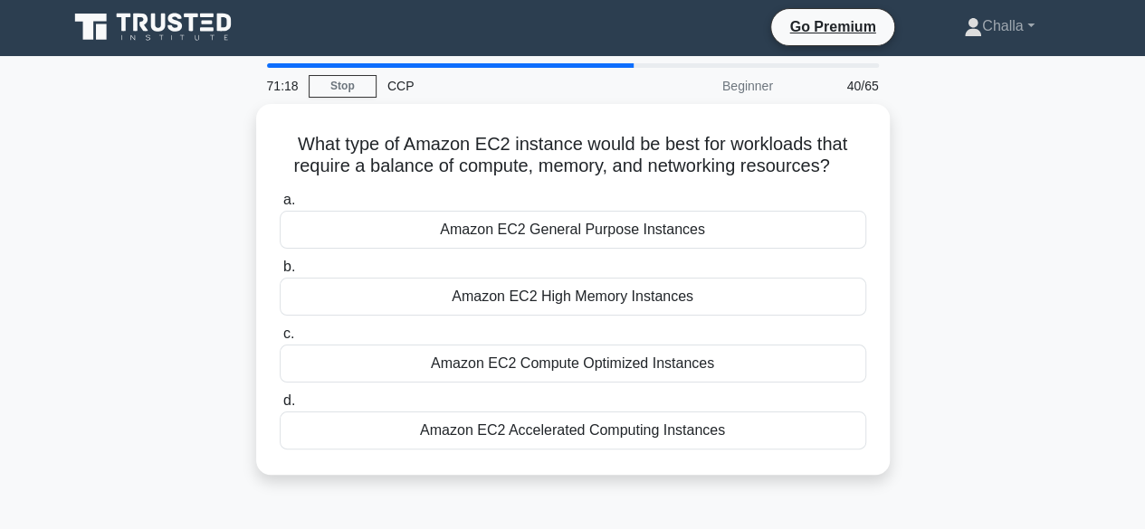
scroll to position [0, 0]
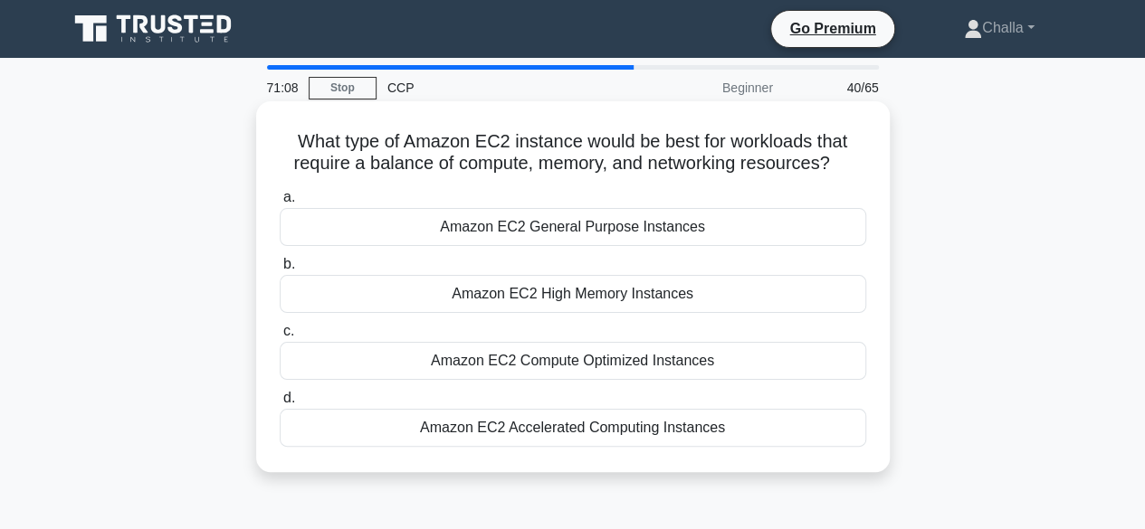
click at [624, 356] on div "Amazon EC2 Compute Optimized Instances" at bounding box center [573, 361] width 586 height 38
click at [280, 338] on input "c. Amazon EC2 Compute Optimized Instances" at bounding box center [280, 332] width 0 height 12
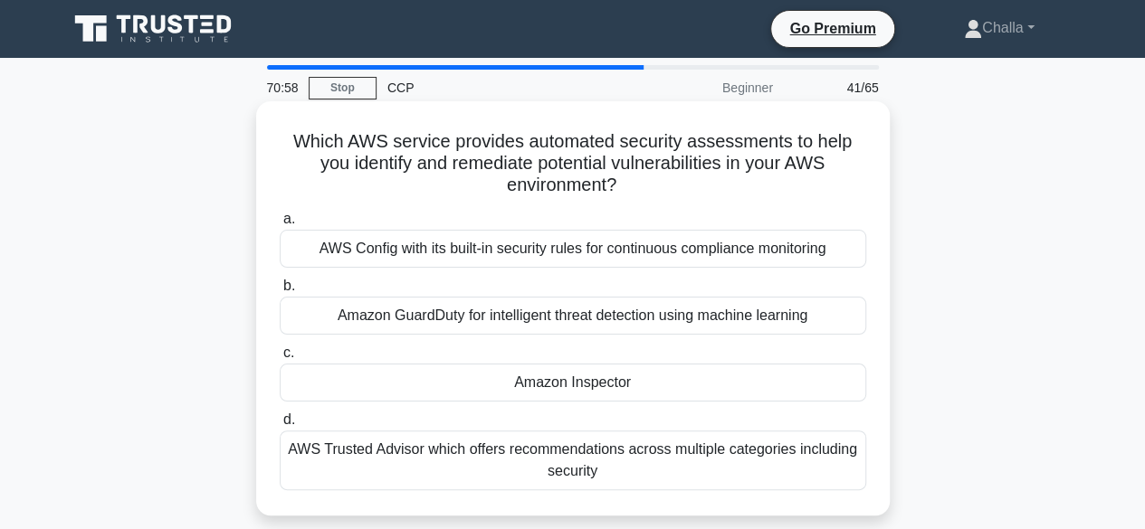
click at [612, 383] on div "Amazon Inspector" at bounding box center [573, 383] width 586 height 38
click at [280, 359] on input "c. Amazon Inspector" at bounding box center [280, 354] width 0 height 12
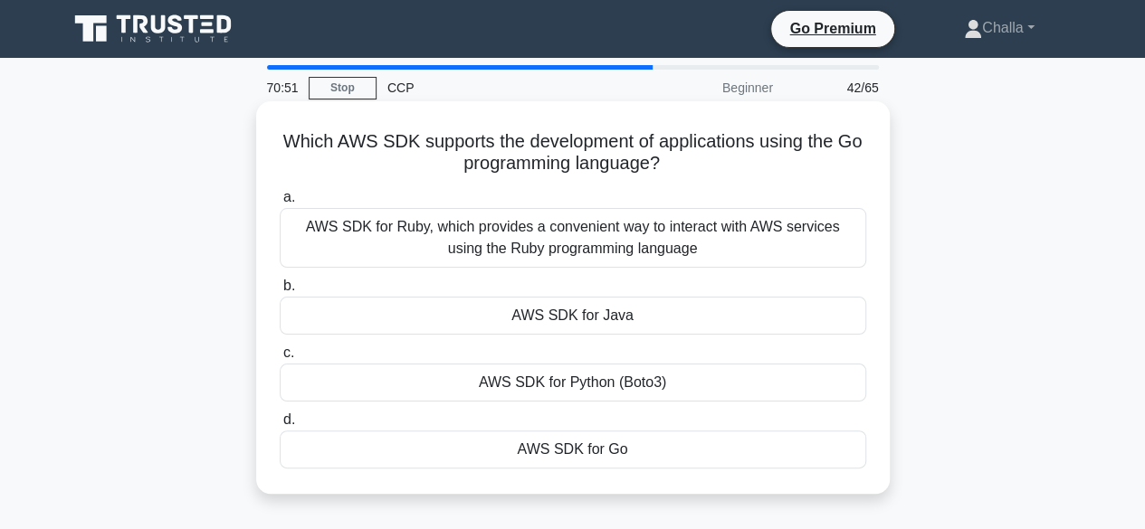
click at [593, 379] on div "AWS SDK for Python (Boto3)" at bounding box center [573, 383] width 586 height 38
click at [280, 359] on input "c. AWS SDK for Python (Boto3)" at bounding box center [280, 354] width 0 height 12
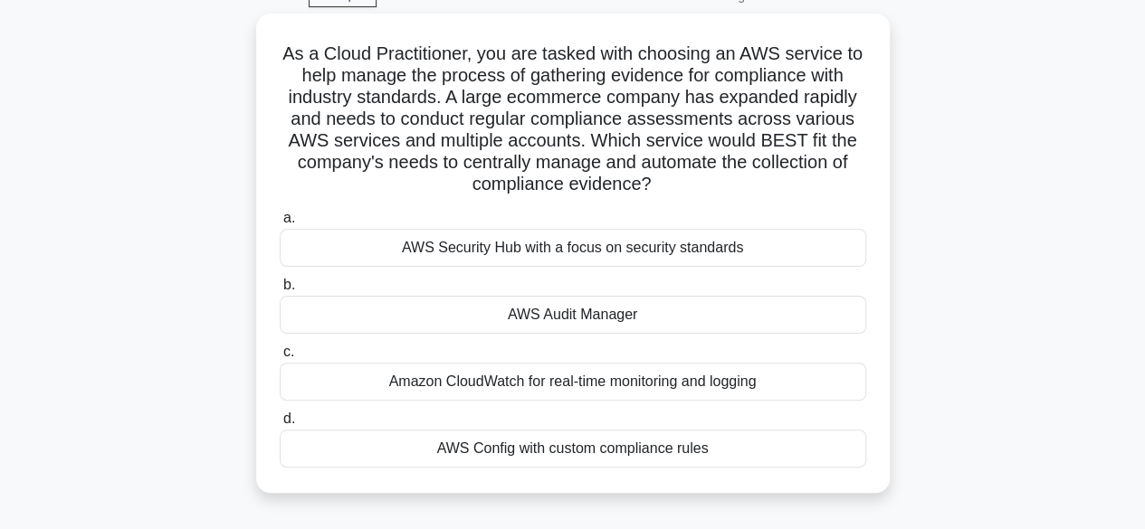
scroll to position [96, 0]
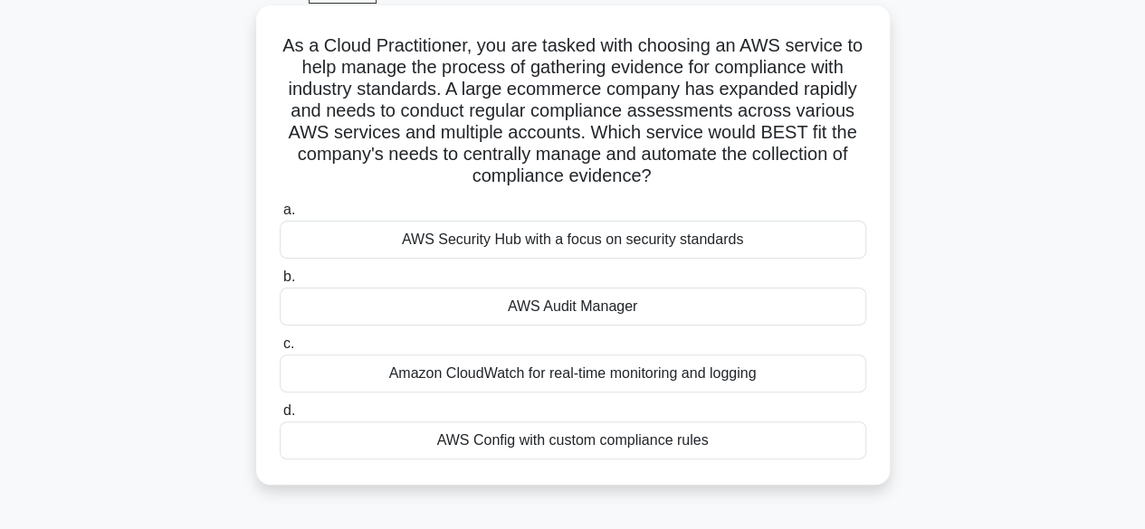
click at [605, 444] on div "AWS Config with custom compliance rules" at bounding box center [573, 441] width 586 height 38
click at [280, 417] on input "d. AWS Config with custom compliance rules" at bounding box center [280, 411] width 0 height 12
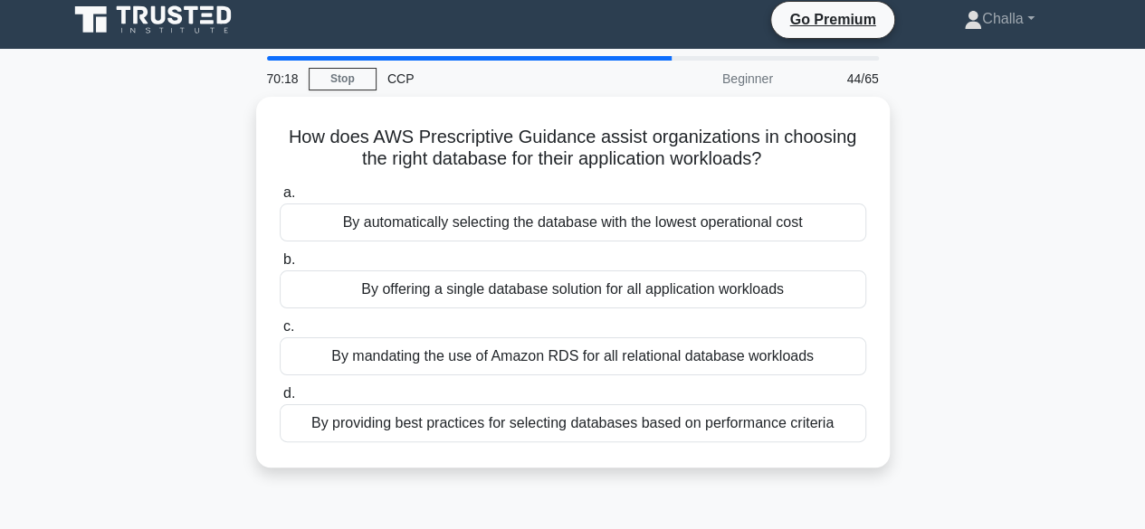
scroll to position [0, 0]
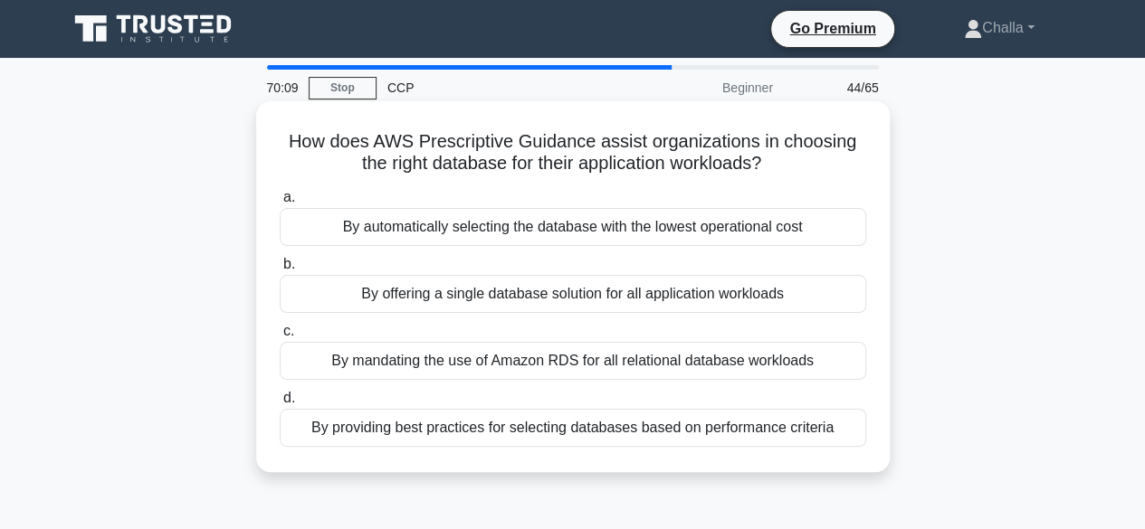
click at [539, 373] on div "By mandating the use of Amazon RDS for all relational database workloads" at bounding box center [573, 361] width 586 height 38
click at [280, 338] on input "c. By mandating the use of Amazon RDS for all relational database workloads" at bounding box center [280, 332] width 0 height 12
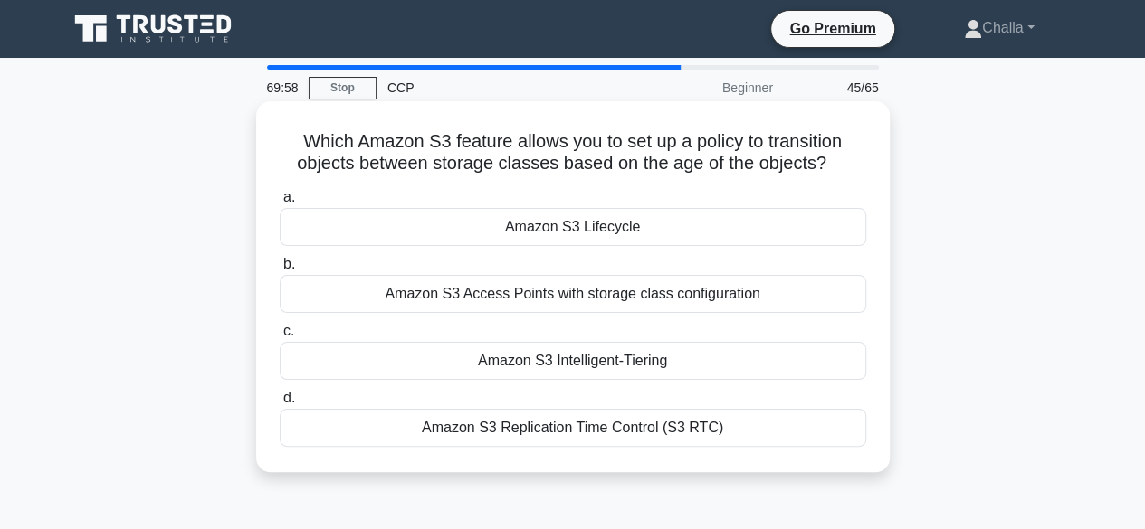
click at [598, 218] on div "Amazon S3 Lifecycle" at bounding box center [573, 227] width 586 height 38
click at [280, 204] on input "a. Amazon S3 Lifecycle" at bounding box center [280, 198] width 0 height 12
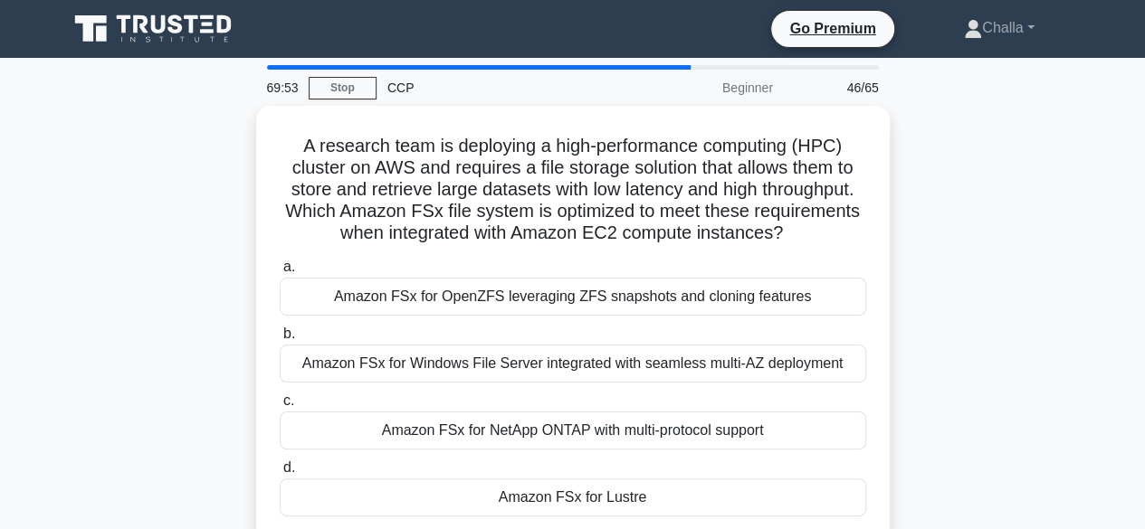
click at [598, 218] on h5 "A research team is deploying a high-performance computing (HPC) cluster on AWS …" at bounding box center [573, 190] width 590 height 110
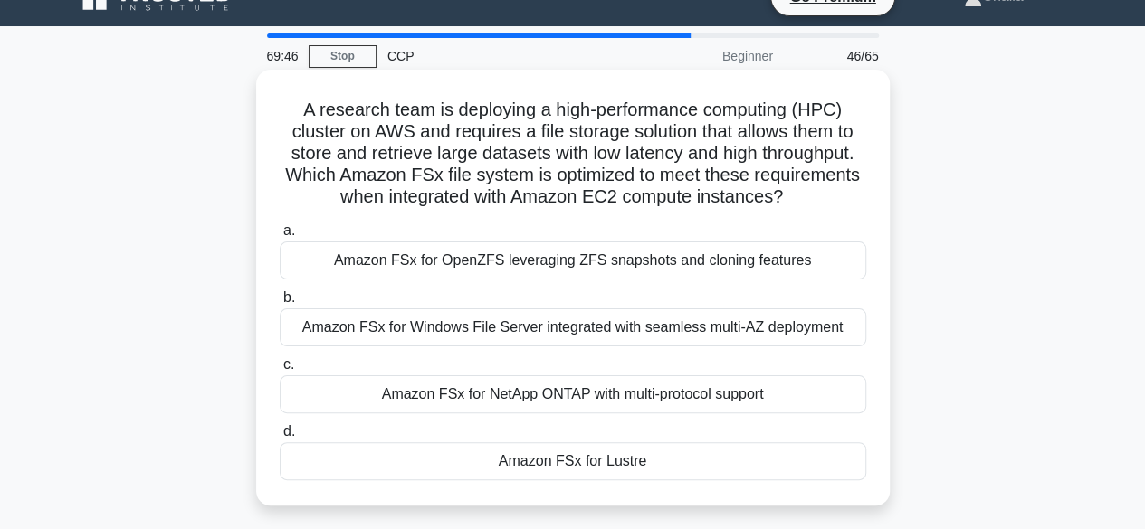
scroll to position [30, 0]
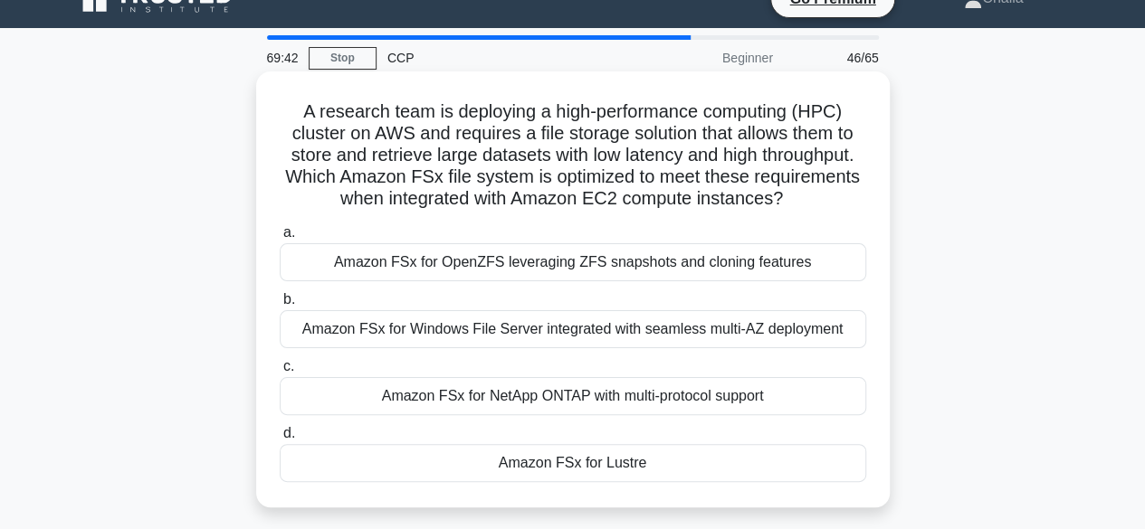
click at [606, 467] on div "Amazon FSx for Lustre" at bounding box center [573, 463] width 586 height 38
click at [280, 440] on input "d. Amazon FSx for Lustre" at bounding box center [280, 434] width 0 height 12
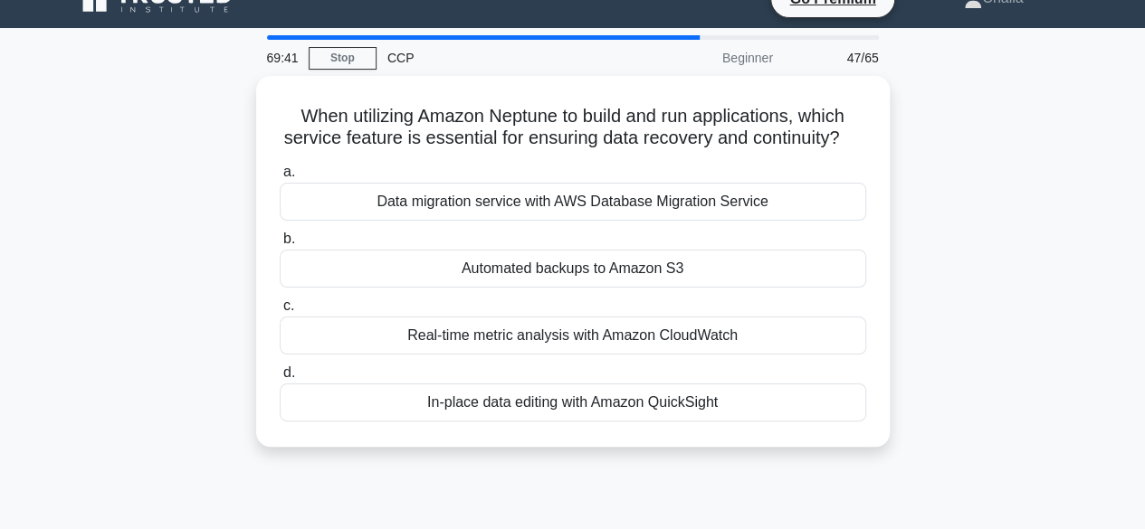
scroll to position [0, 0]
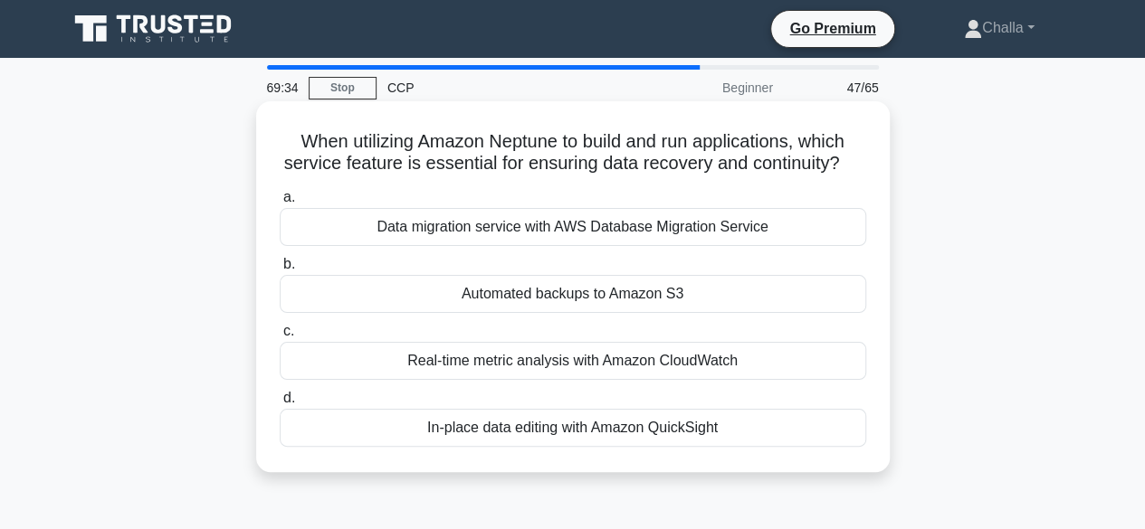
click at [577, 246] on div "Data migration service with AWS Database Migration Service" at bounding box center [573, 227] width 586 height 38
click at [280, 204] on input "a. Data migration service with AWS Database Migration Service" at bounding box center [280, 198] width 0 height 12
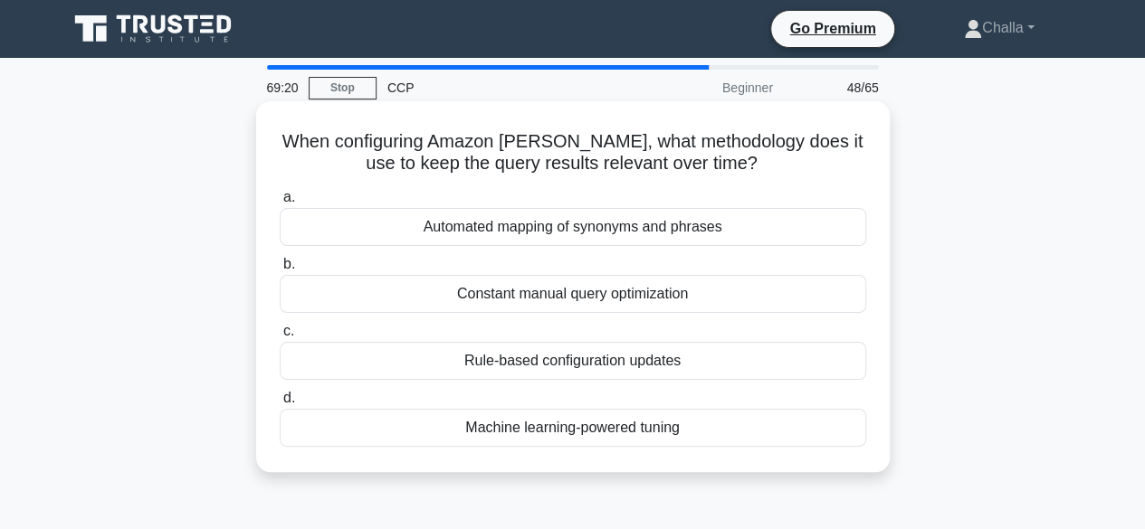
click at [574, 294] on div "Constant manual query optimization" at bounding box center [573, 294] width 586 height 38
click at [280, 271] on input "b. Constant manual query optimization" at bounding box center [280, 265] width 0 height 12
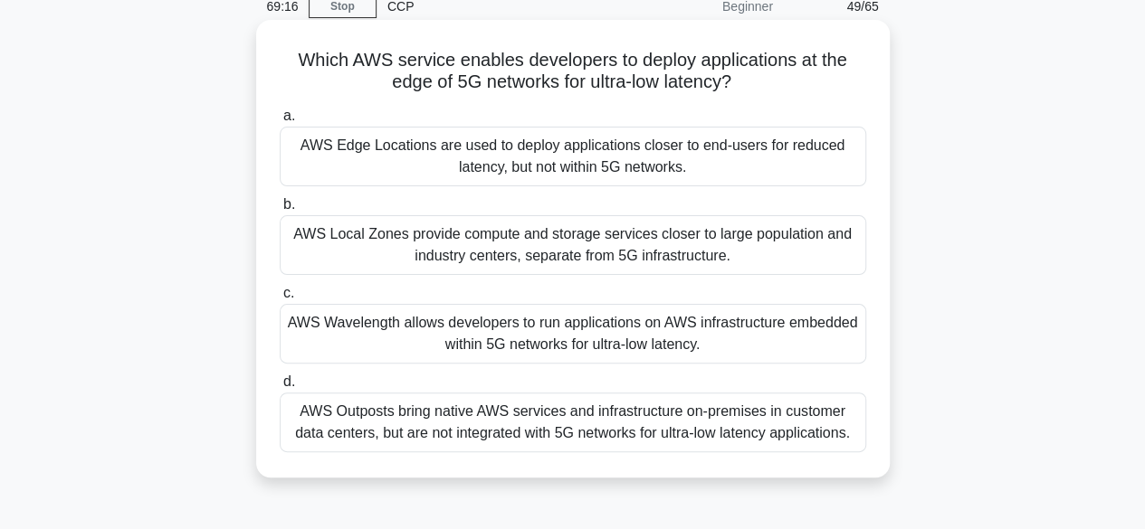
scroll to position [82, 0]
click at [570, 434] on div "AWS Outposts bring native AWS services and infrastructure on-premises in custom…" at bounding box center [573, 422] width 586 height 60
click at [280, 387] on input "d. AWS Outposts bring native AWS services and infrastructure on-premises in cus…" at bounding box center [280, 382] width 0 height 12
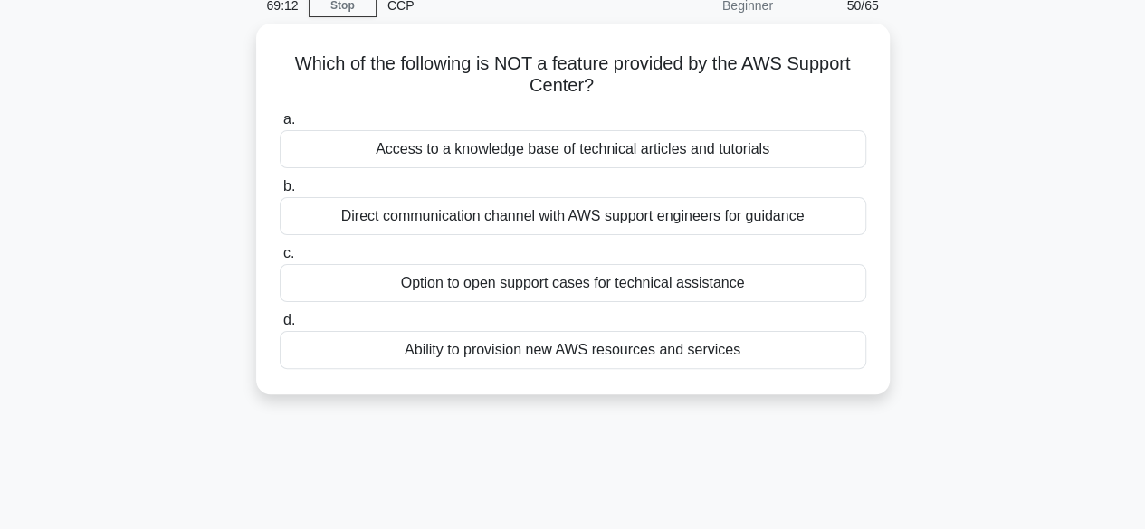
scroll to position [0, 0]
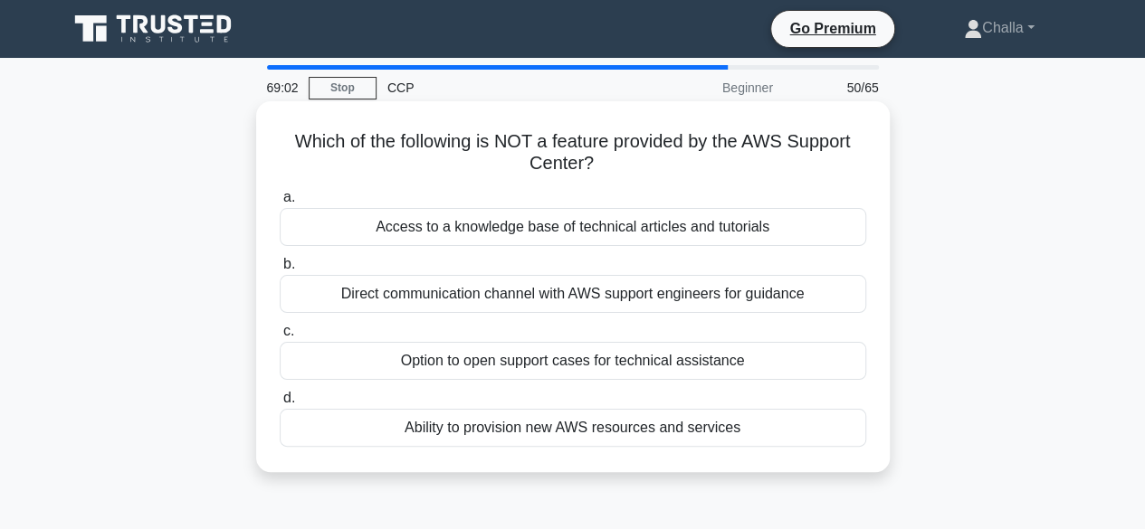
click at [598, 297] on div "Direct communication channel with AWS support engineers for guidance" at bounding box center [573, 294] width 586 height 38
click at [280, 271] on input "b. Direct communication channel with AWS support engineers for guidance" at bounding box center [280, 265] width 0 height 12
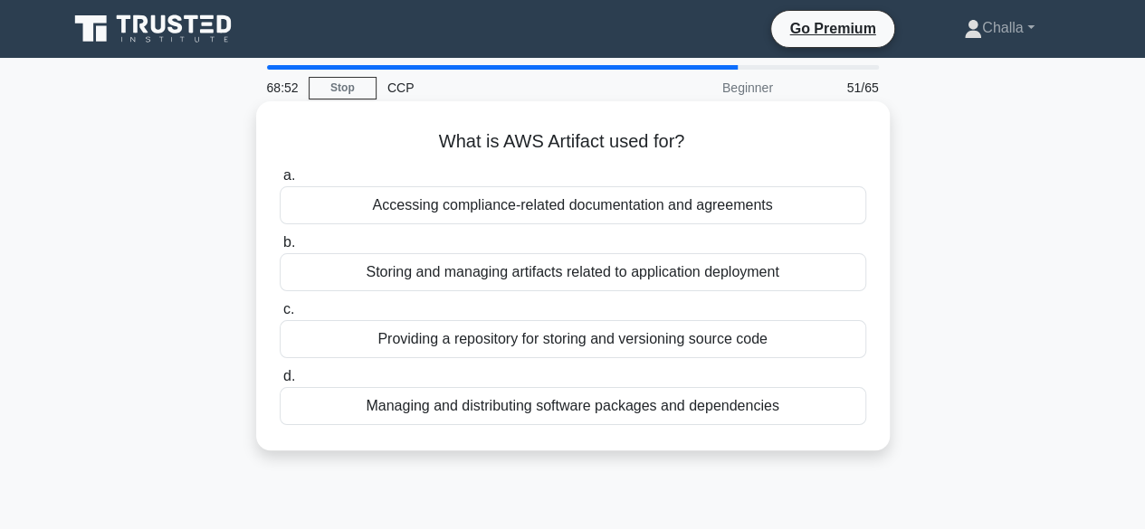
click at [610, 419] on div "Managing and distributing software packages and dependencies" at bounding box center [573, 406] width 586 height 38
click at [280, 383] on input "d. Managing and distributing software packages and dependencies" at bounding box center [280, 377] width 0 height 12
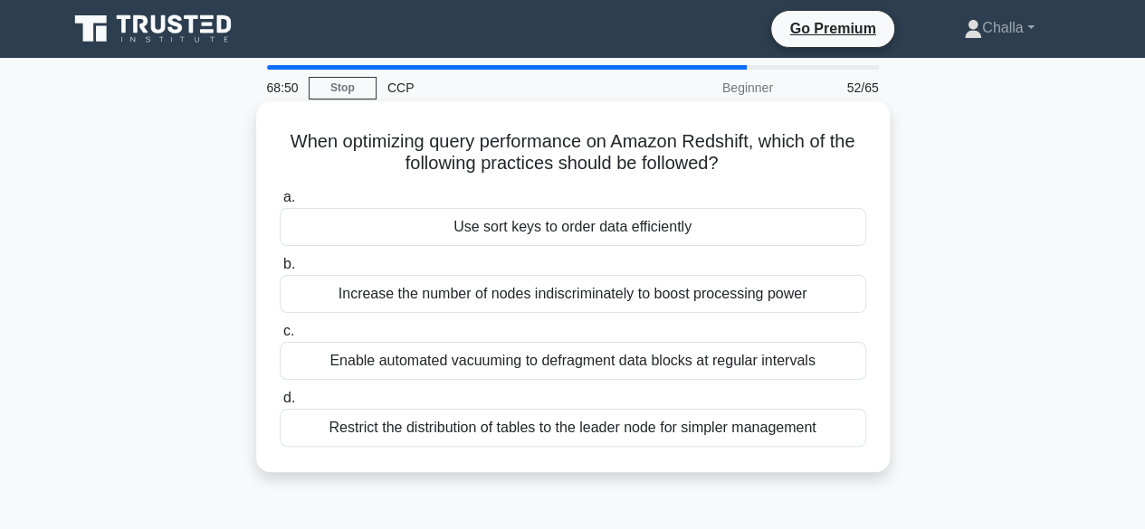
click at [557, 356] on div "Enable automated vacuuming to defragment data blocks at regular intervals" at bounding box center [573, 361] width 586 height 38
click at [280, 338] on input "c. Enable automated vacuuming to defragment data blocks at regular intervals" at bounding box center [280, 332] width 0 height 12
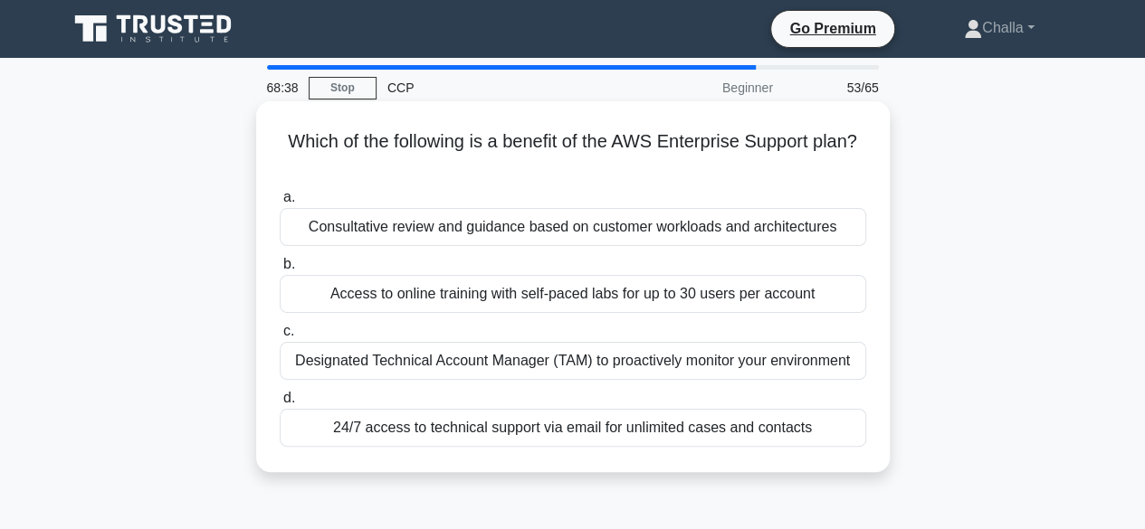
click at [606, 231] on div "Consultative review and guidance based on customer workloads and architectures" at bounding box center [573, 227] width 586 height 38
click at [280, 204] on input "a. Consultative review and guidance based on customer workloads and architectur…" at bounding box center [280, 198] width 0 height 12
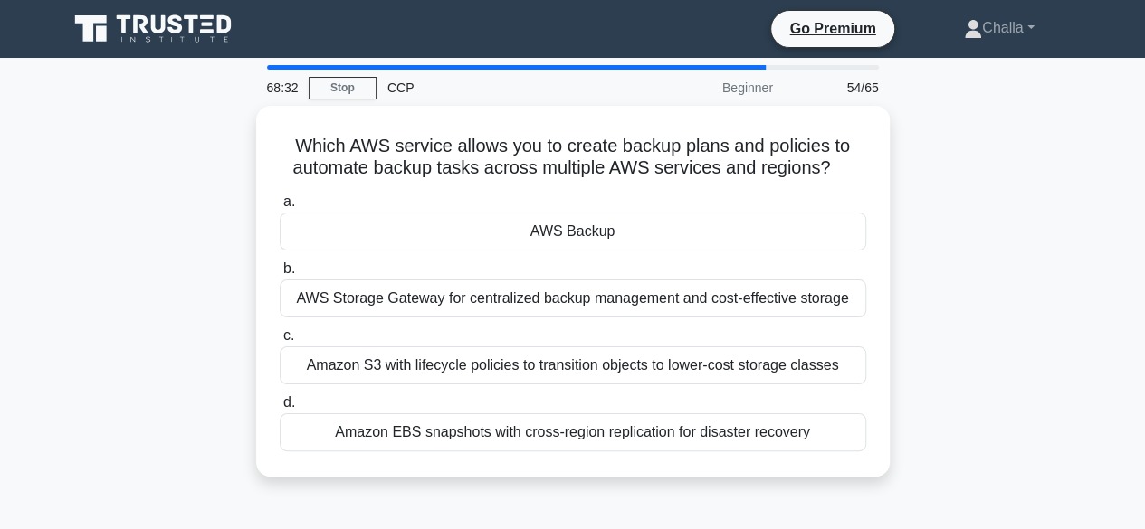
click at [606, 231] on div "AWS Backup" at bounding box center [573, 232] width 586 height 38
click at [280, 208] on input "a. AWS Backup" at bounding box center [280, 202] width 0 height 12
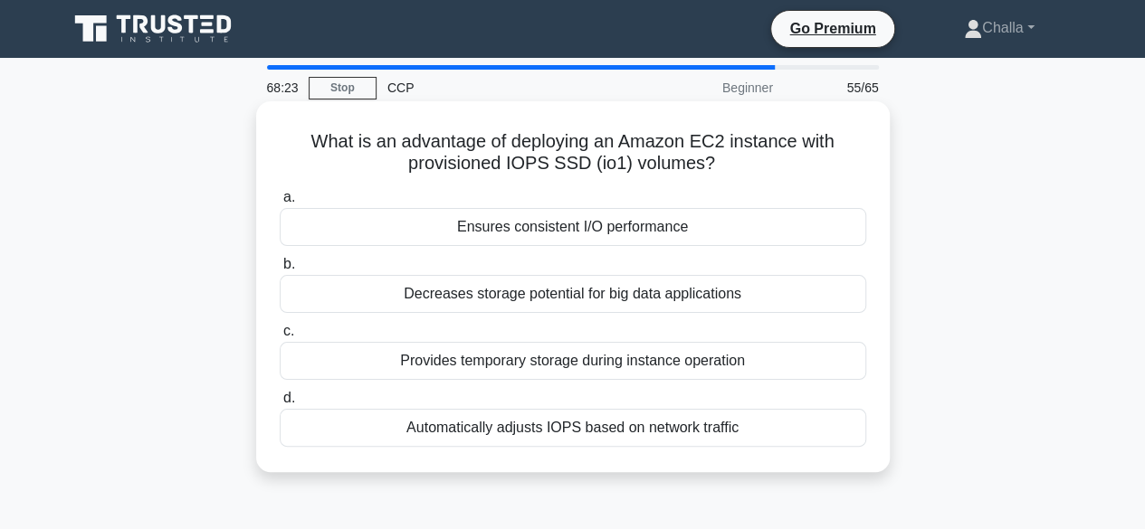
click at [592, 427] on div "Automatically adjusts IOPS based on network traffic" at bounding box center [573, 428] width 586 height 38
click at [280, 405] on input "d. Automatically adjusts IOPS based on network traffic" at bounding box center [280, 399] width 0 height 12
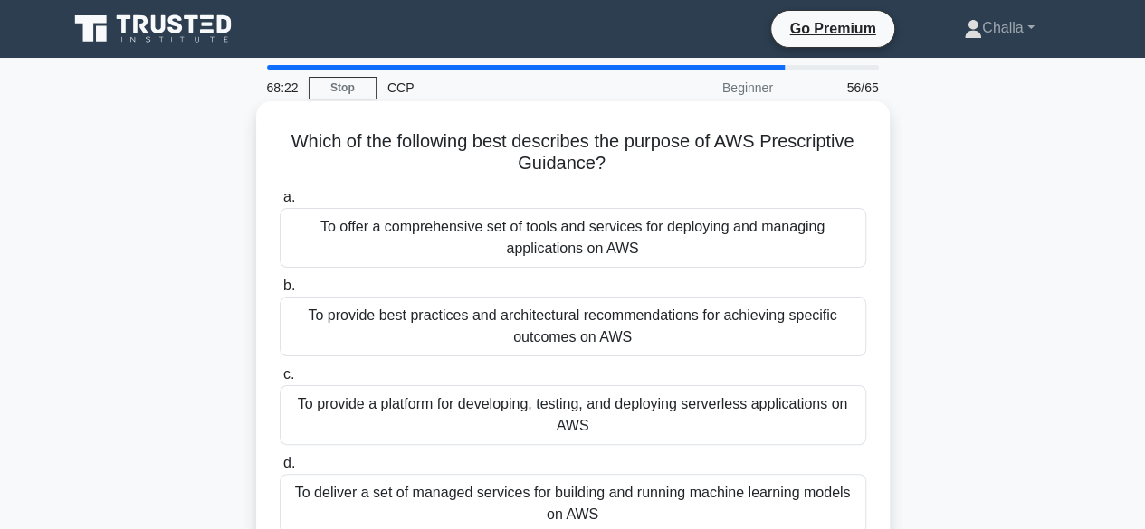
click at [559, 329] on div "To provide best practices and architectural recommendations for achieving speci…" at bounding box center [573, 327] width 586 height 60
click at [280, 292] on input "b. To provide best practices and architectural recommendations for achieving sp…" at bounding box center [280, 287] width 0 height 12
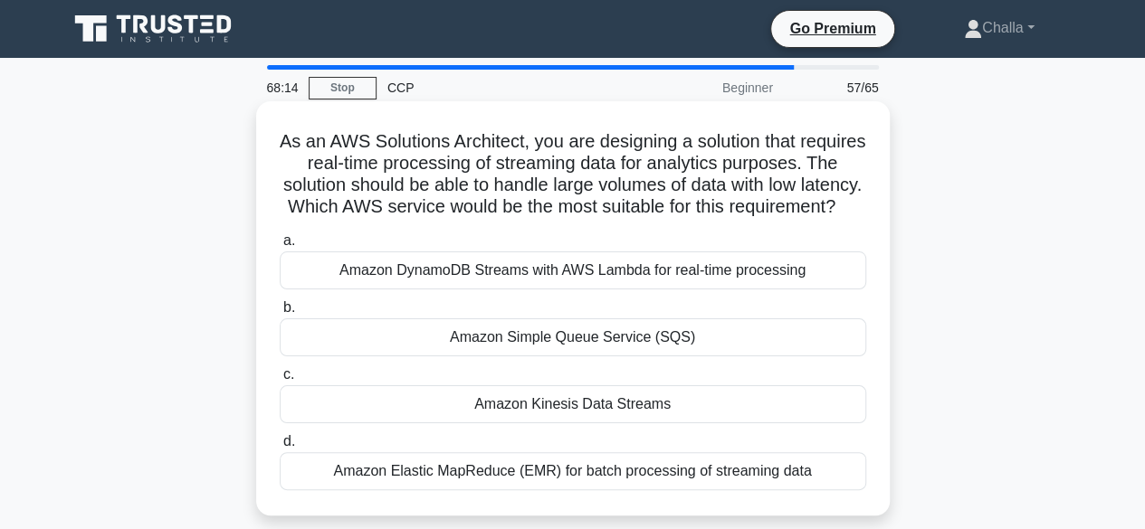
click at [551, 357] on div "Amazon Simple Queue Service (SQS)" at bounding box center [573, 338] width 586 height 38
click at [280, 314] on input "b. Amazon Simple Queue Service (SQS)" at bounding box center [280, 308] width 0 height 12
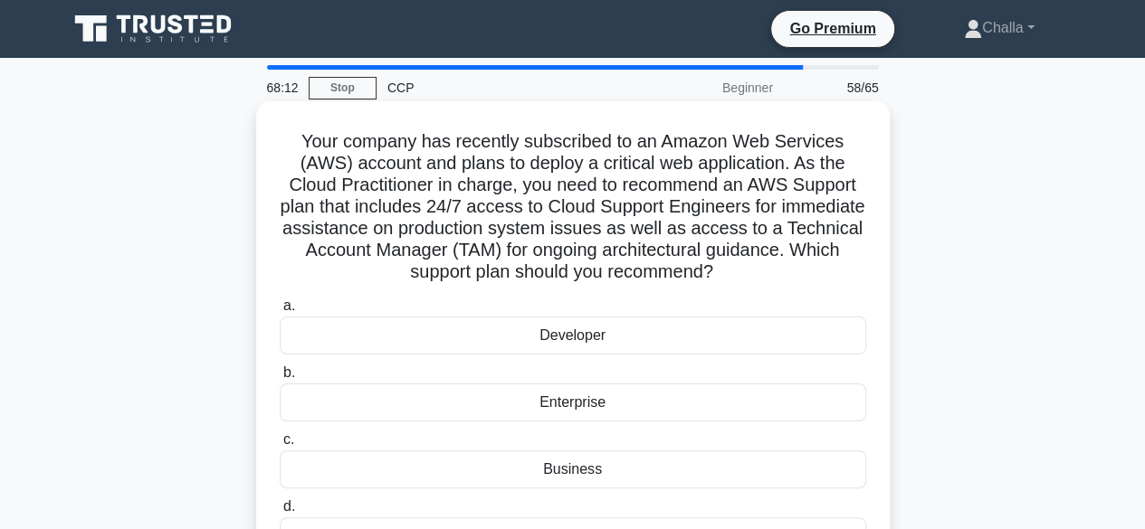
click at [541, 336] on div "Developer" at bounding box center [573, 336] width 586 height 38
click at [280, 312] on input "a. Developer" at bounding box center [280, 306] width 0 height 12
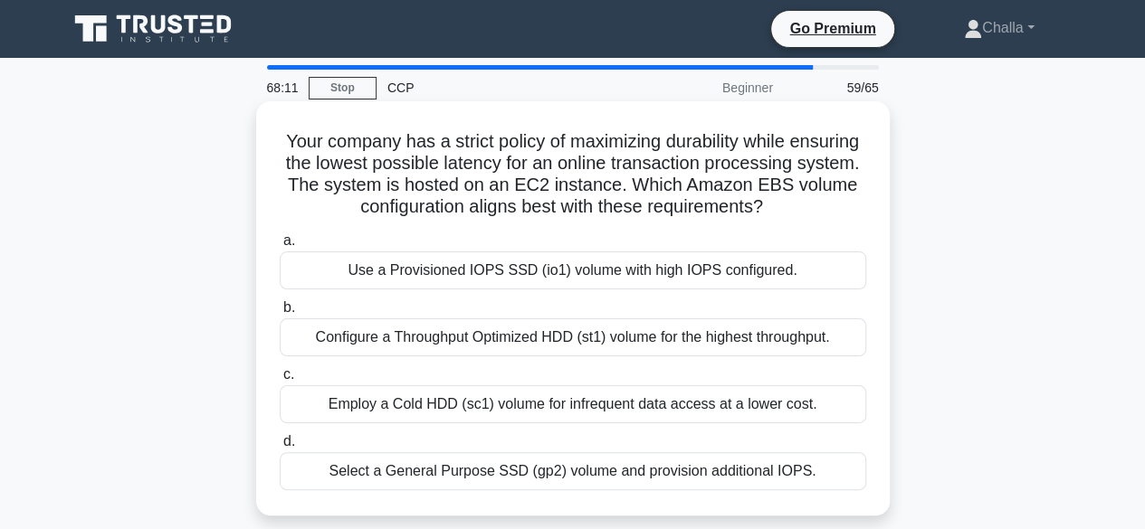
click at [532, 348] on div "Configure a Throughput Optimized HDD (st1) volume for the highest throughput." at bounding box center [573, 338] width 586 height 38
click at [280, 314] on input "b. Configure a Throughput Optimized HDD (st1) volume for the highest throughput." at bounding box center [280, 308] width 0 height 12
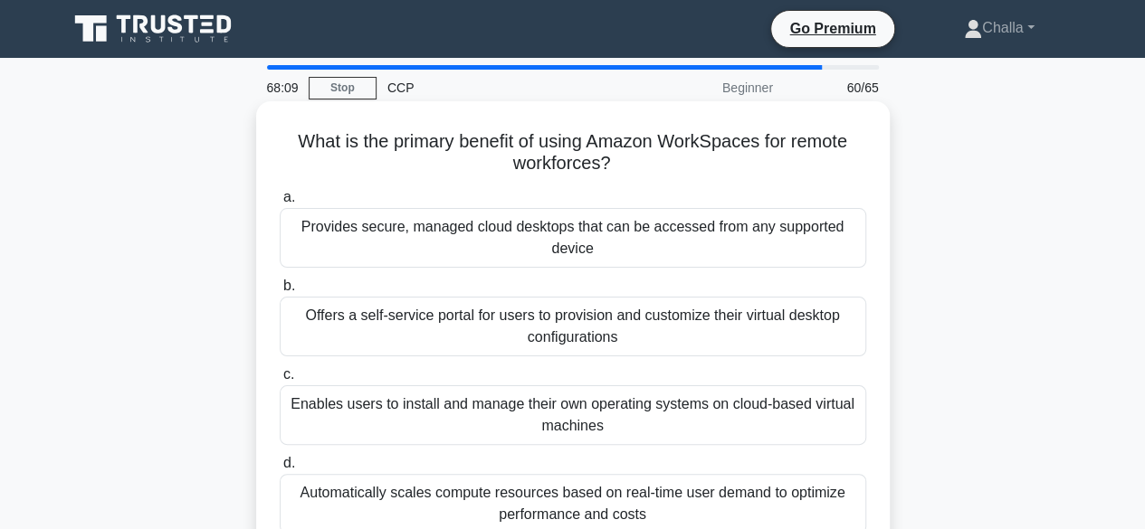
click at [523, 397] on div "Enables users to install and manage their own operating systems on cloud-based …" at bounding box center [573, 416] width 586 height 60
click at [280, 381] on input "c. Enables users to install and manage their own operating systems on cloud-bas…" at bounding box center [280, 375] width 0 height 12
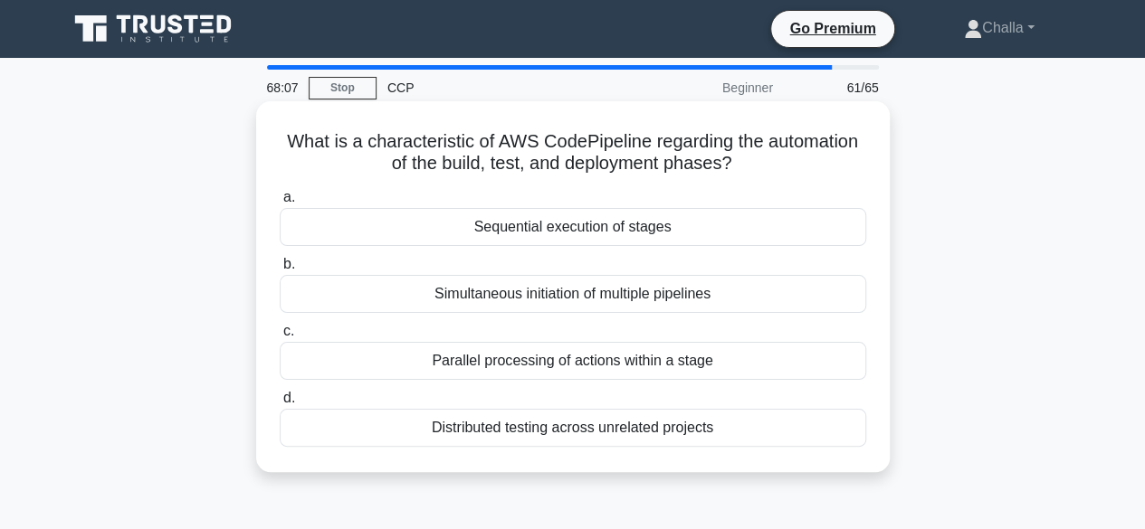
click at [449, 294] on div "Simultaneous initiation of multiple pipelines" at bounding box center [573, 294] width 586 height 38
click at [280, 271] on input "b. Simultaneous initiation of multiple pipelines" at bounding box center [280, 265] width 0 height 12
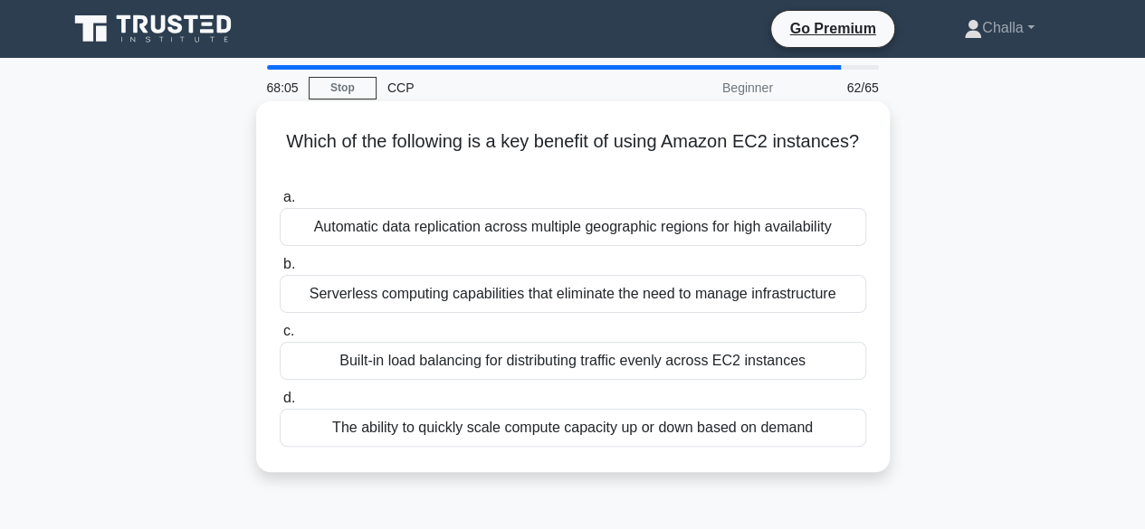
click at [456, 359] on div "Built-in load balancing for distributing traffic evenly across EC2 instances" at bounding box center [573, 361] width 586 height 38
click at [280, 338] on input "c. Built-in load balancing for distributing traffic evenly across EC2 instances" at bounding box center [280, 332] width 0 height 12
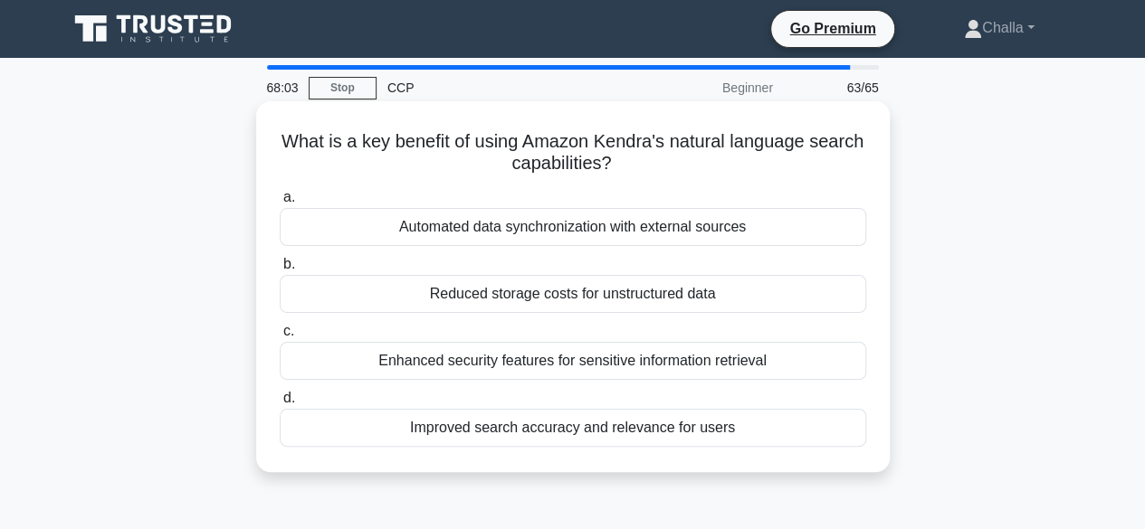
click at [453, 229] on div "Automated data synchronization with external sources" at bounding box center [573, 227] width 586 height 38
click at [280, 204] on input "a. Automated data synchronization with external sources" at bounding box center [280, 198] width 0 height 12
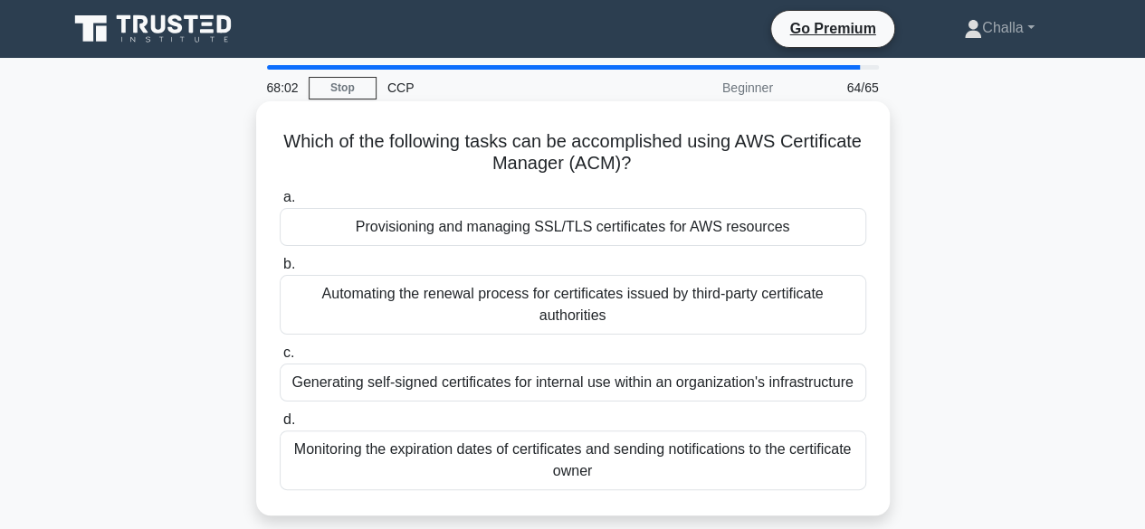
click at [538, 386] on div "Generating self-signed certificates for internal use within an organization's i…" at bounding box center [573, 383] width 586 height 38
click at [280, 359] on input "c. Generating self-signed certificates for internal use within an organization'…" at bounding box center [280, 354] width 0 height 12
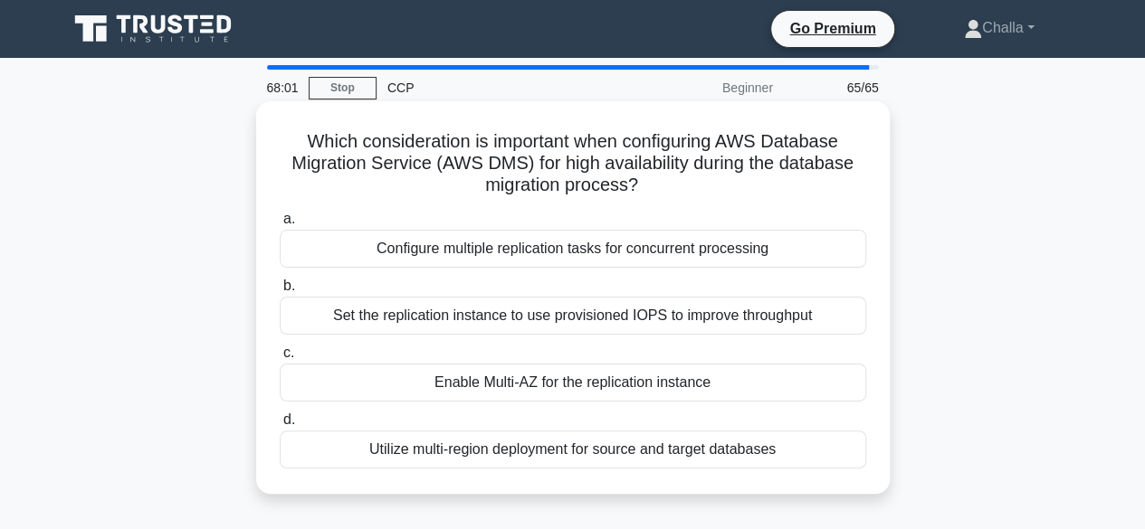
click at [525, 319] on div "Set the replication instance to use provisioned IOPS to improve throughput" at bounding box center [573, 316] width 586 height 38
click at [280, 292] on input "b. Set the replication instance to use provisioned IOPS to improve throughput" at bounding box center [280, 287] width 0 height 12
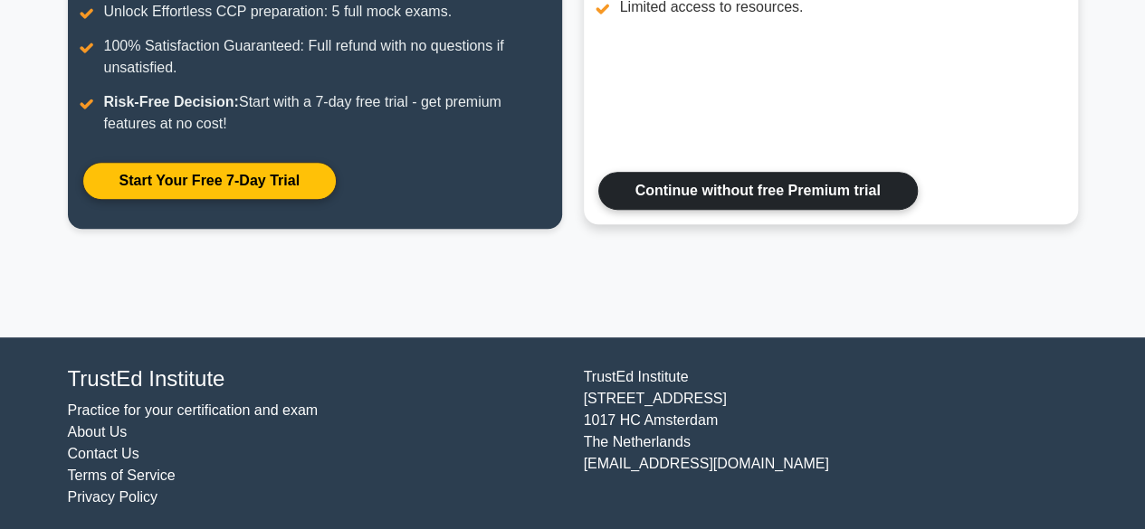
scroll to position [416, 0]
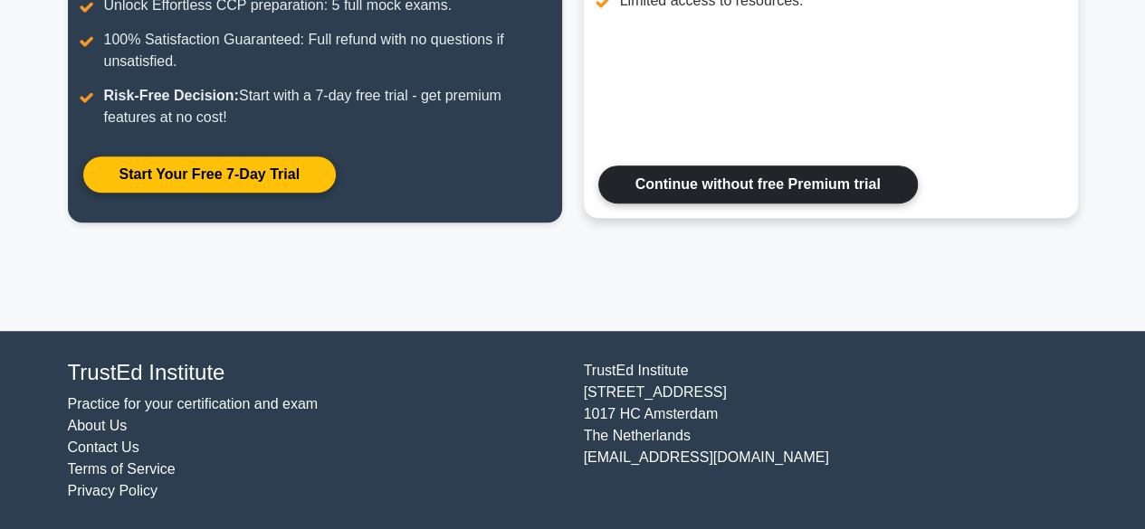
click at [728, 196] on link "Continue without free Premium trial" at bounding box center [757, 185] width 319 height 38
